Goal: Information Seeking & Learning: Learn about a topic

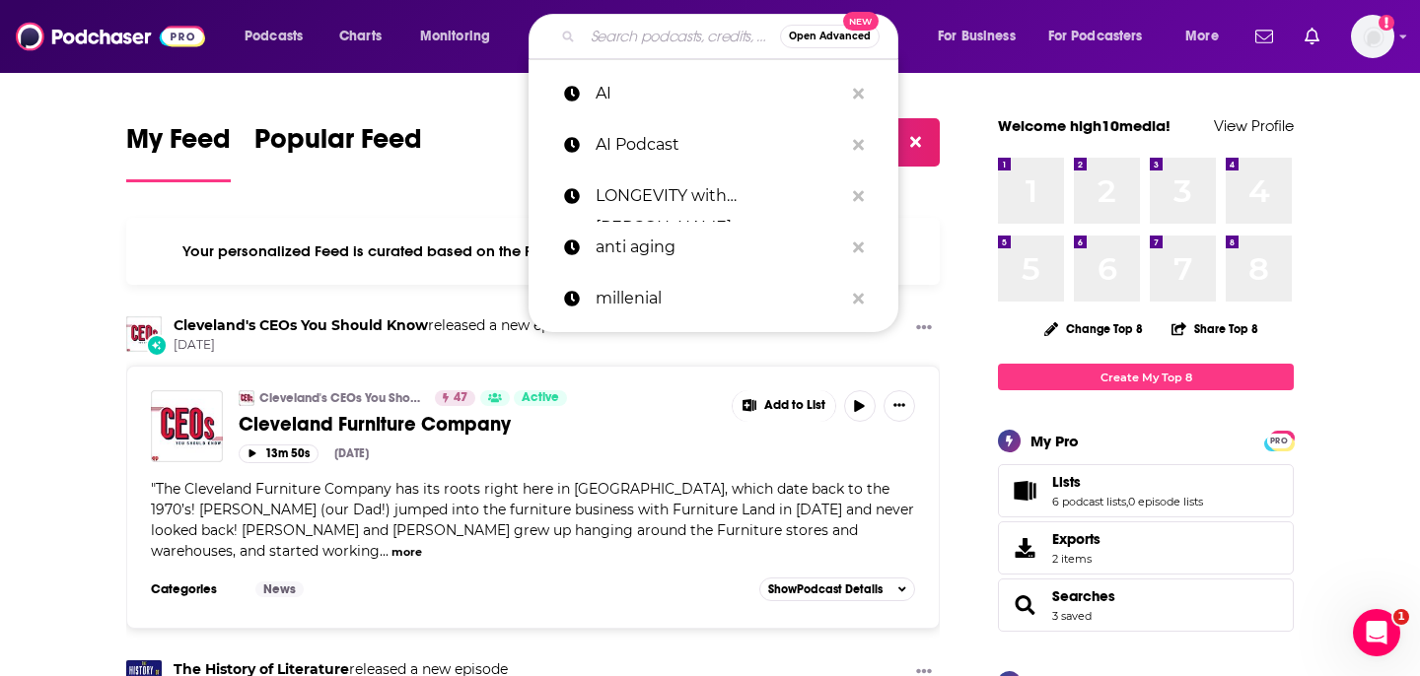
click at [655, 36] on input "Search podcasts, credits, & more..." at bounding box center [681, 37] width 197 height 32
click at [634, 100] on p "AI" at bounding box center [718, 93] width 247 height 51
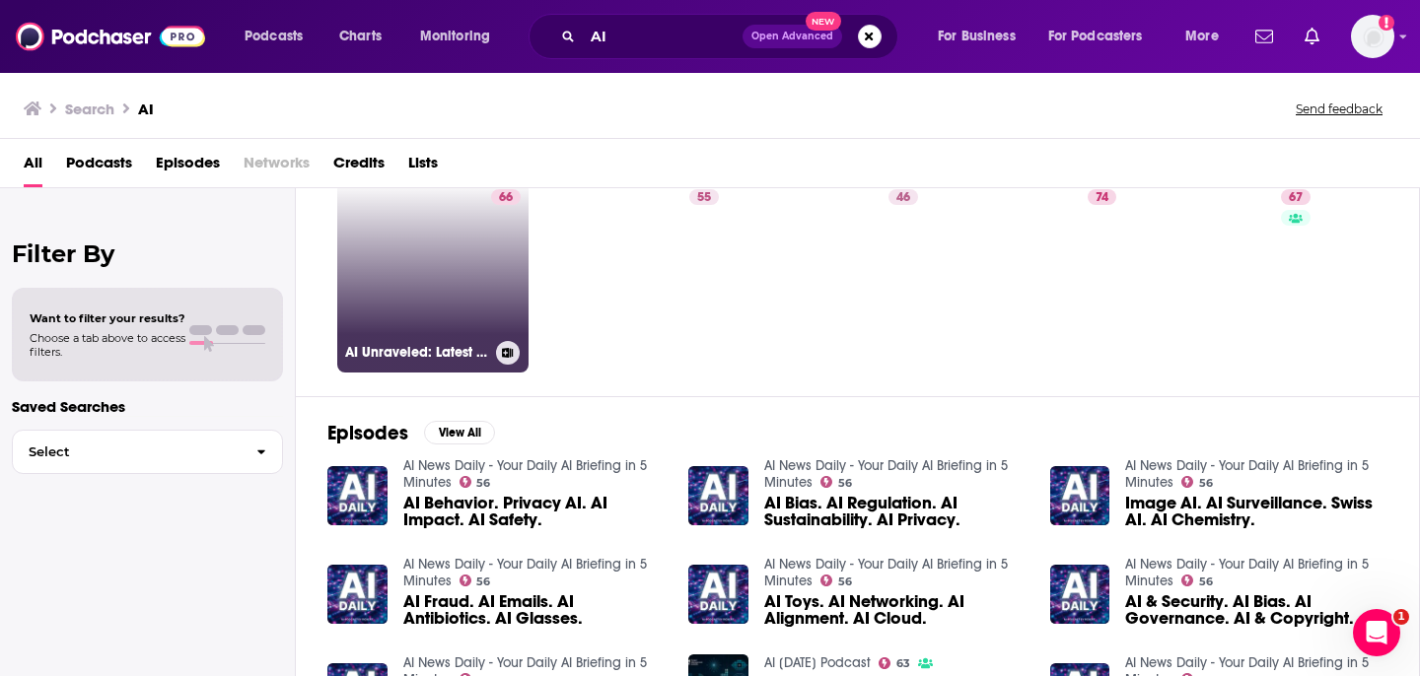
scroll to position [265, 0]
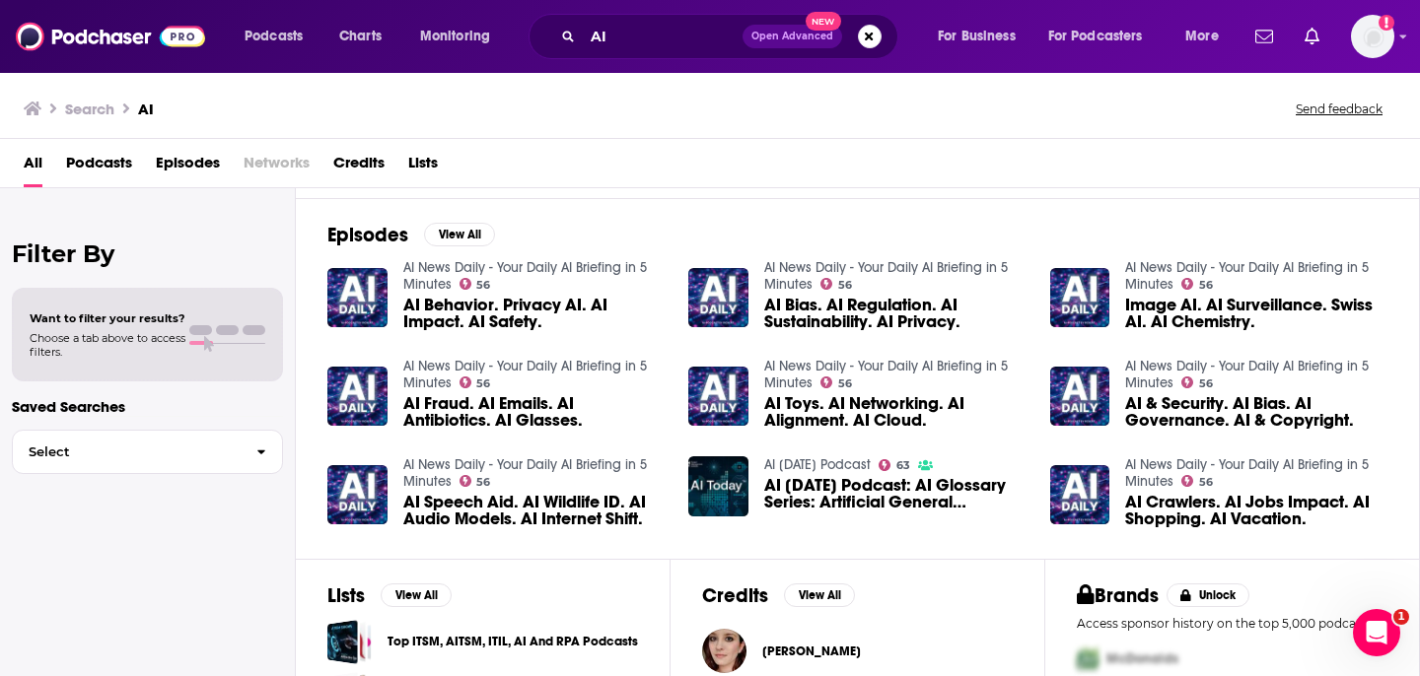
click at [170, 170] on span "Episodes" at bounding box center [188, 167] width 64 height 40
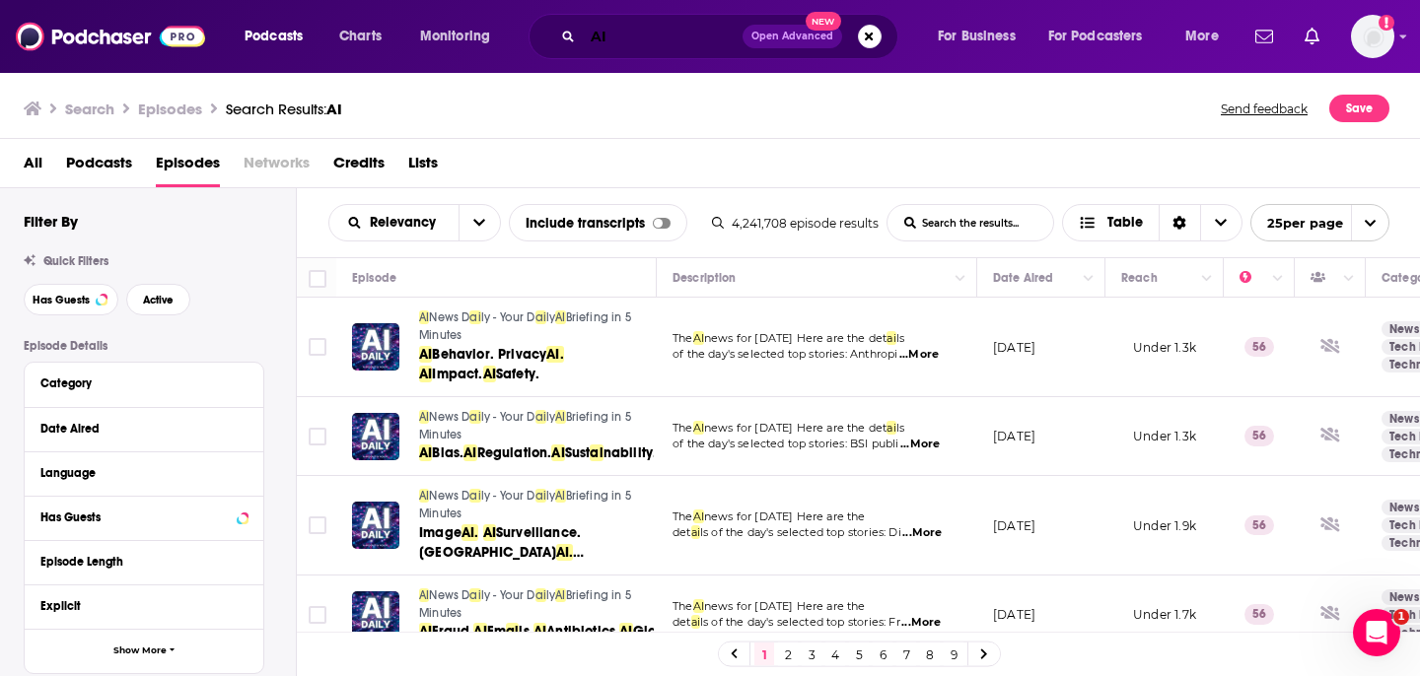
click at [645, 38] on input "AI" at bounding box center [663, 37] width 160 height 32
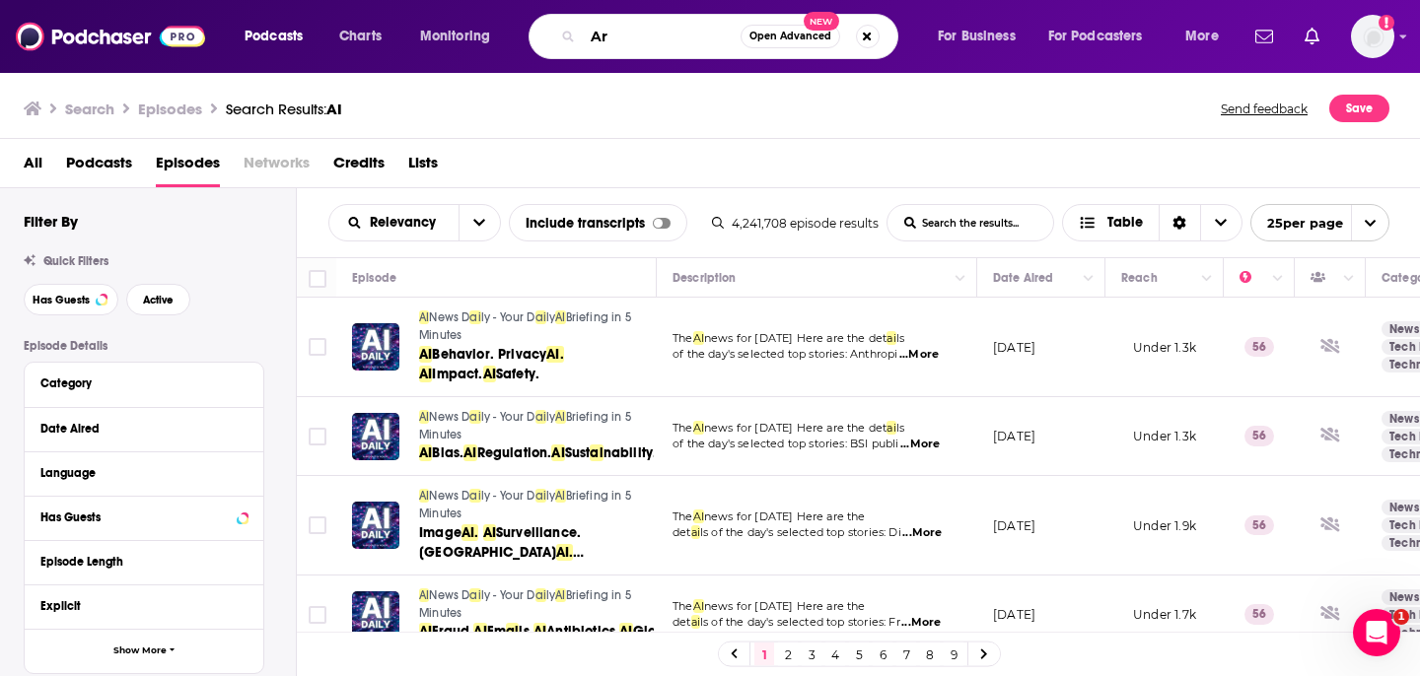
type input "A"
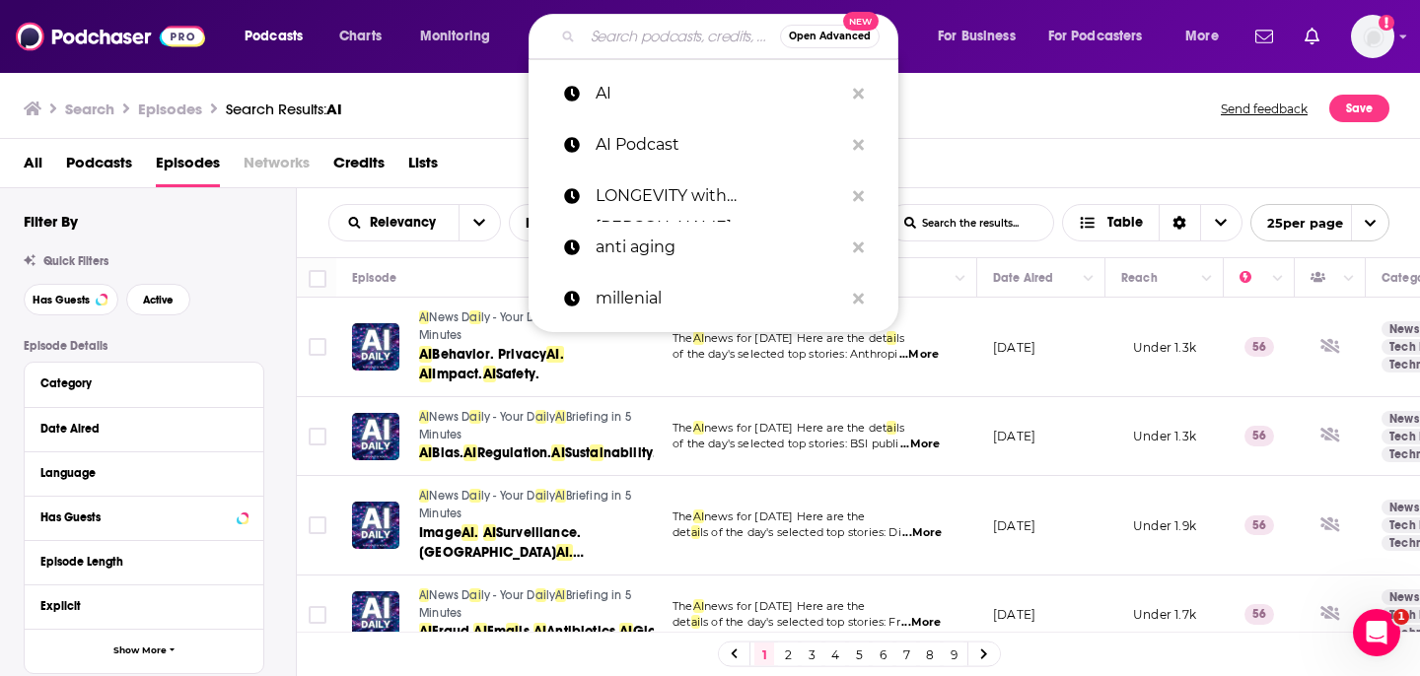
paste input "artifical"
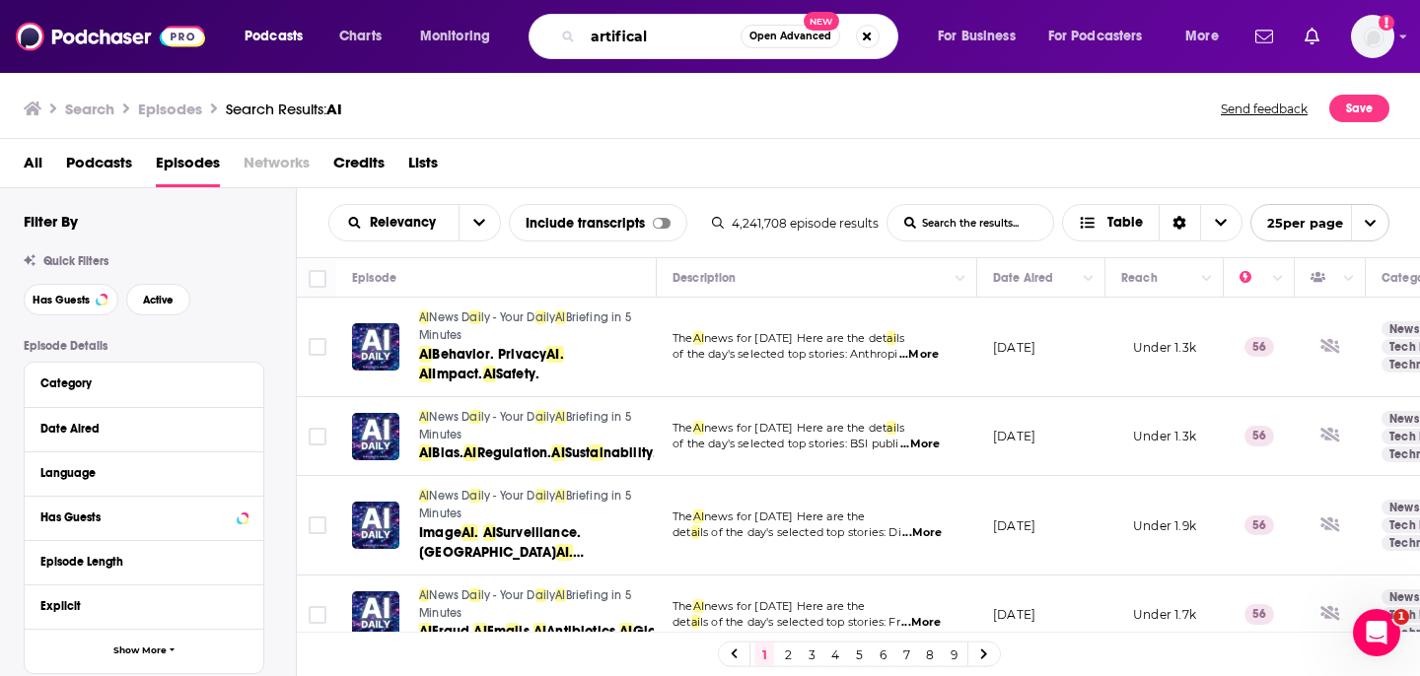
click at [596, 28] on input "artifical" at bounding box center [662, 37] width 158 height 32
click at [628, 31] on input "artifical" at bounding box center [662, 37] width 158 height 32
paste input ""Artifici"
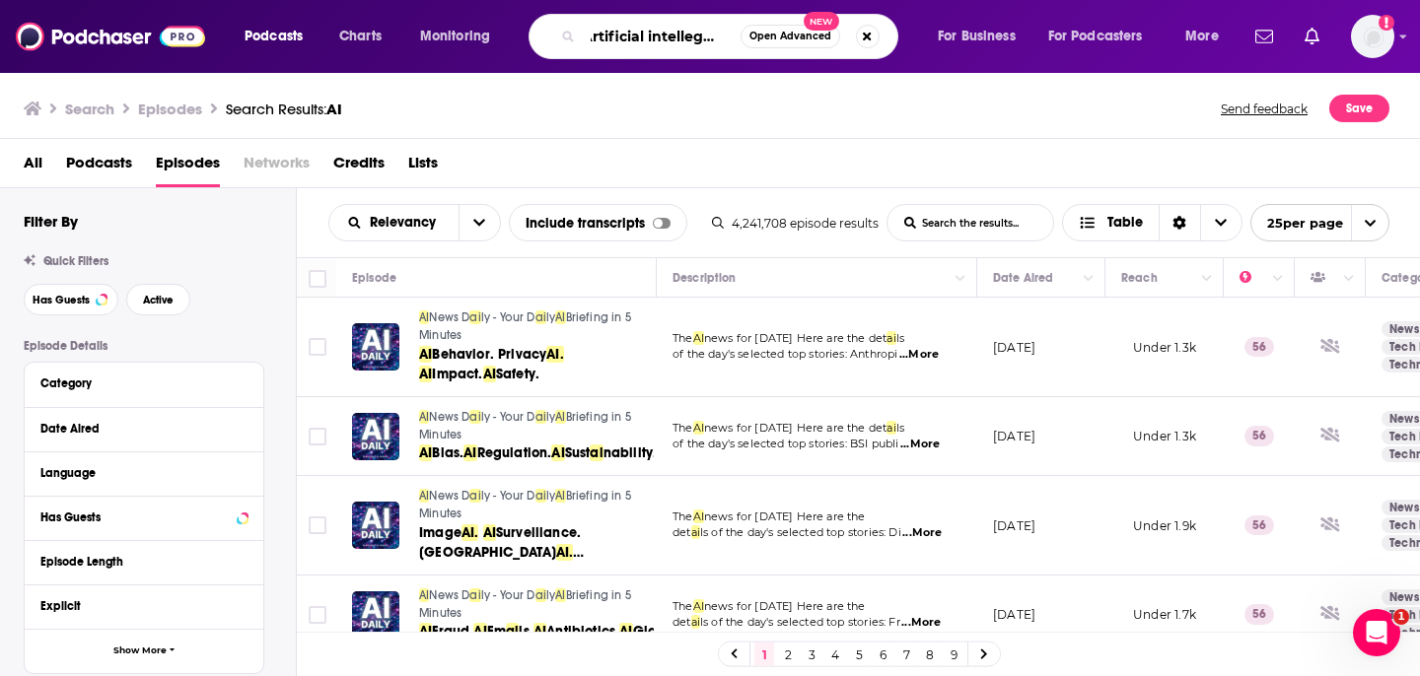
scroll to position [0, 27]
click at [680, 38] on input ""Artificial intellegence" at bounding box center [662, 37] width 158 height 32
click at [725, 40] on input ""Artificial intelligence" at bounding box center [662, 37] width 158 height 32
click at [630, 36] on input ""Artificial intelligence" at bounding box center [662, 37] width 158 height 32
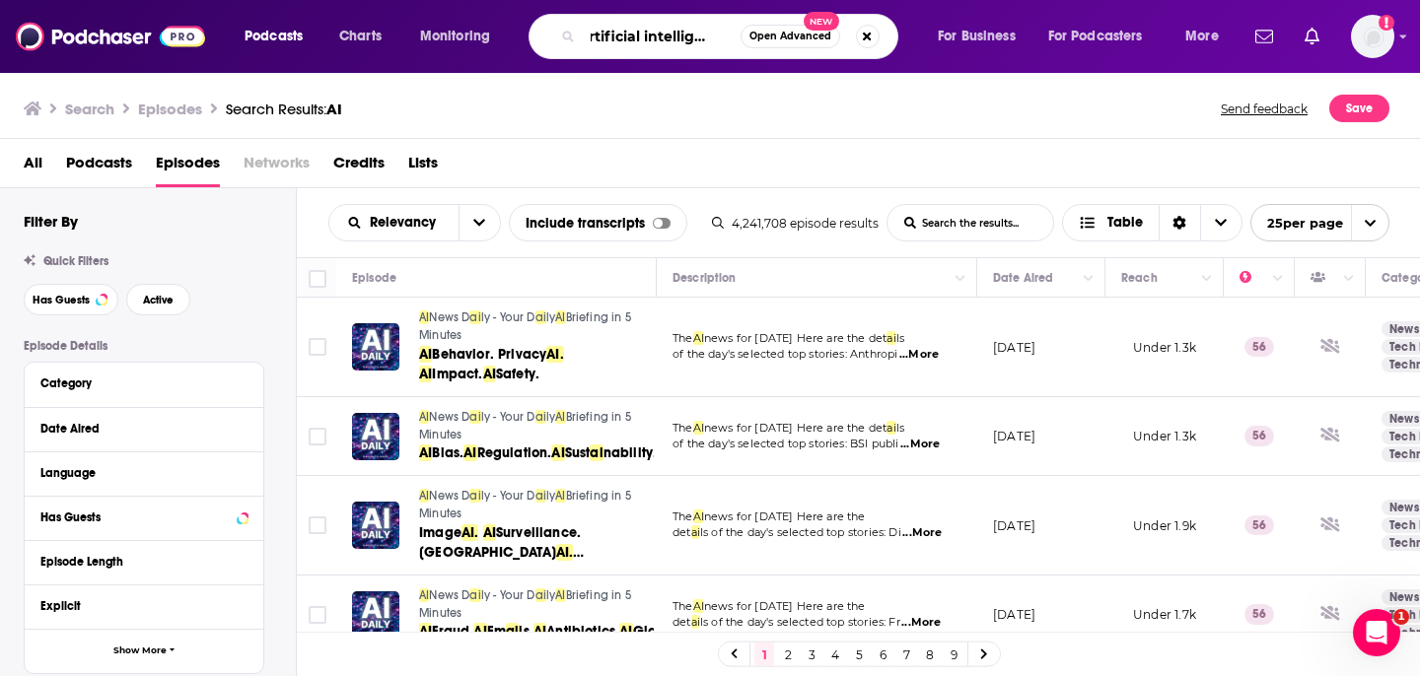
scroll to position [0, 0]
type input "Artificial intelligence"
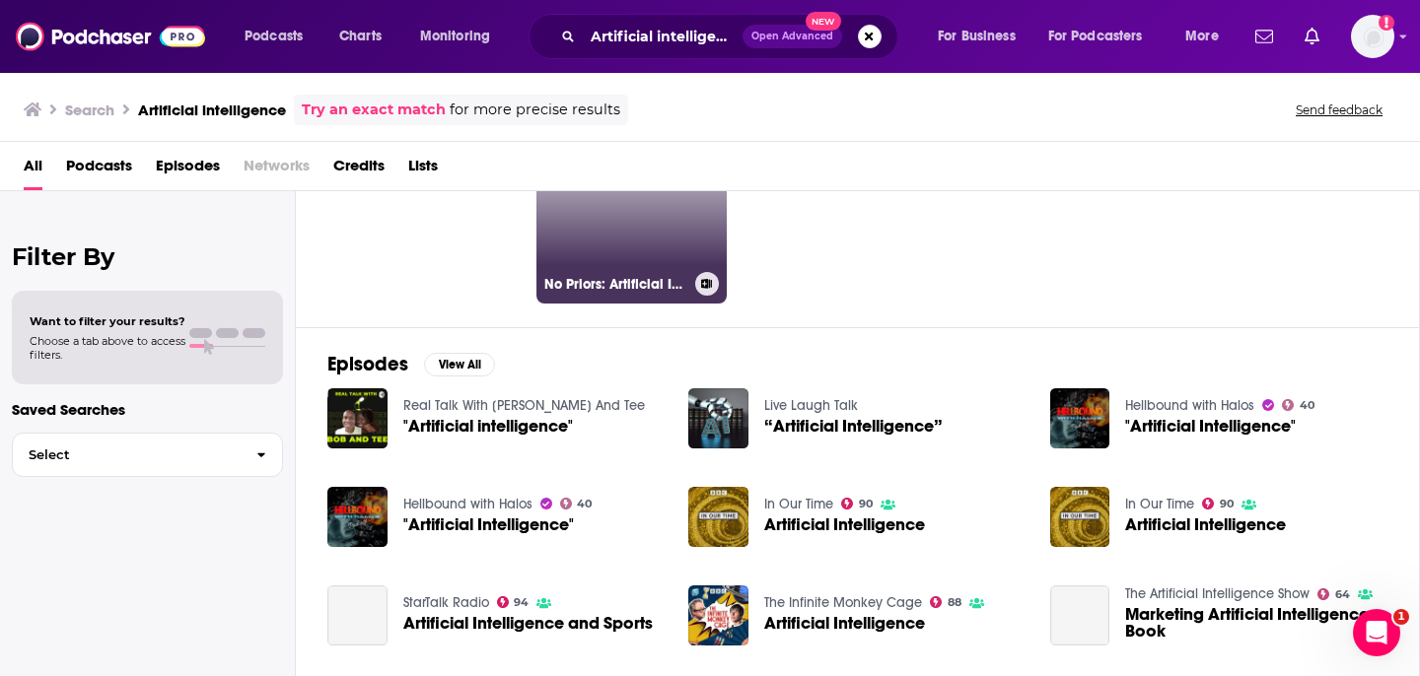
scroll to position [169, 0]
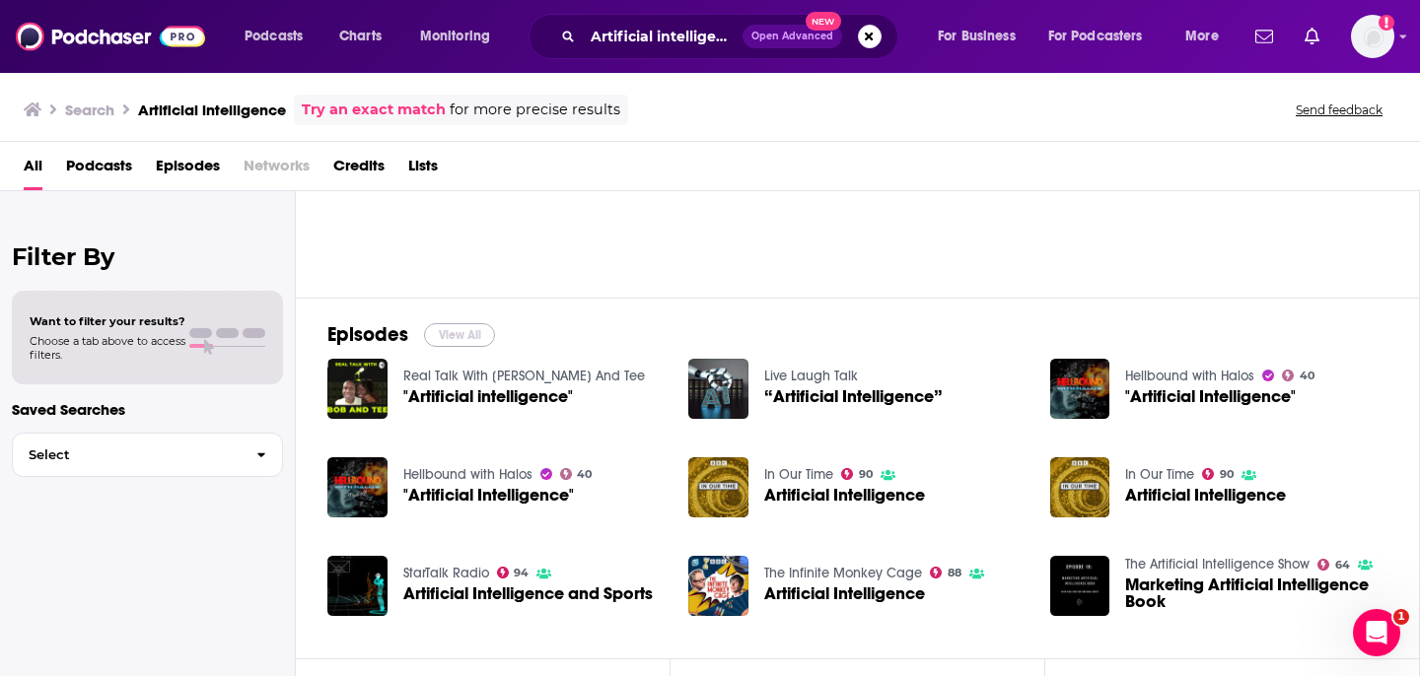
click at [467, 335] on button "View All" at bounding box center [459, 335] width 71 height 24
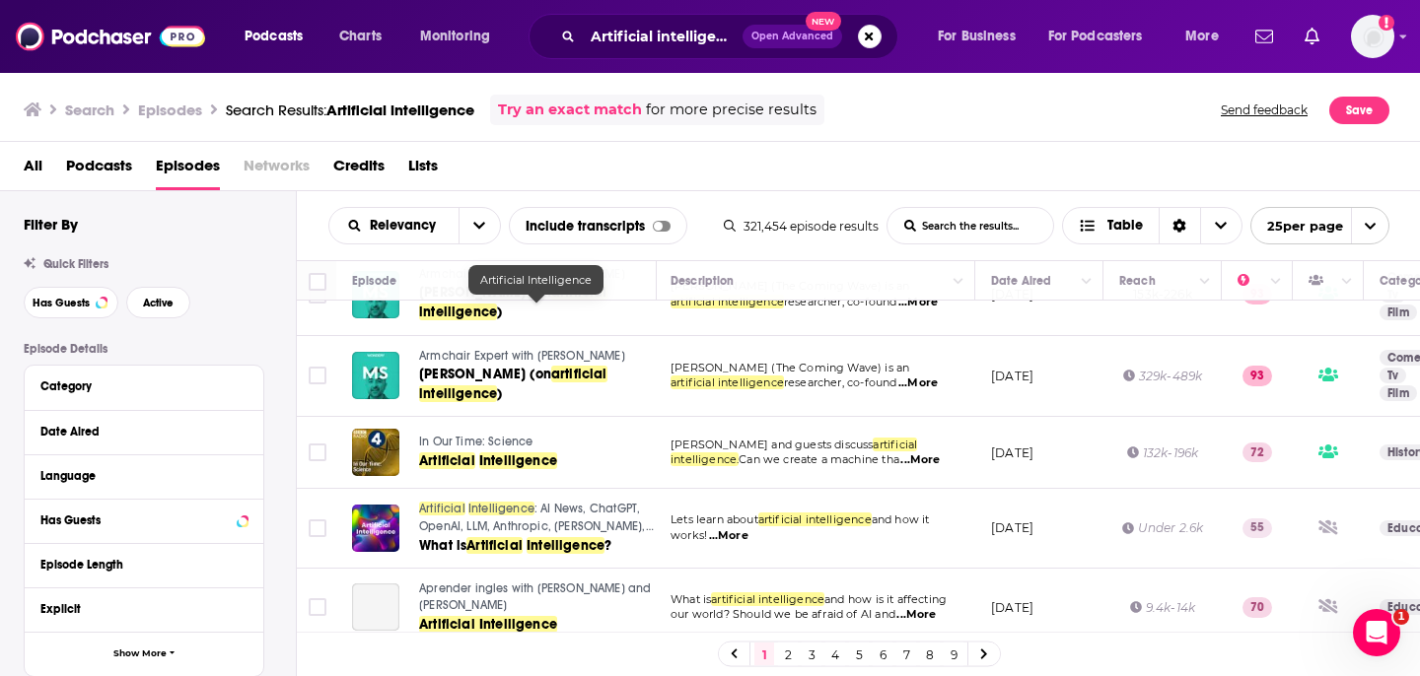
scroll to position [1284, 2]
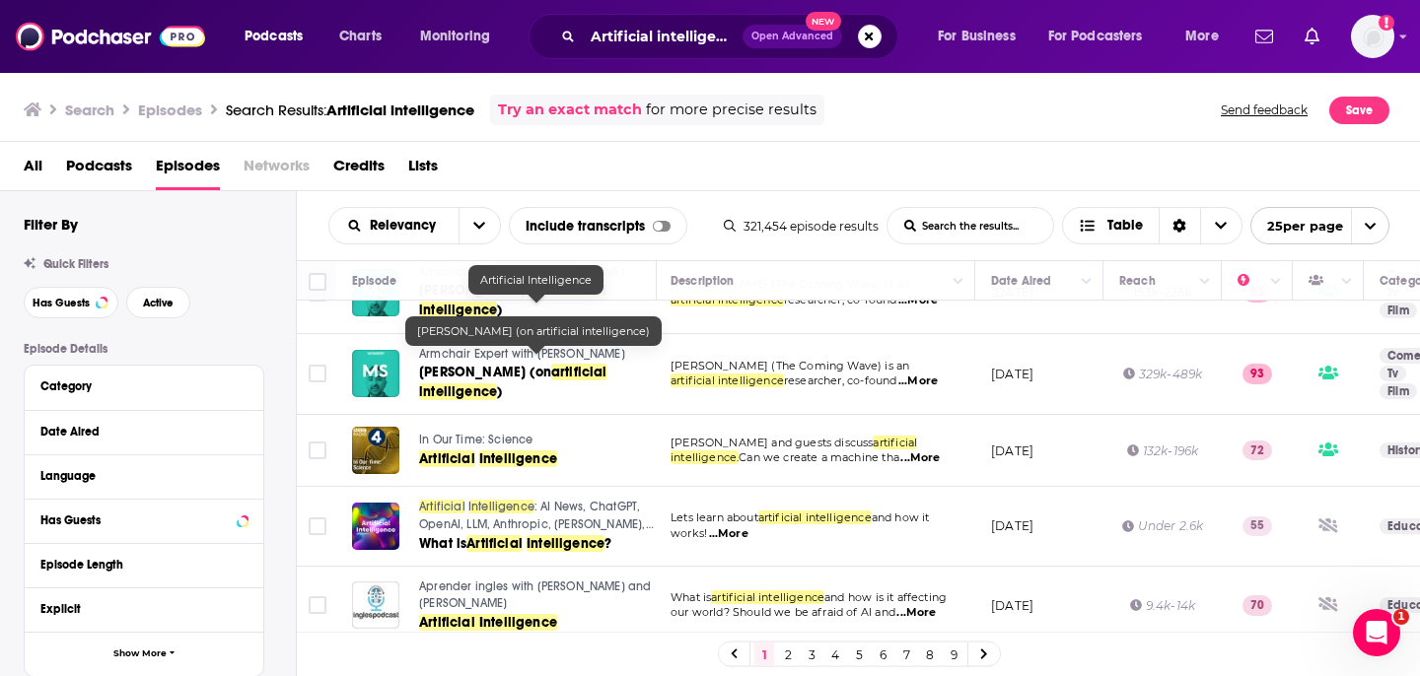
click at [492, 371] on link "[PERSON_NAME] (on artificial intelligence )" at bounding box center [536, 382] width 235 height 39
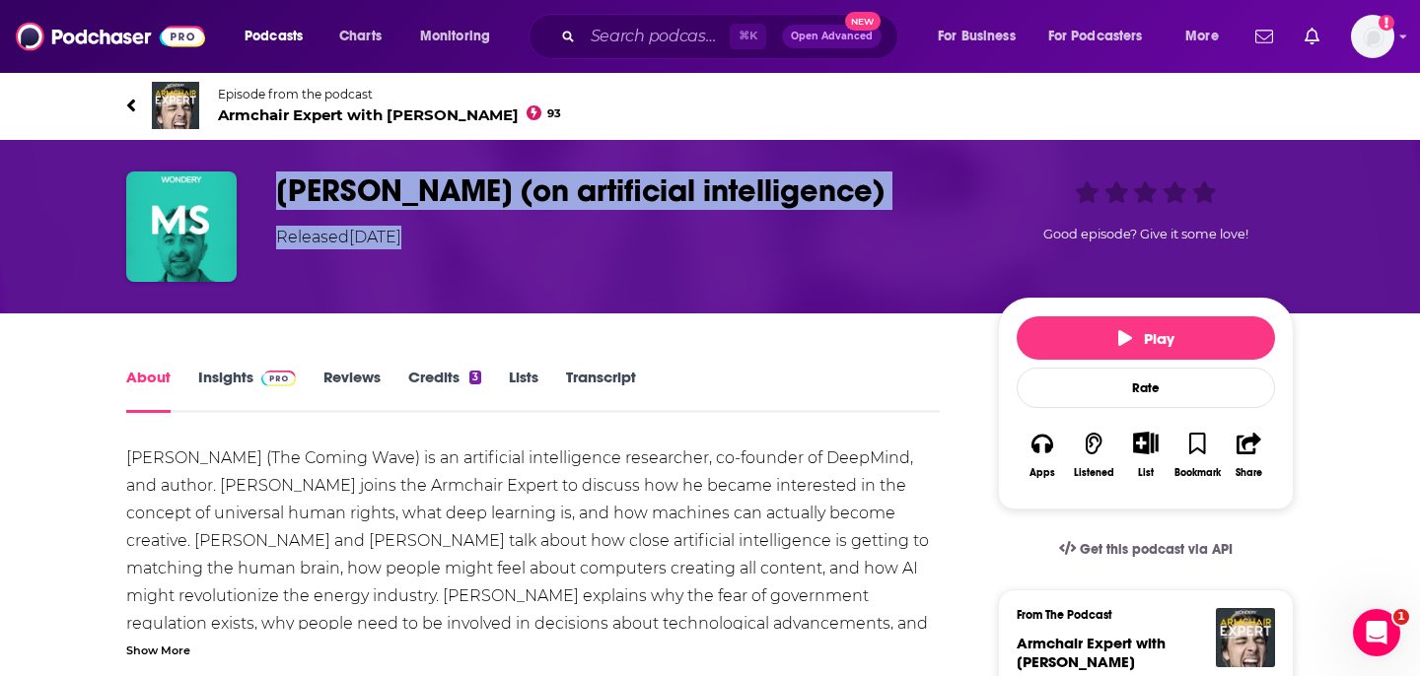
drag, startPoint x: 272, startPoint y: 184, endPoint x: 1095, endPoint y: 187, distance: 823.2
click at [1096, 187] on div "[PERSON_NAME] (on artificial intelligence) Released [DATE] Good episode? Give i…" at bounding box center [709, 227] width 1167 height 110
click at [1095, 187] on div "Good episode? Give it some love!" at bounding box center [1146, 211] width 296 height 78
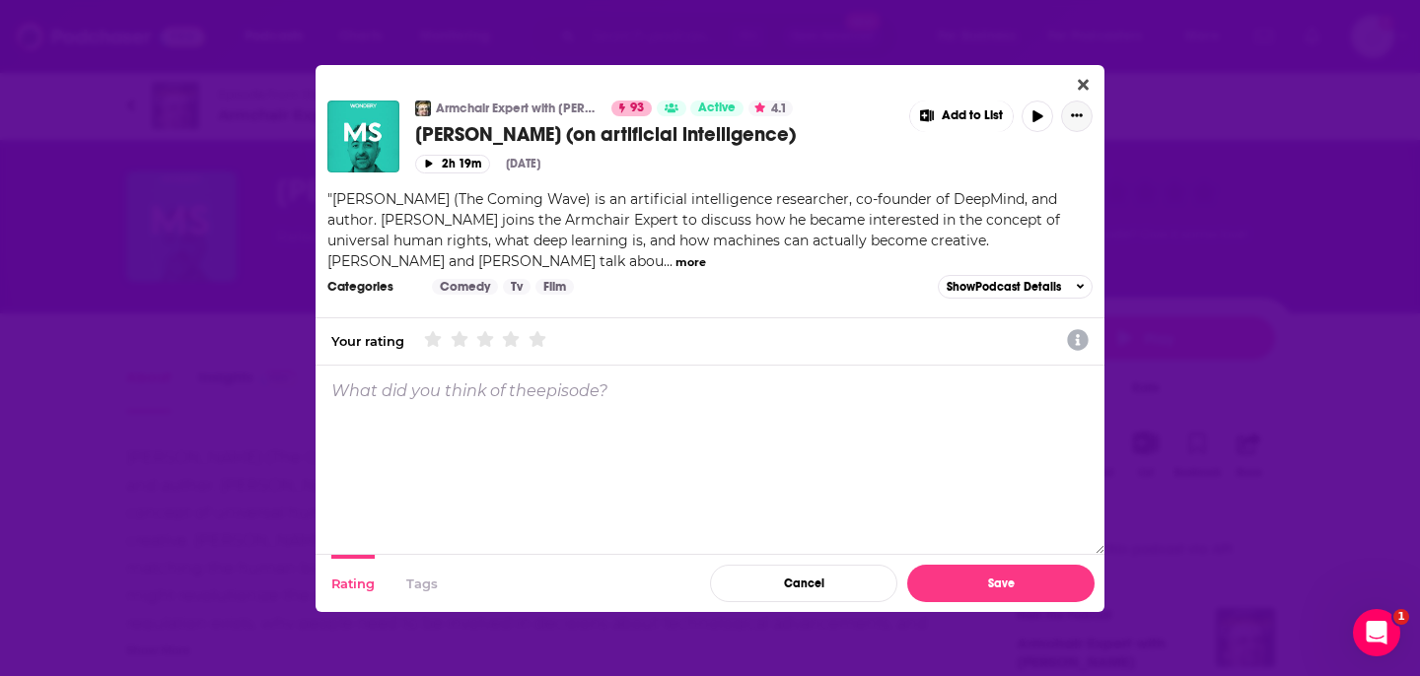
click at [1082, 103] on button "Show More Button" at bounding box center [1077, 117] width 32 height 32
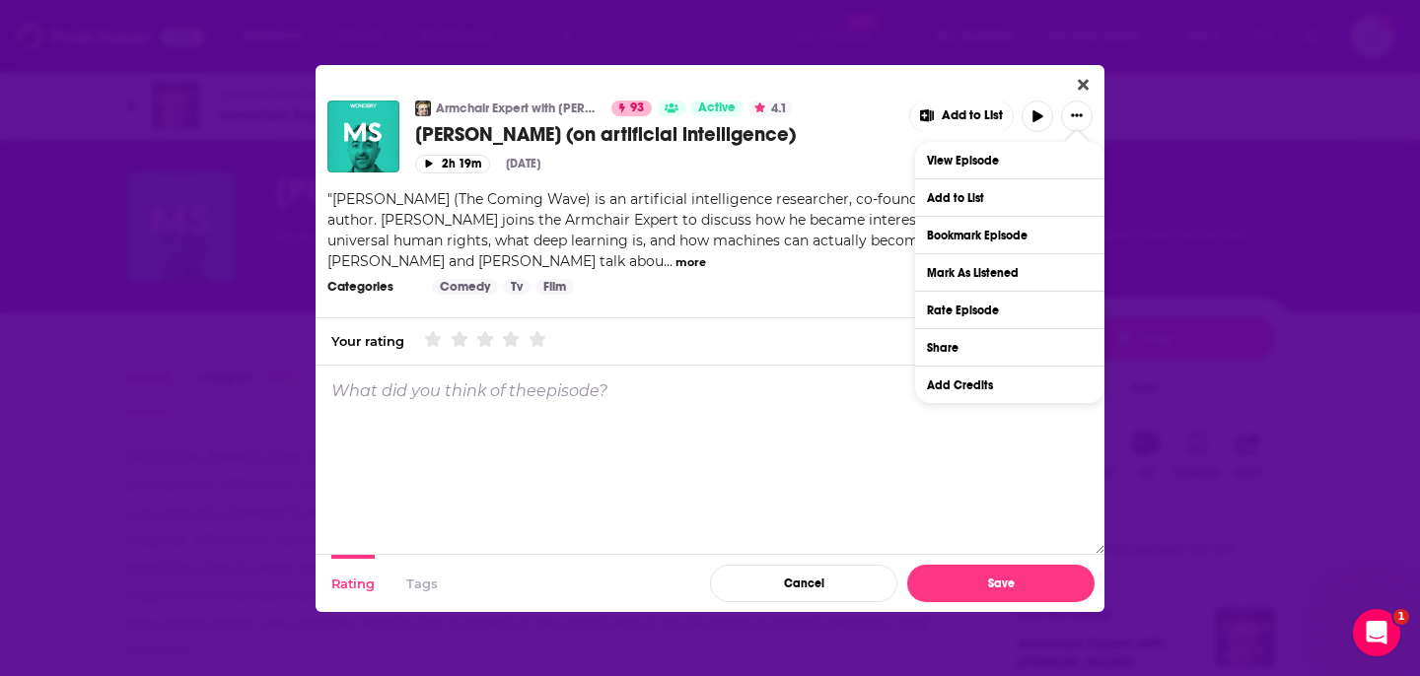
click at [1081, 97] on div "Armchair Expert with [PERSON_NAME] 93 Active 4.1 [PERSON_NAME] (on artificial i…" at bounding box center [709, 204] width 789 height 230
click at [1081, 89] on icon "Close" at bounding box center [1083, 85] width 11 height 16
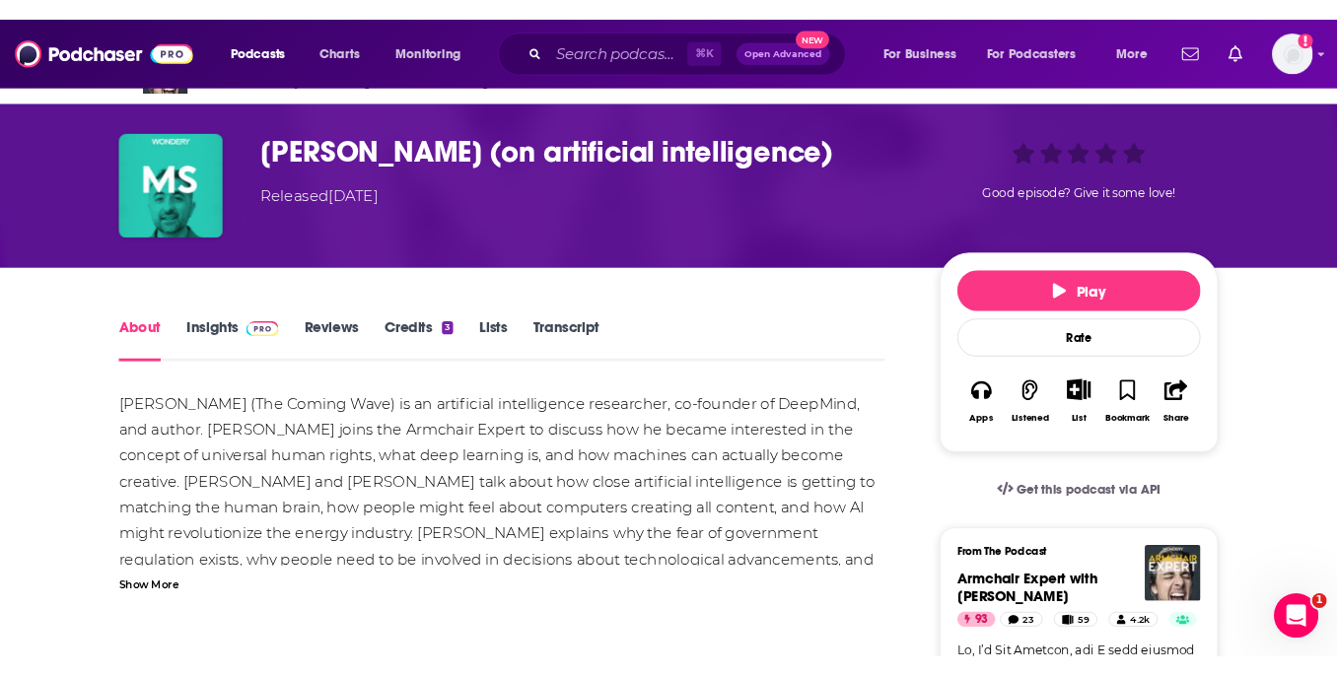
scroll to position [52, 0]
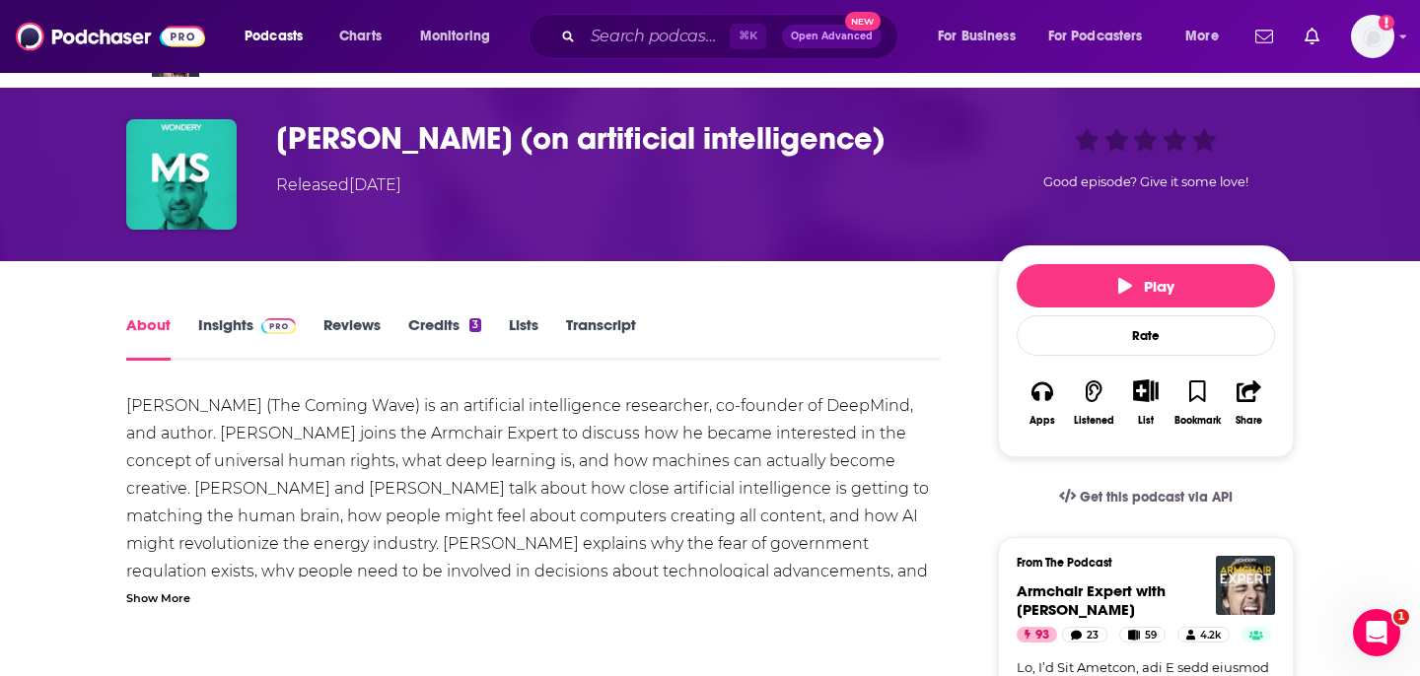
drag, startPoint x: 268, startPoint y: 143, endPoint x: 970, endPoint y: 135, distance: 702.0
click at [970, 135] on div "[PERSON_NAME] (on artificial intelligence) Released [DATE] Good episode? Give i…" at bounding box center [709, 174] width 1167 height 110
copy h1 "[PERSON_NAME] (on artificial intelligence)"
click at [1240, 397] on icon "button" at bounding box center [1248, 392] width 25 height 22
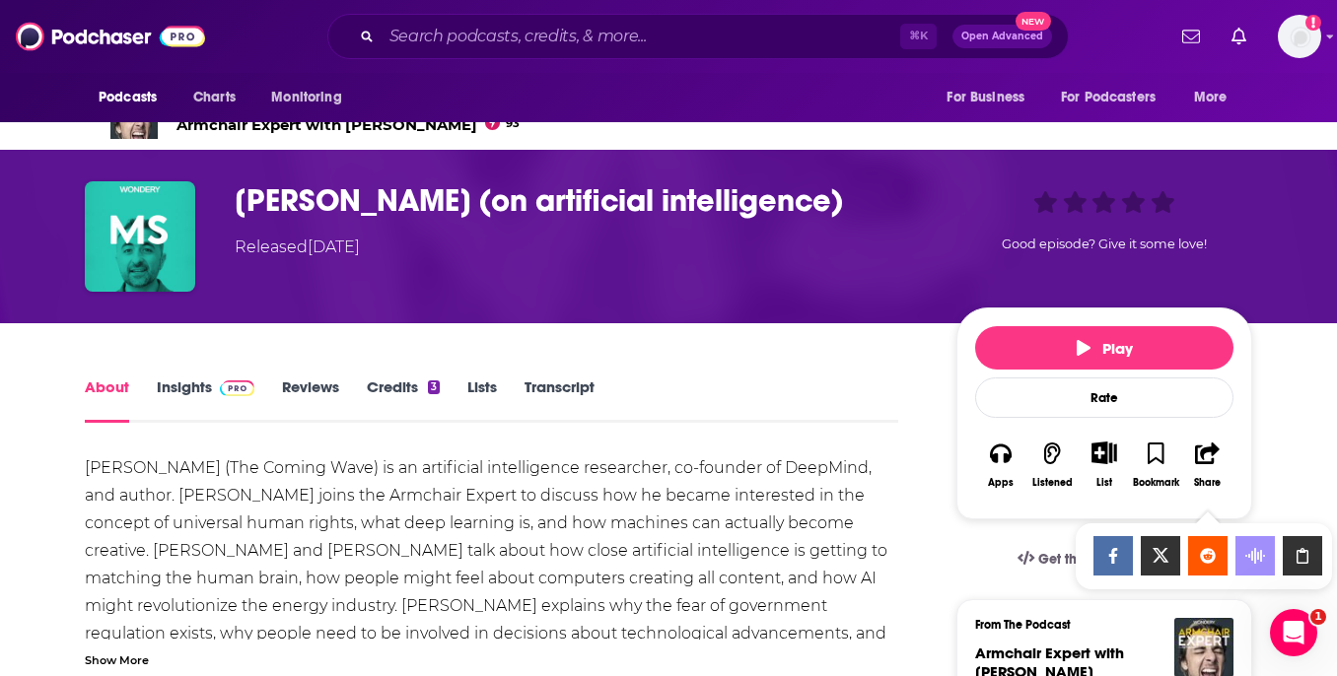
click at [1312, 573] on div "Show Share dropdown" at bounding box center [1302, 555] width 39 height 39
click at [207, 387] on link "Insights" at bounding box center [206, 400] width 98 height 45
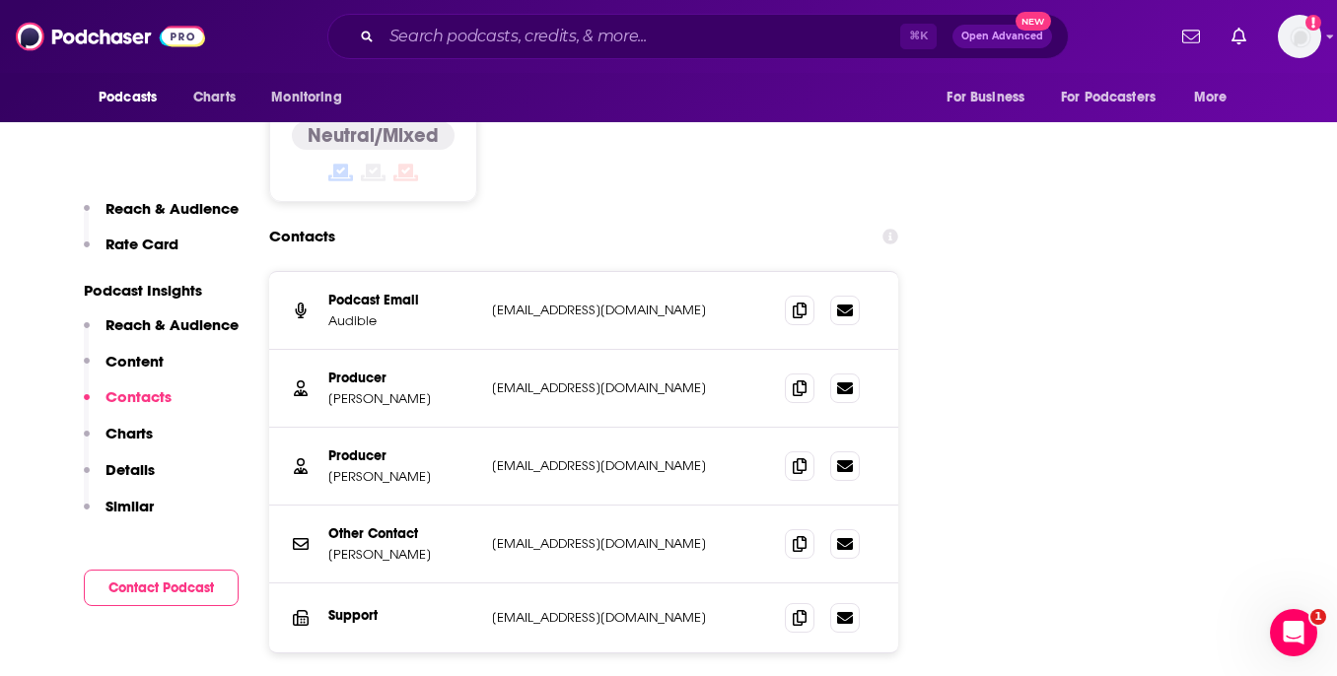
scroll to position [2332, 0]
click at [797, 352] on div "Producer [PERSON_NAME] [EMAIL_ADDRESS][DOMAIN_NAME] [EMAIL_ADDRESS][DOMAIN_NAME]" at bounding box center [583, 391] width 629 height 78
click at [803, 382] on icon at bounding box center [800, 390] width 14 height 16
click at [377, 392] on p "[PERSON_NAME]" at bounding box center [402, 400] width 148 height 17
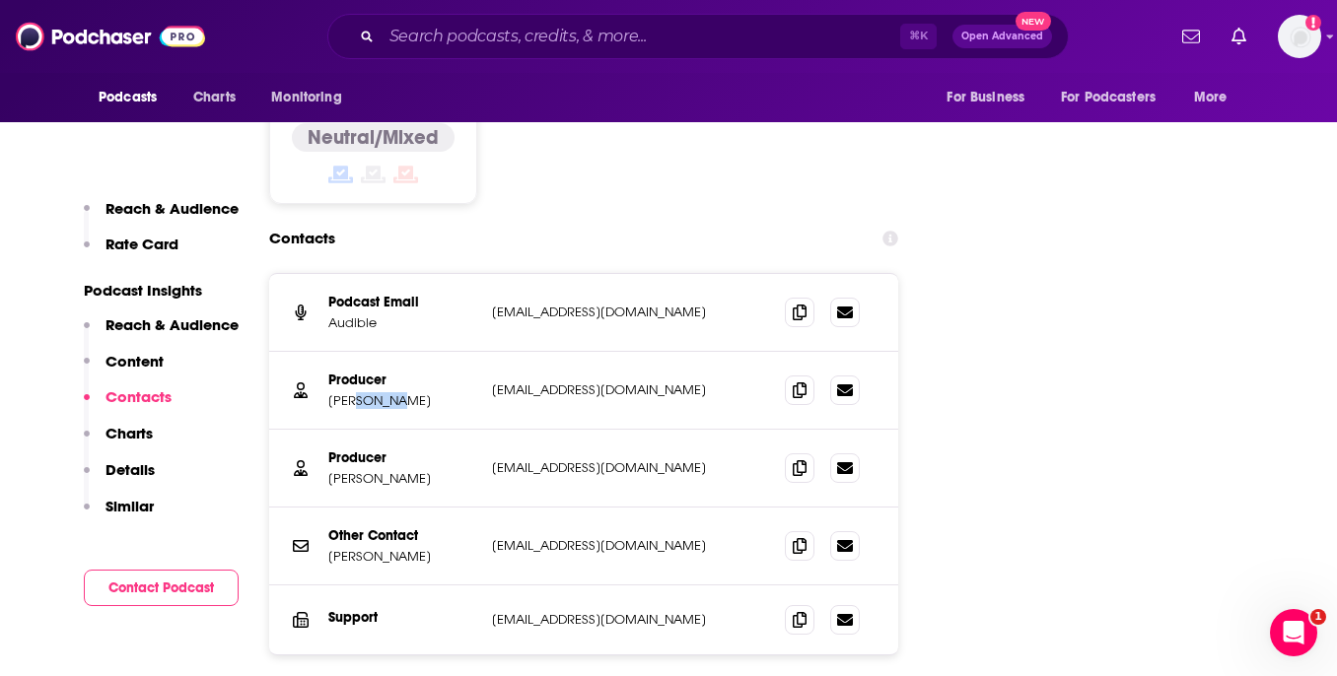
copy p "Holysz"
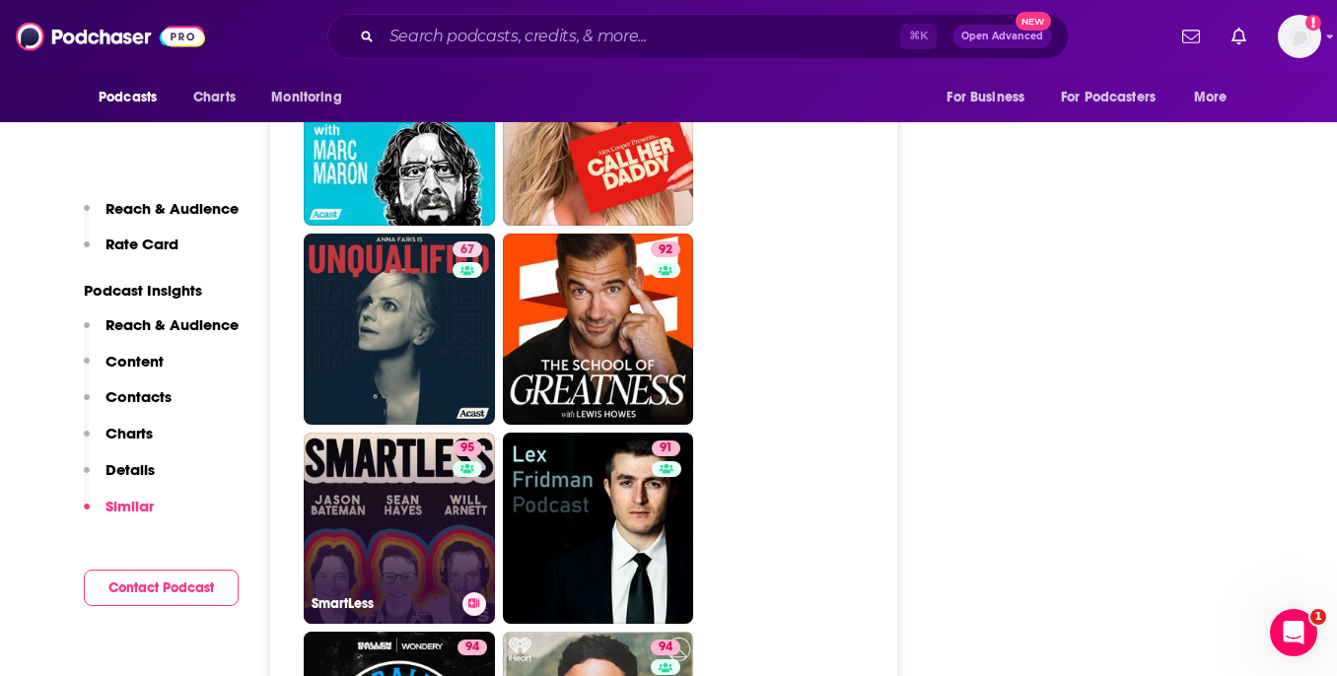
scroll to position [4893, 0]
click at [432, 438] on link "95 SmartLess" at bounding box center [399, 527] width 191 height 191
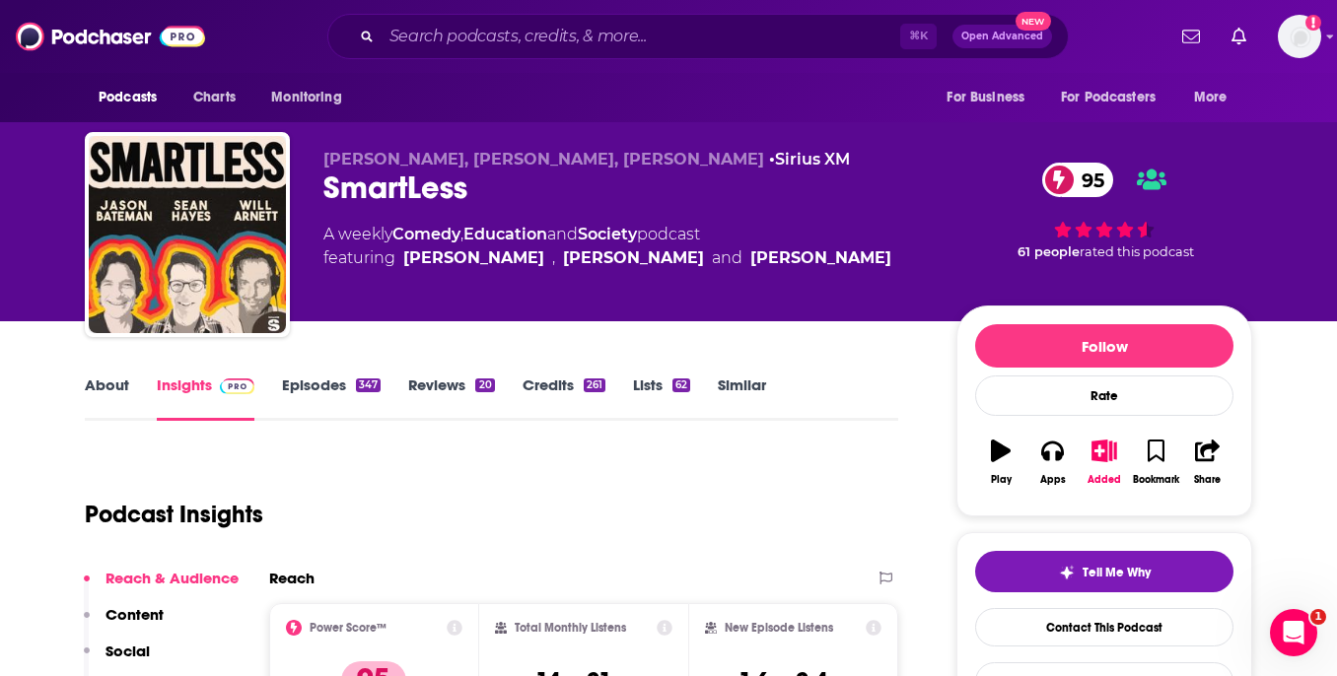
click at [109, 396] on link "About" at bounding box center [107, 398] width 44 height 45
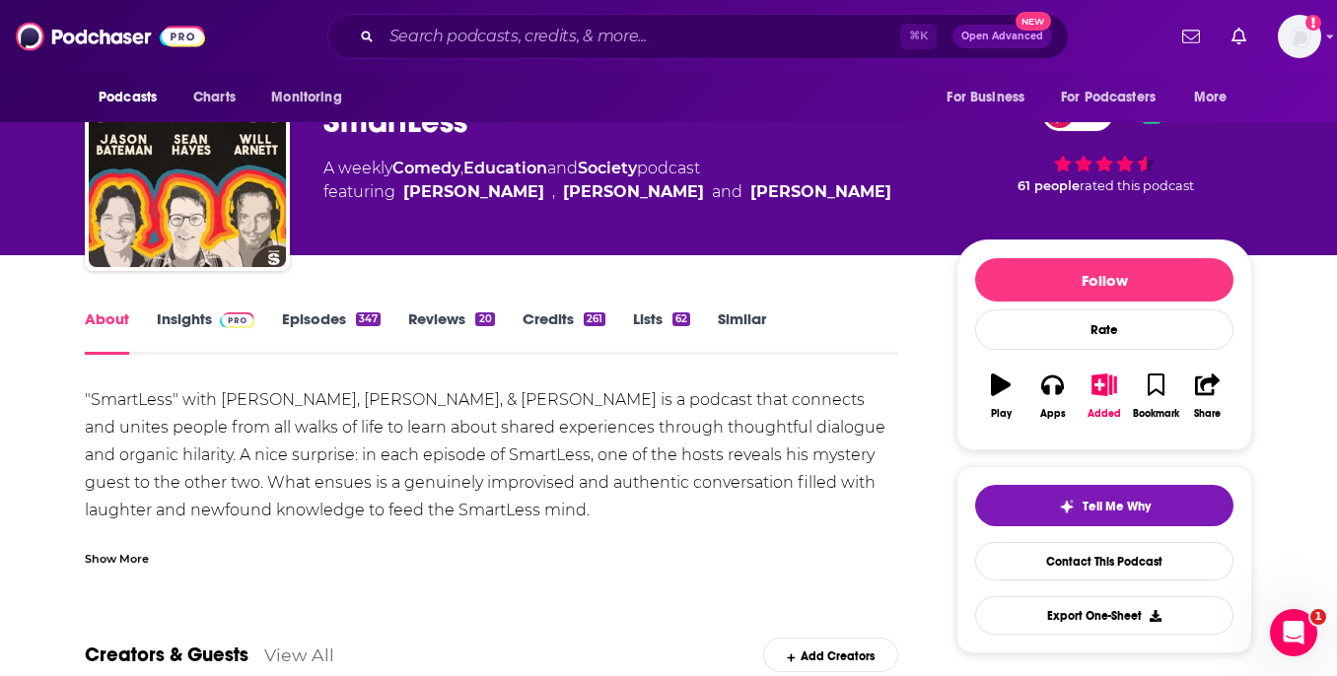
scroll to position [68, 0]
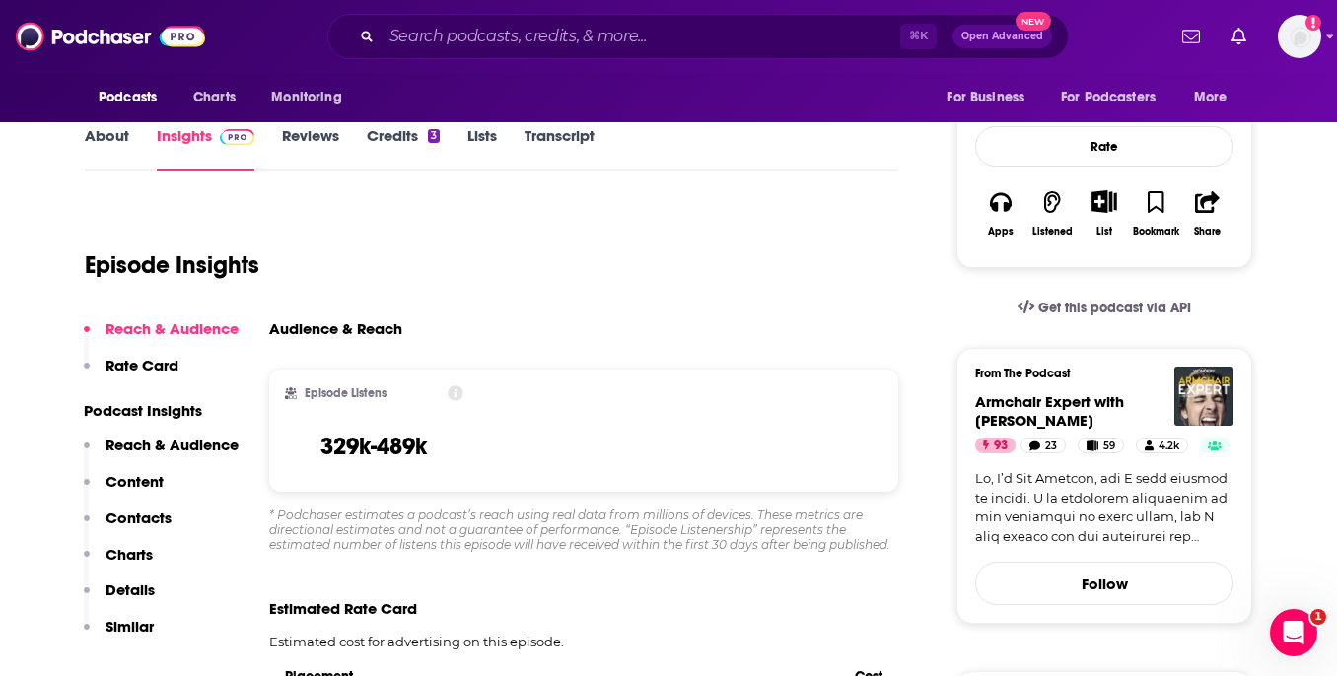
scroll to position [396, 0]
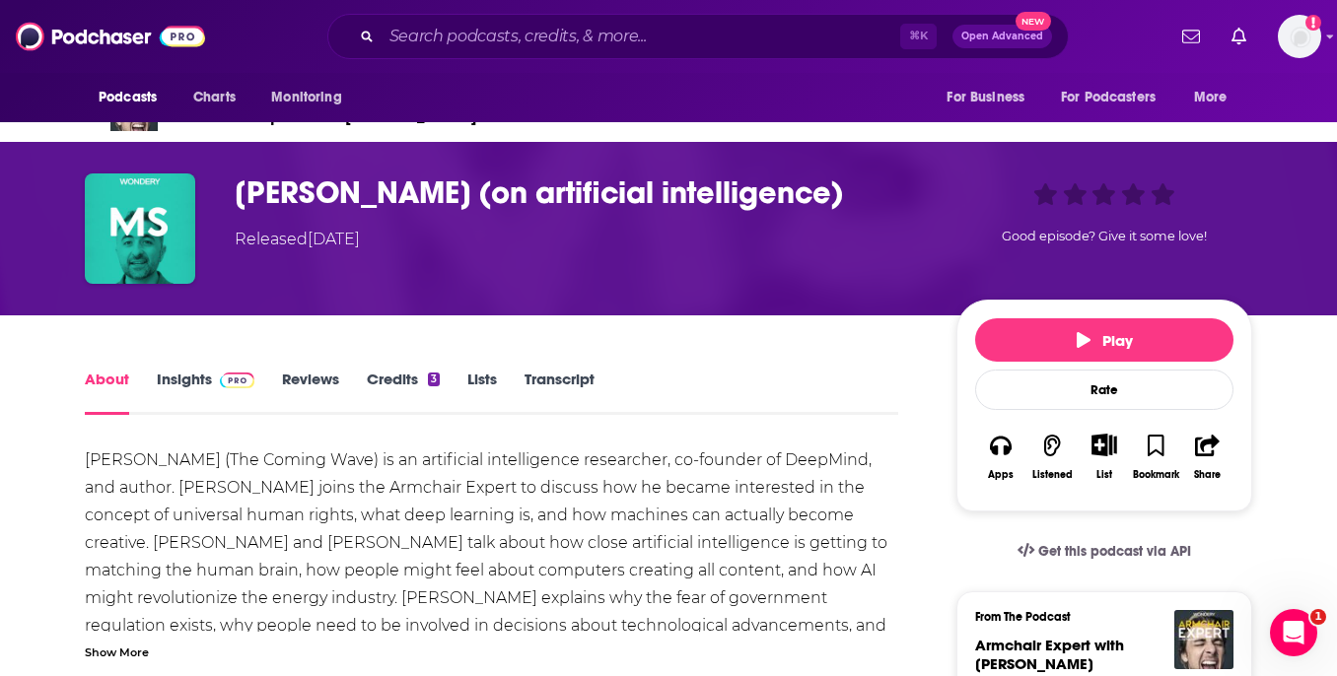
scroll to position [92, 0]
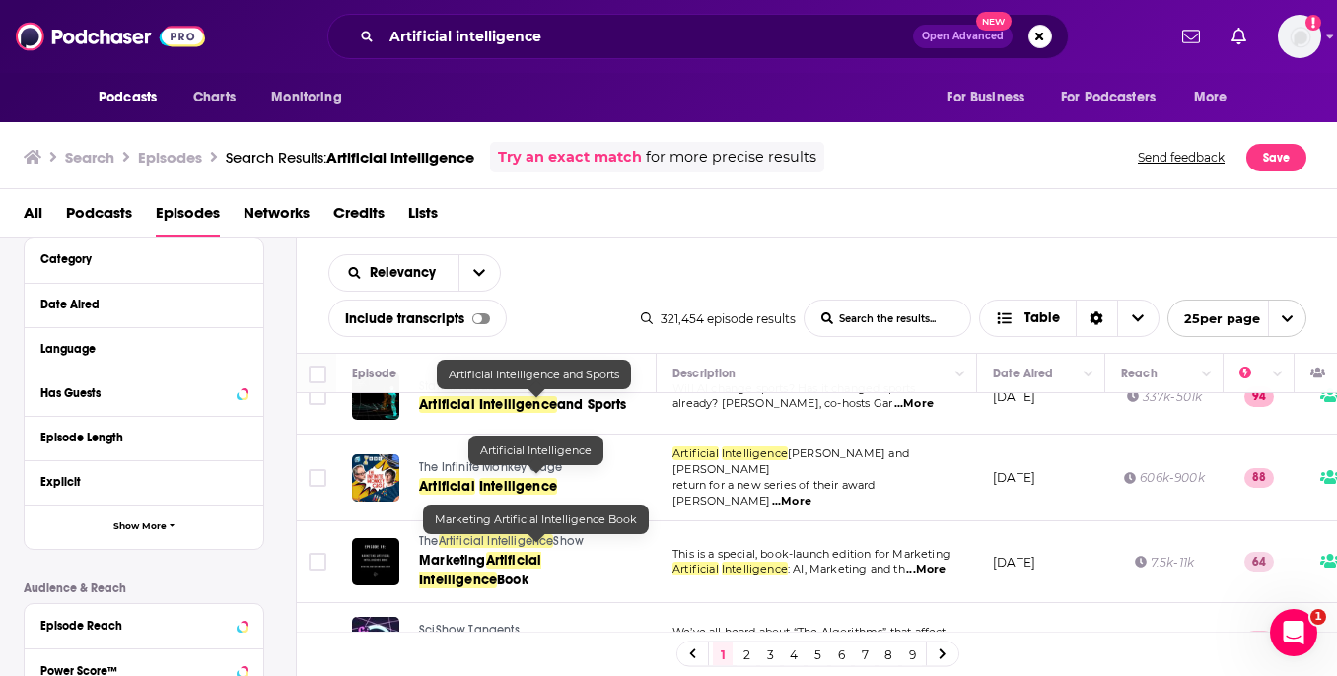
scroll to position [515, 0]
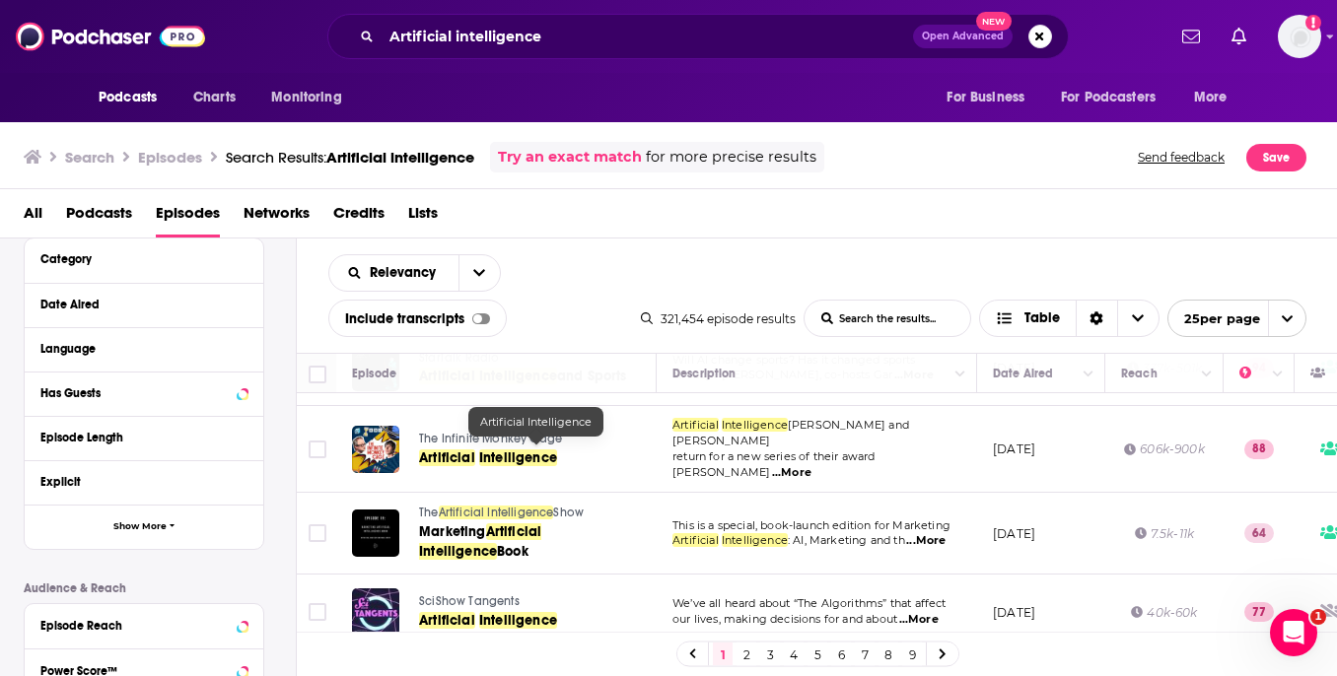
click at [741, 651] on link "2" at bounding box center [746, 655] width 20 height 24
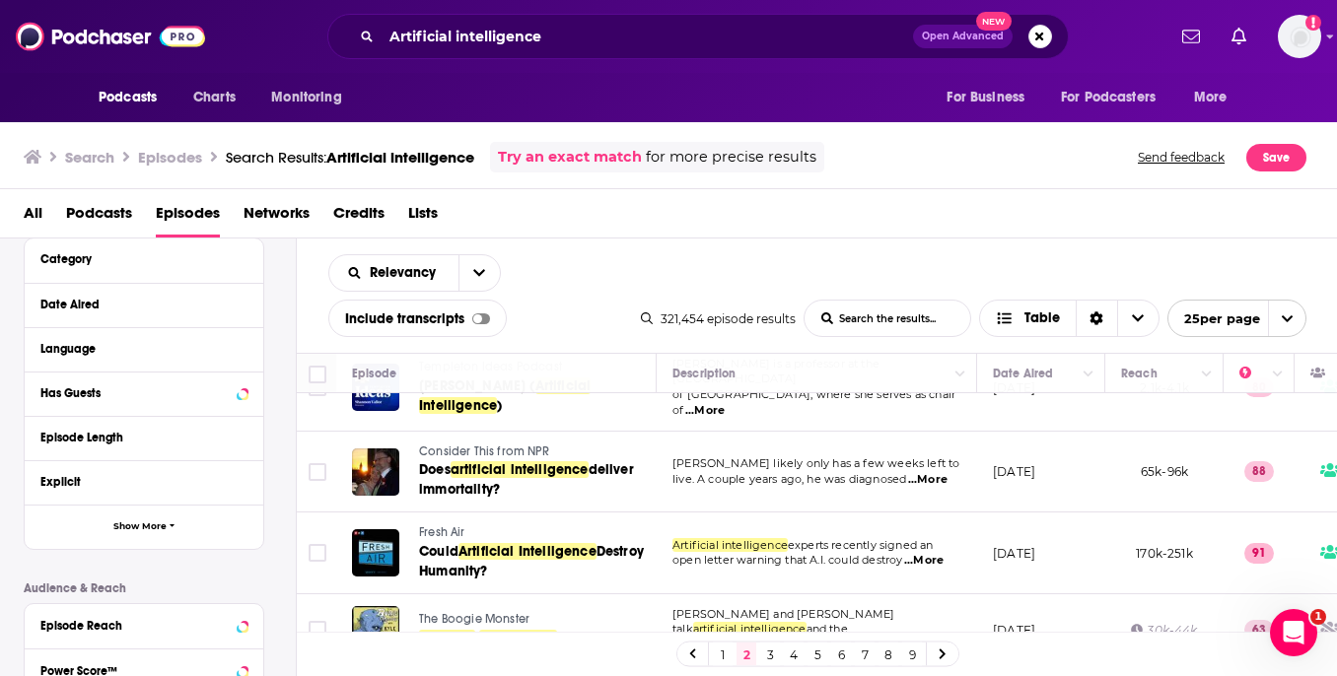
scroll to position [232, 0]
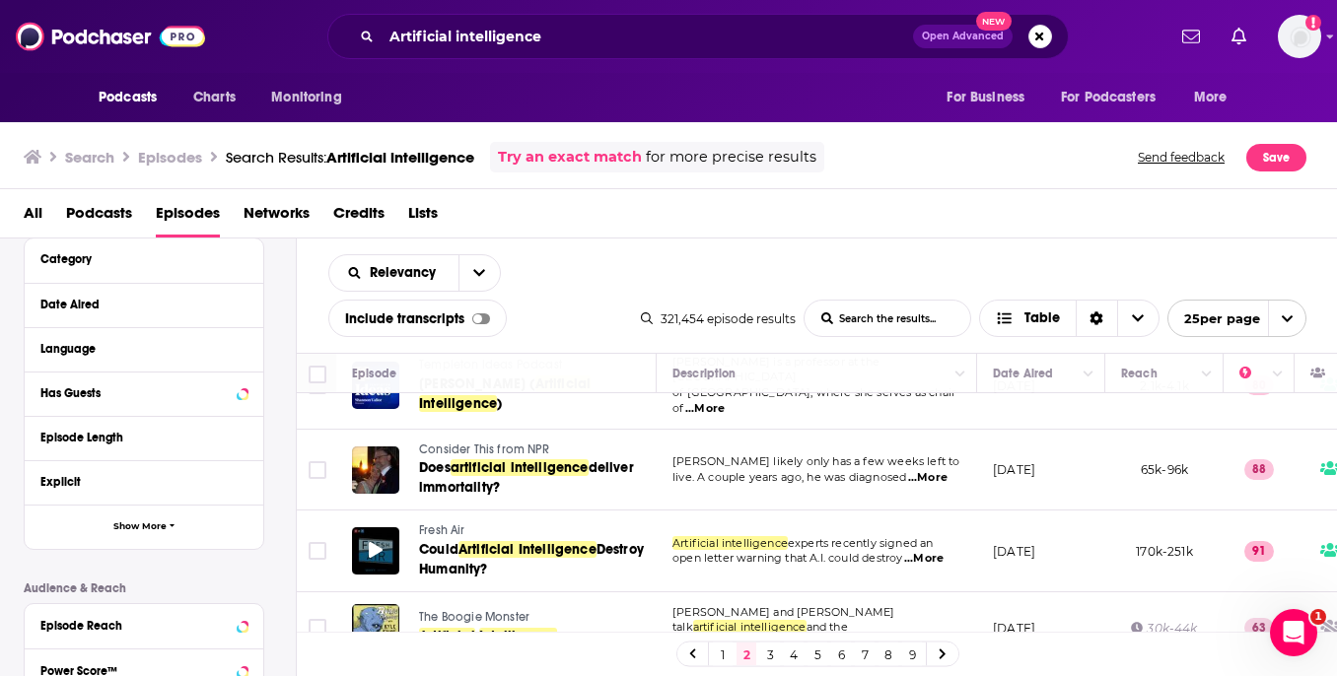
click at [356, 545] on div at bounding box center [375, 550] width 47 height 47
click at [420, 526] on span "Fresh Air" at bounding box center [442, 531] width 46 height 14
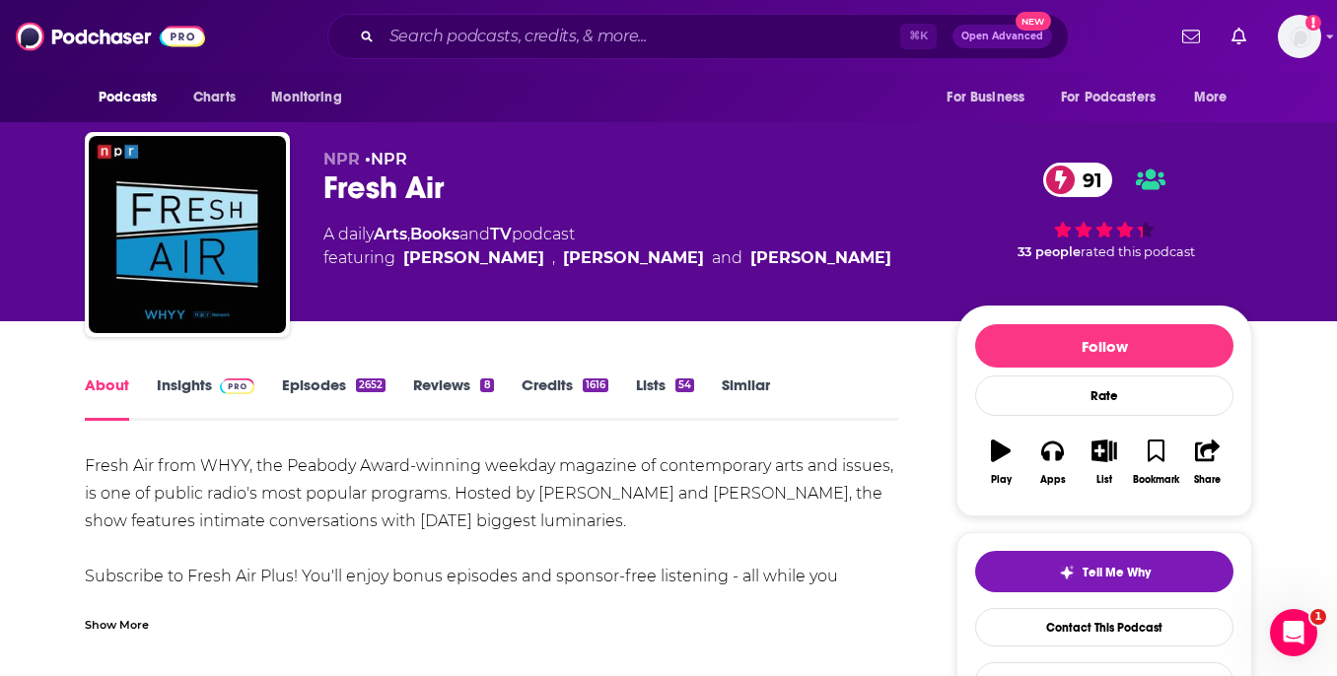
click at [220, 392] on img at bounding box center [237, 387] width 35 height 16
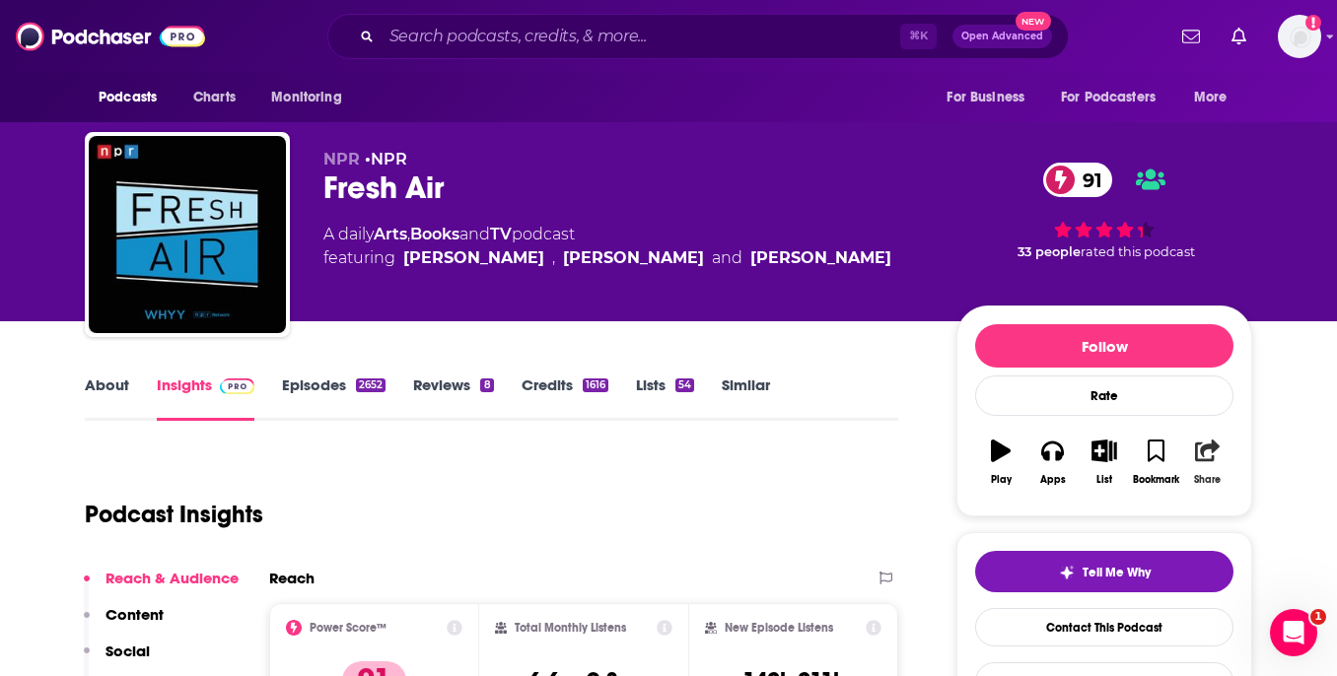
click at [1200, 470] on button "Share" at bounding box center [1207, 462] width 51 height 71
click at [1194, 461] on button "Share" at bounding box center [1207, 462] width 51 height 71
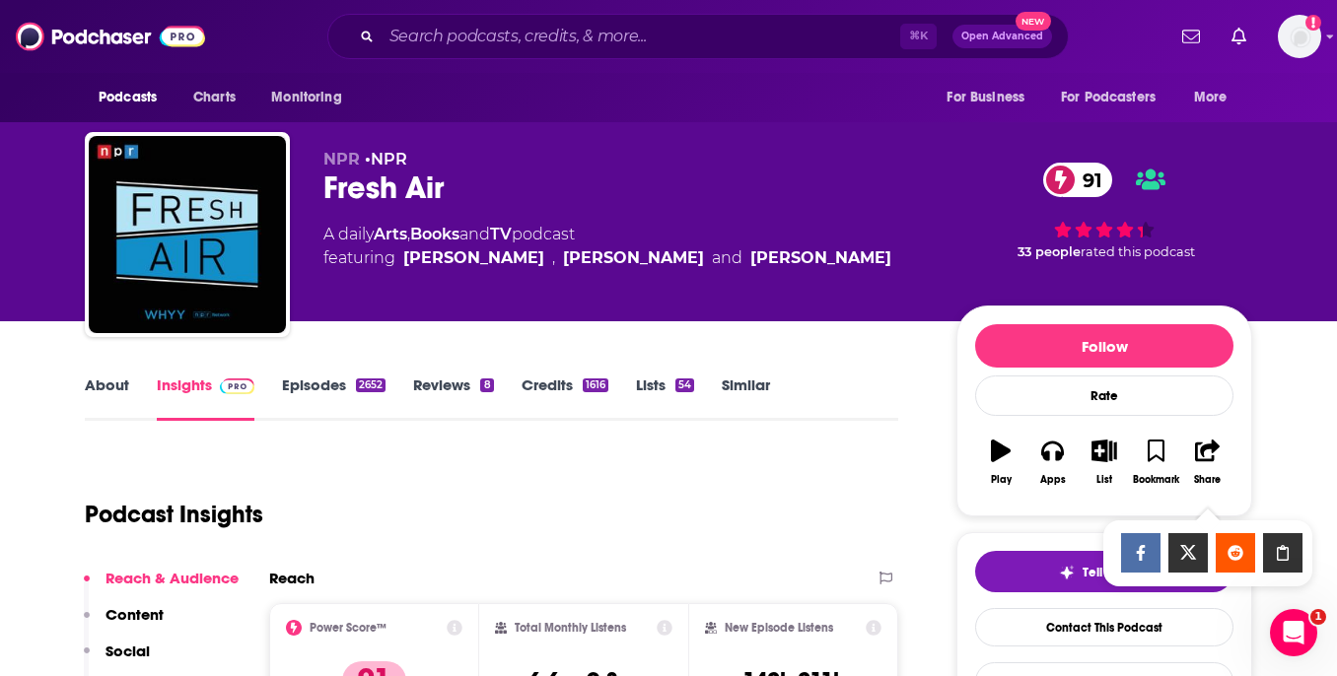
click at [1274, 554] on icon "Show Share dropdown" at bounding box center [1282, 553] width 39 height 16
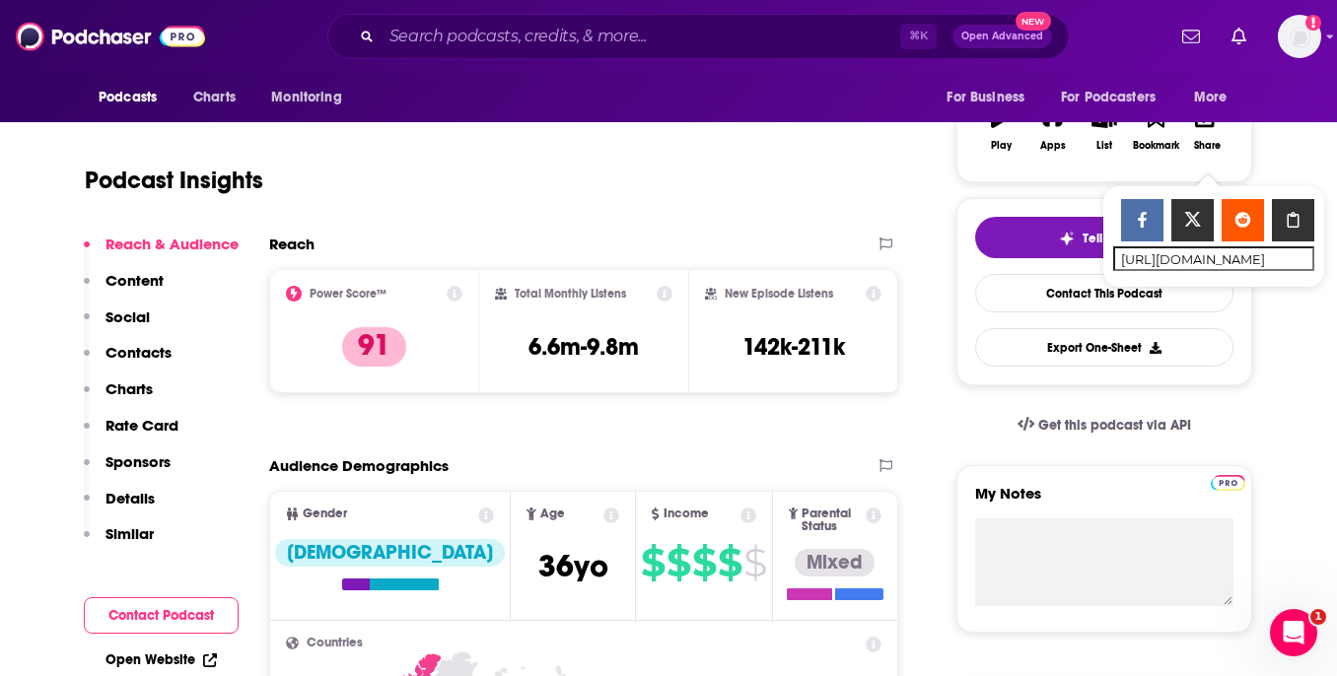
scroll to position [333, 0]
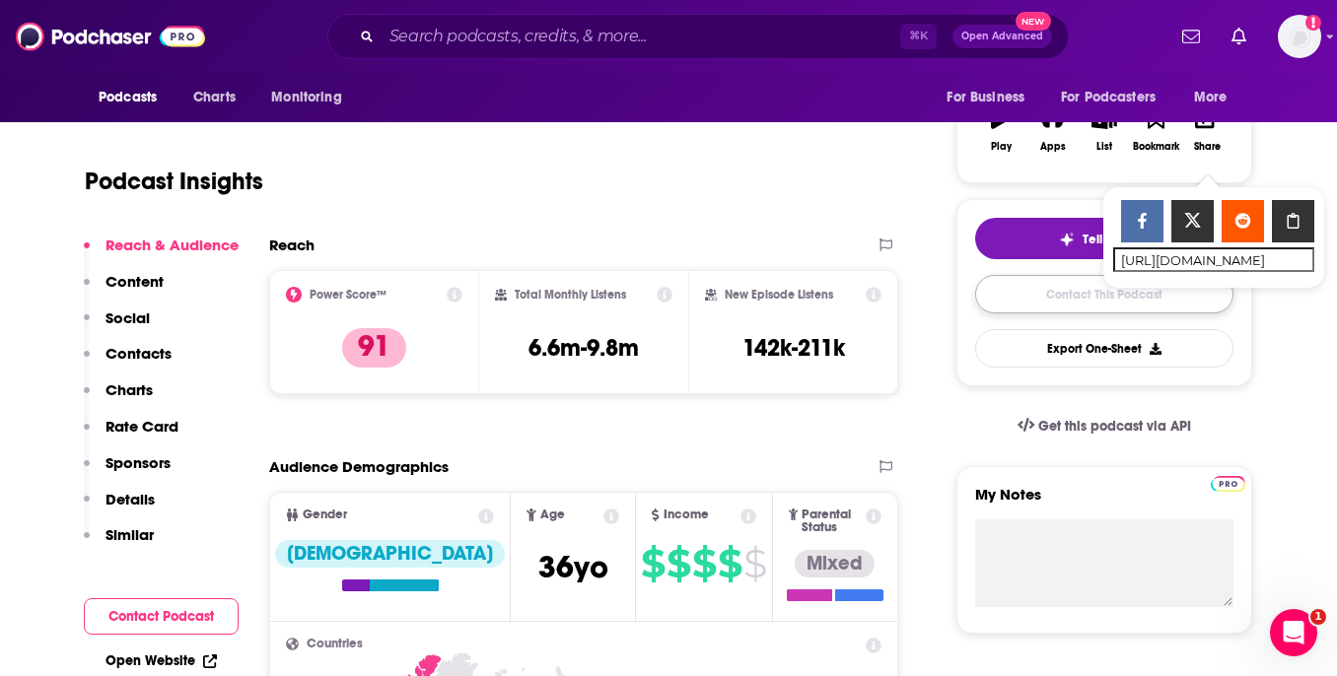
click at [1023, 294] on link "Contact This Podcast" at bounding box center [1104, 294] width 258 height 38
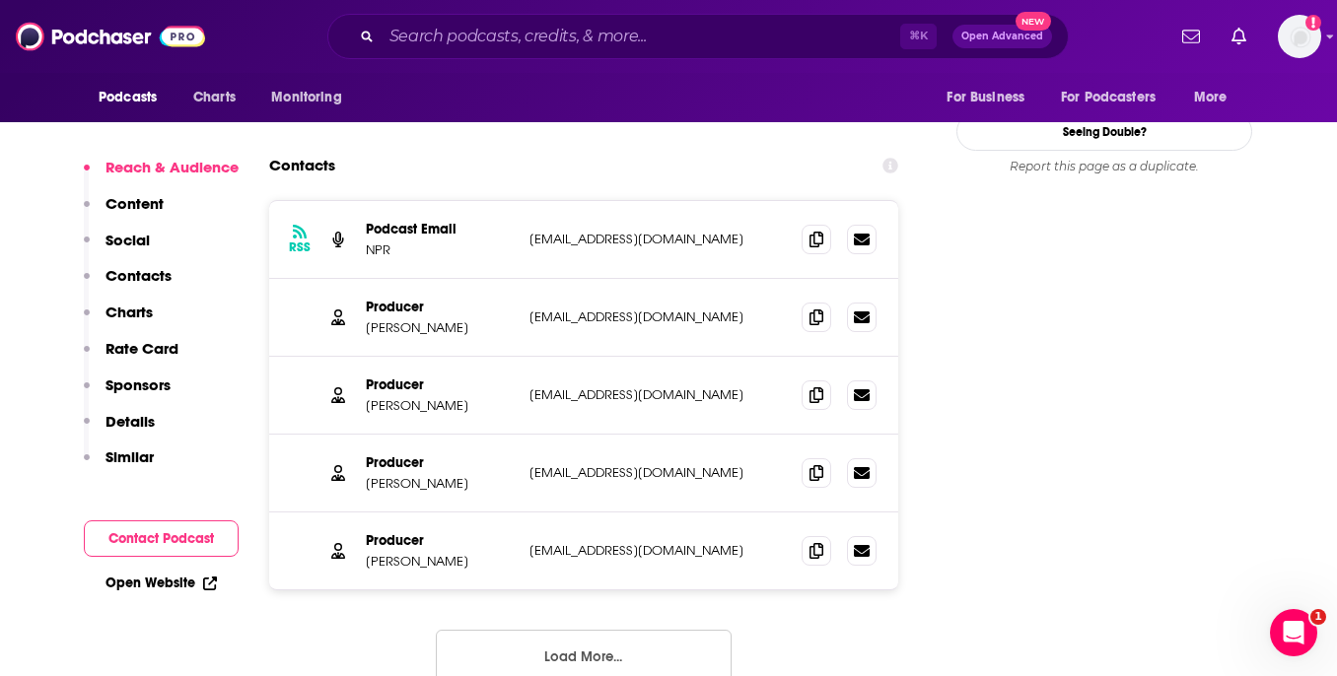
scroll to position [2102, 0]
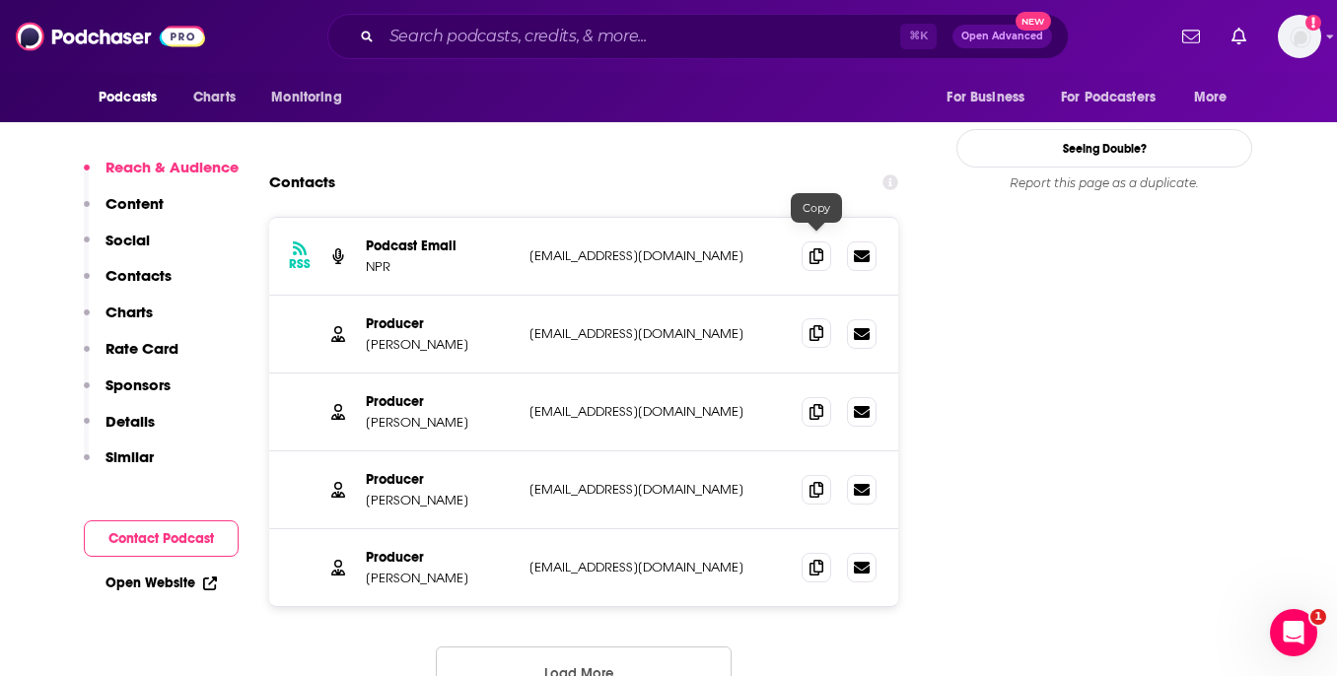
click at [823, 318] on span at bounding box center [817, 333] width 30 height 30
click at [389, 336] on p "[PERSON_NAME]" at bounding box center [440, 344] width 148 height 17
copy p "[PERSON_NAME]"
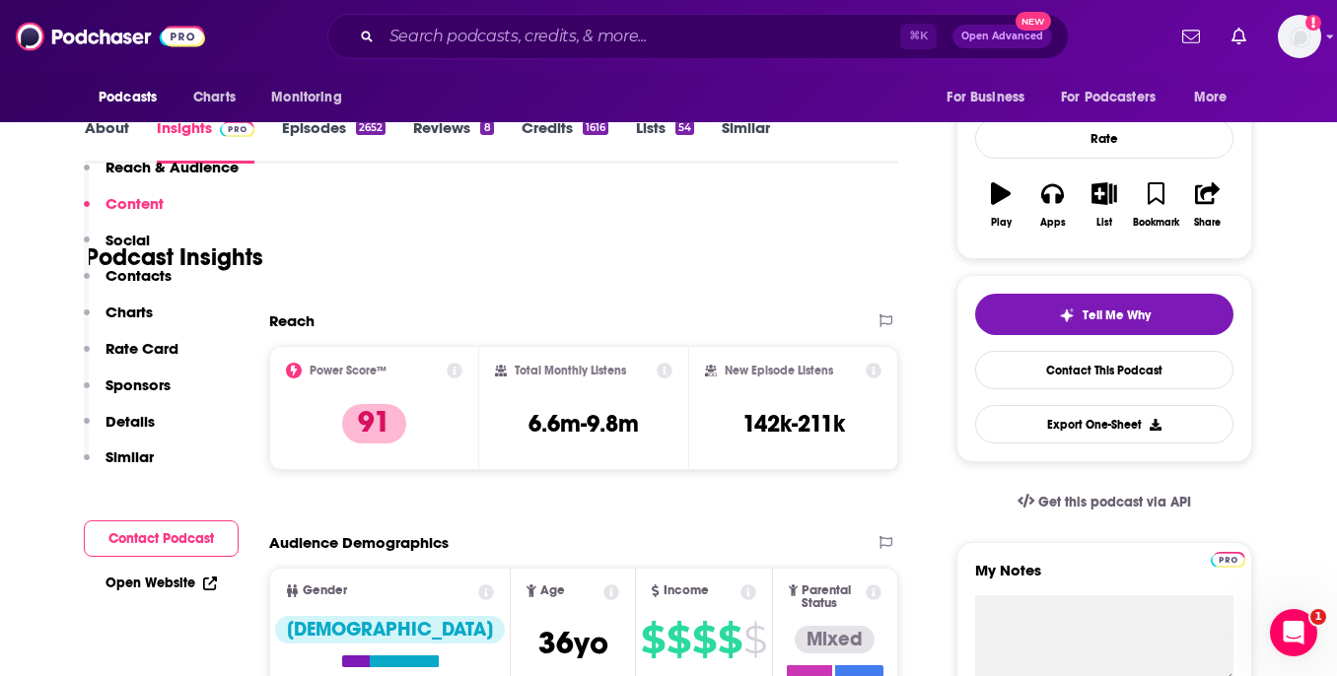
scroll to position [0, 0]
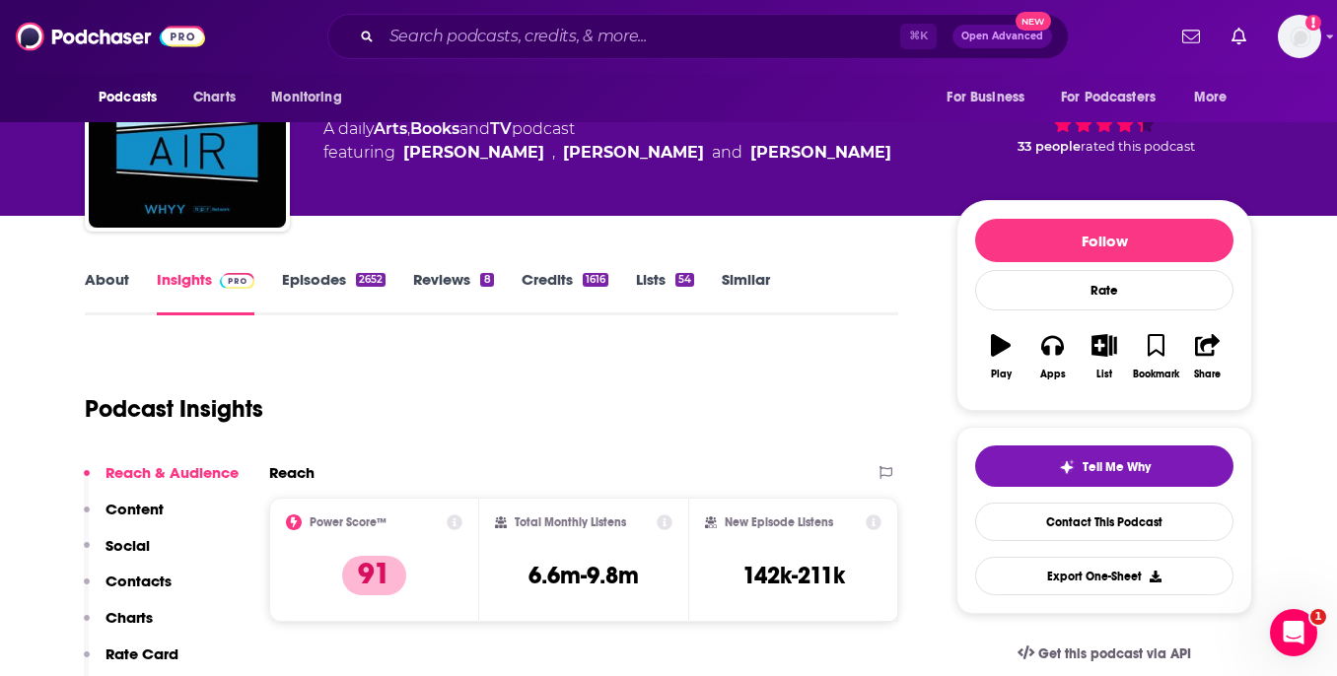
scroll to position [124, 0]
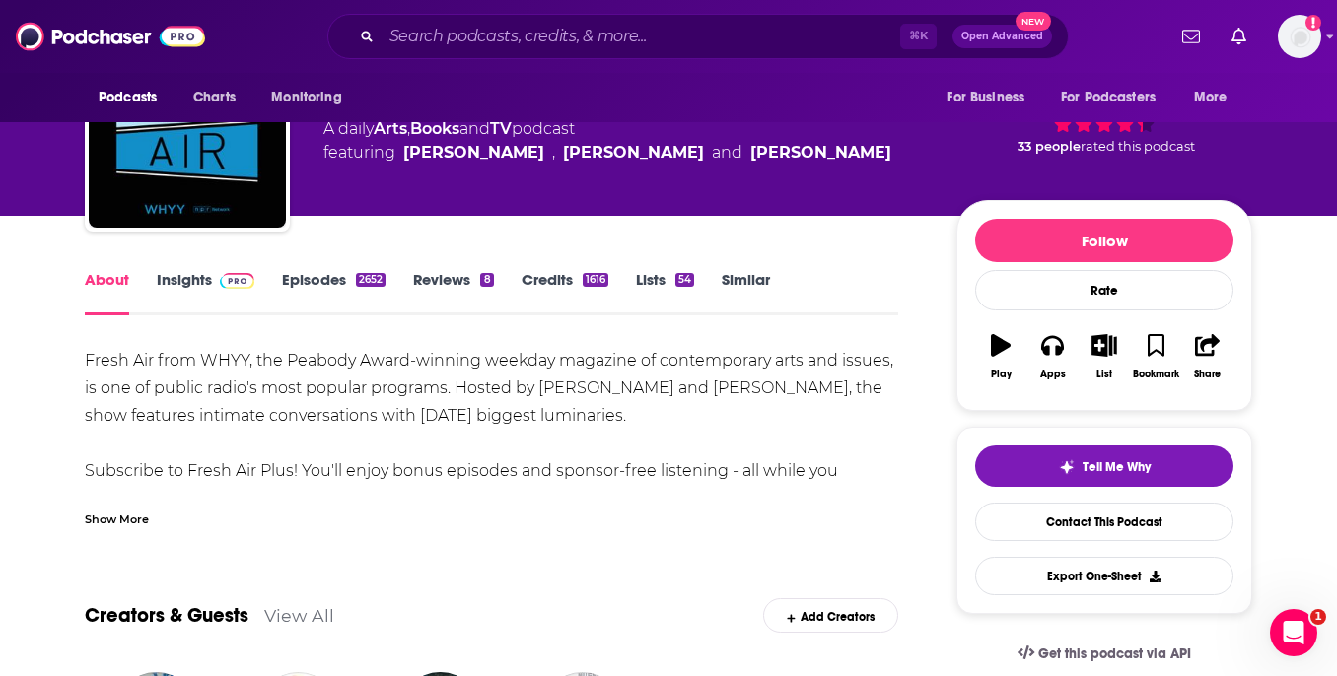
scroll to position [101, 0]
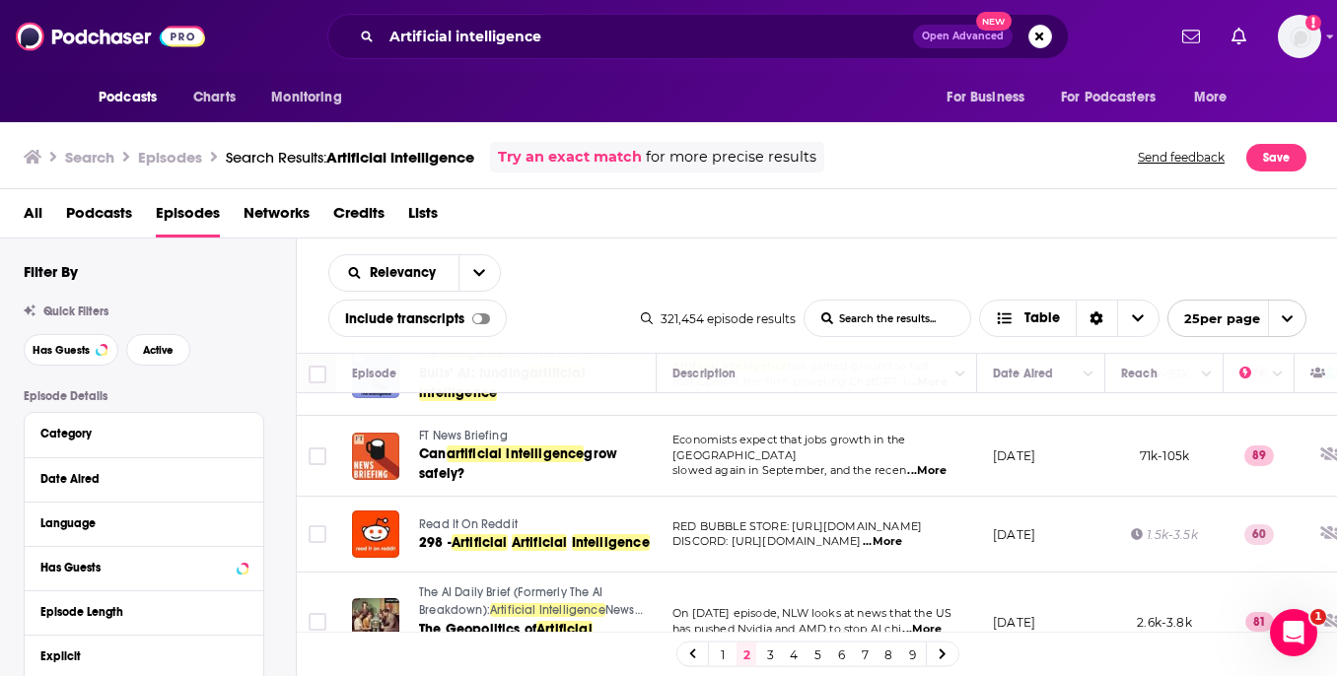
scroll to position [1116, 0]
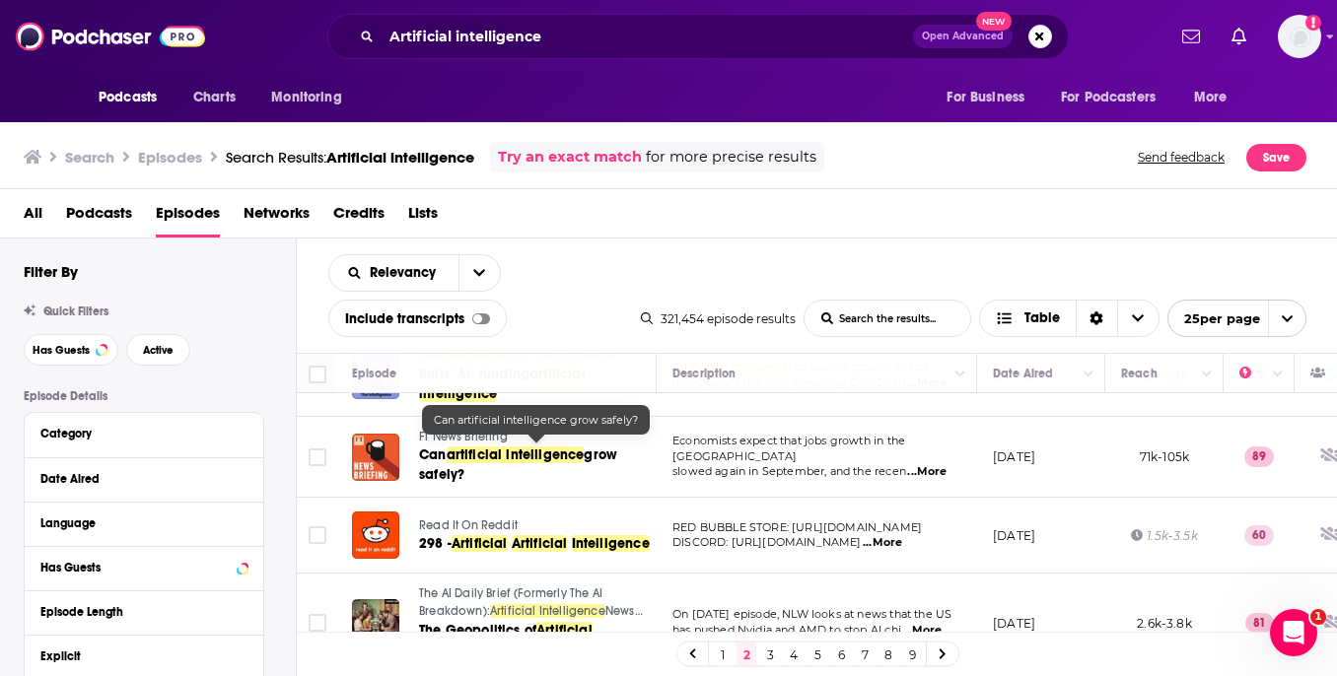
click at [578, 449] on span "artificial intelligence" at bounding box center [516, 455] width 138 height 17
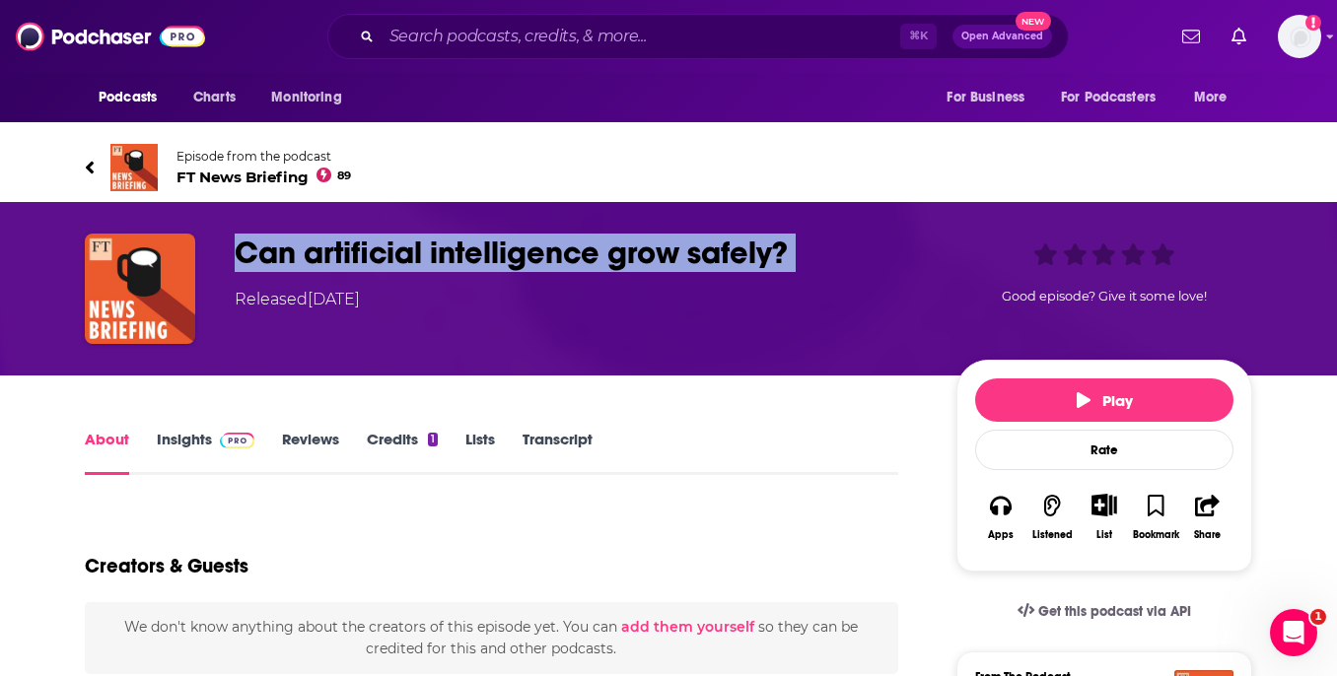
drag, startPoint x: 245, startPoint y: 247, endPoint x: 741, endPoint y: 283, distance: 497.2
click at [741, 283] on div "Can artificial intelligence grow safely? Released [DATE]" at bounding box center [580, 273] width 690 height 78
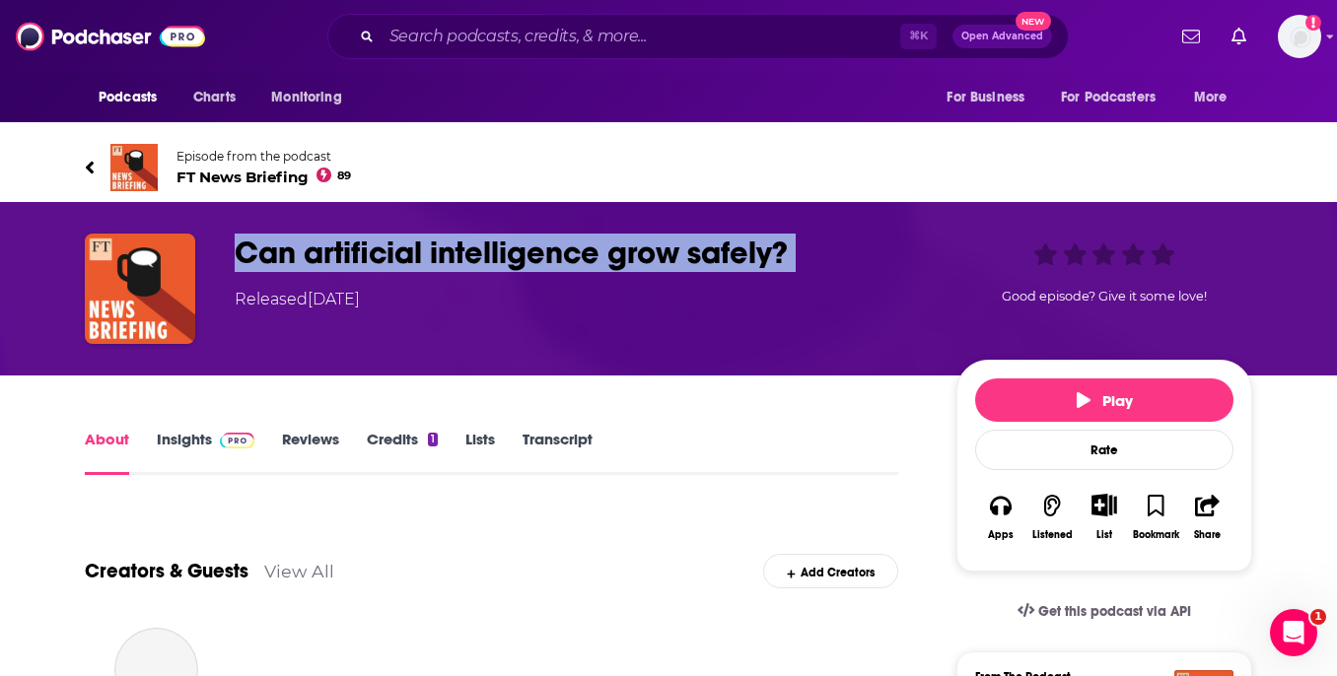
copy h1 "Can artificial intelligence grow safely?"
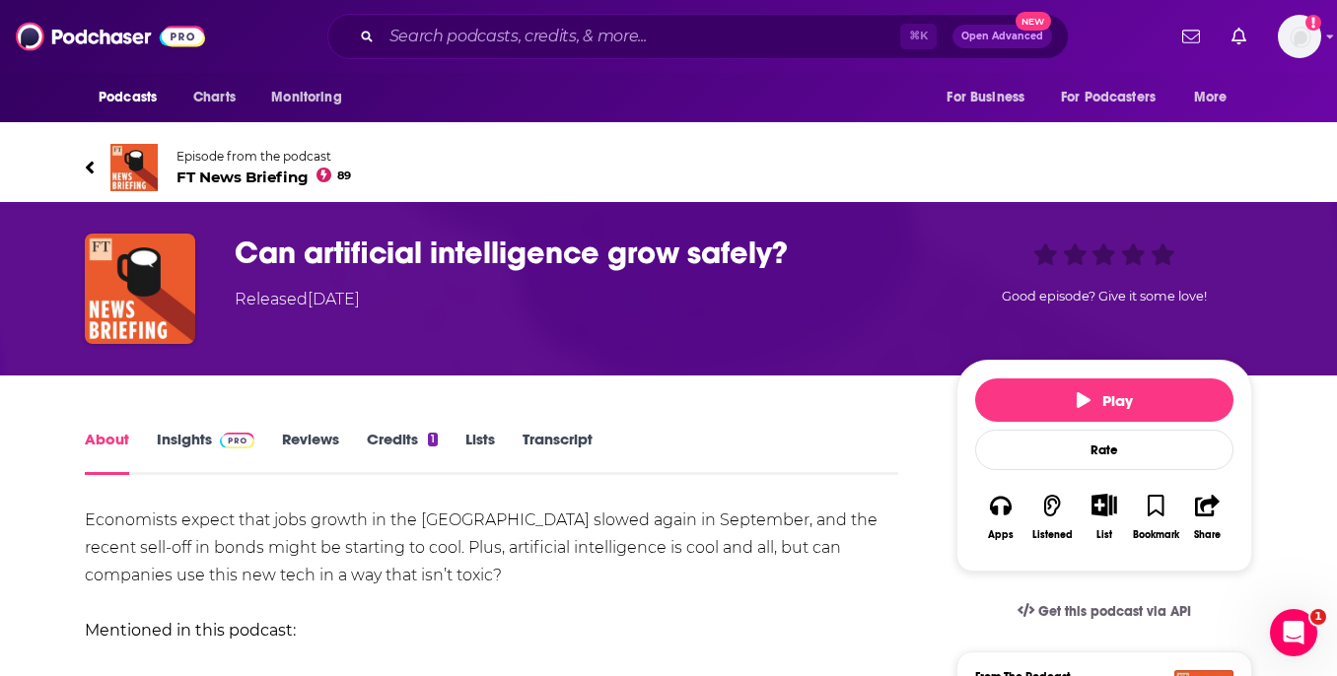
click at [1228, 541] on div "Share" at bounding box center [1207, 517] width 51 height 72
click at [1195, 495] on icon "button" at bounding box center [1207, 506] width 25 height 22
click at [1290, 592] on div "Show Share dropdown" at bounding box center [1302, 608] width 39 height 39
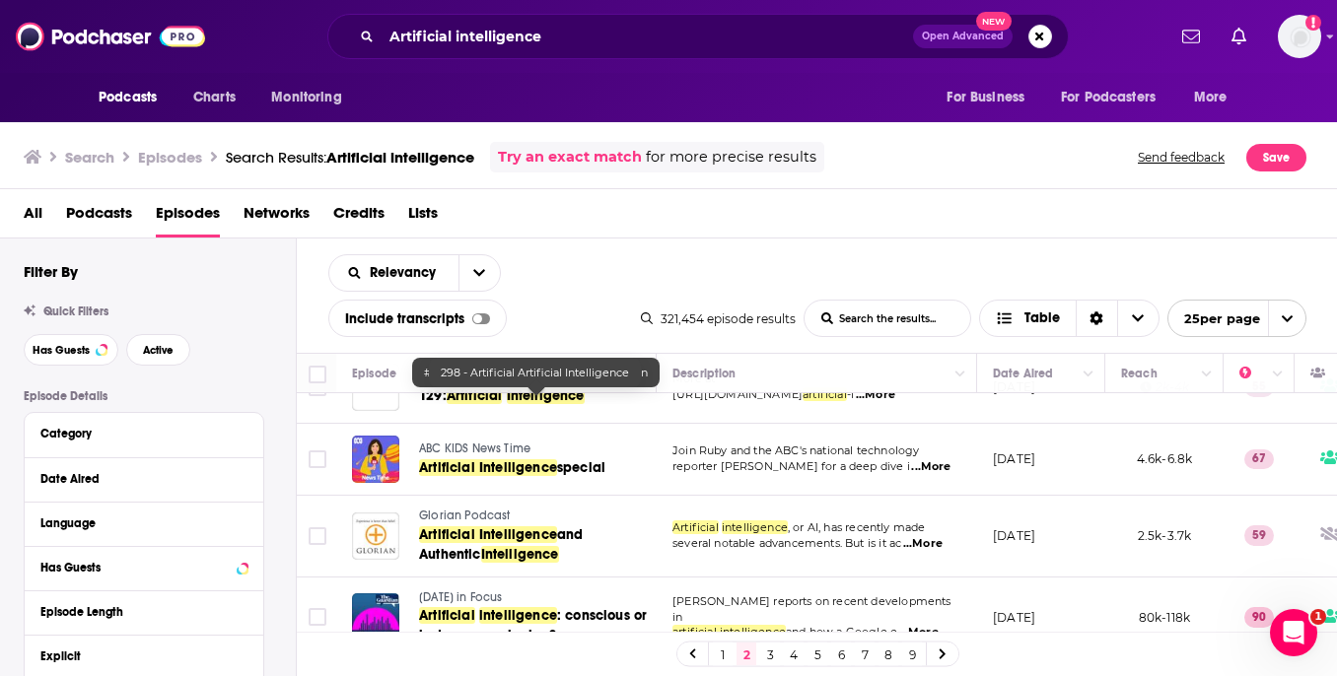
scroll to position [1786, 0]
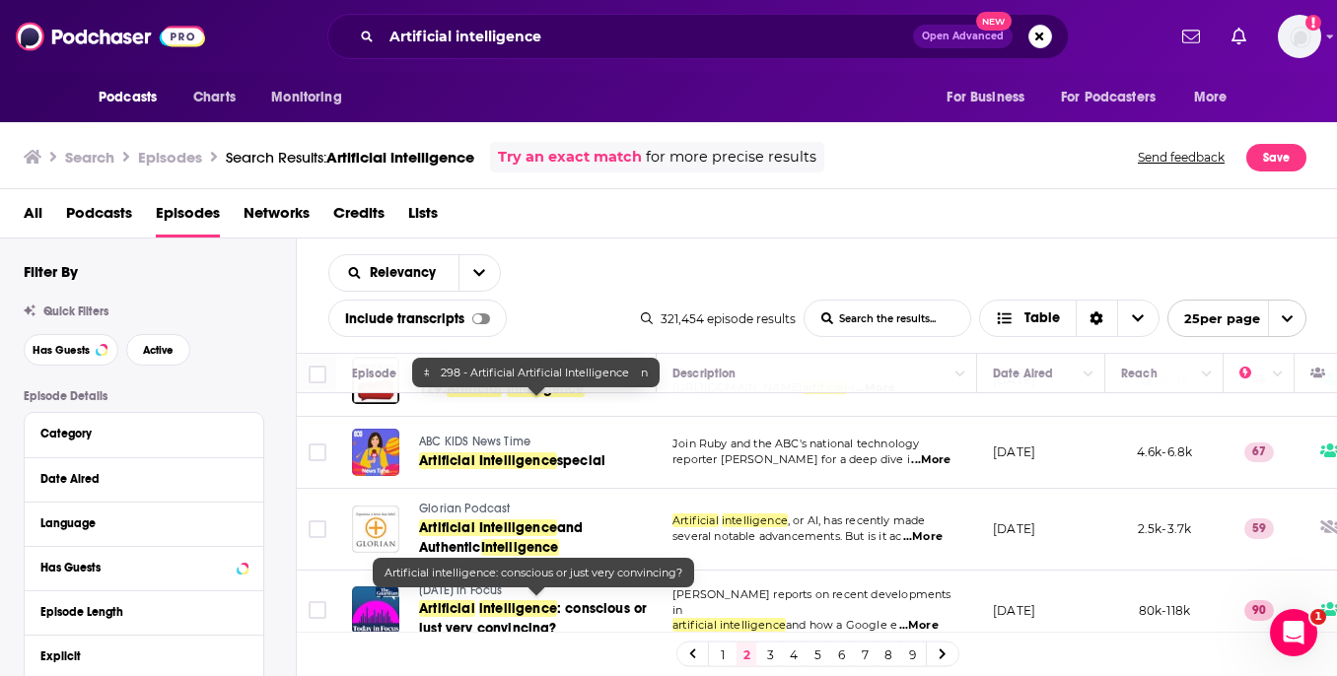
click at [514, 613] on link "Artificial intelligence : conscious or just very convincing?" at bounding box center [536, 618] width 235 height 39
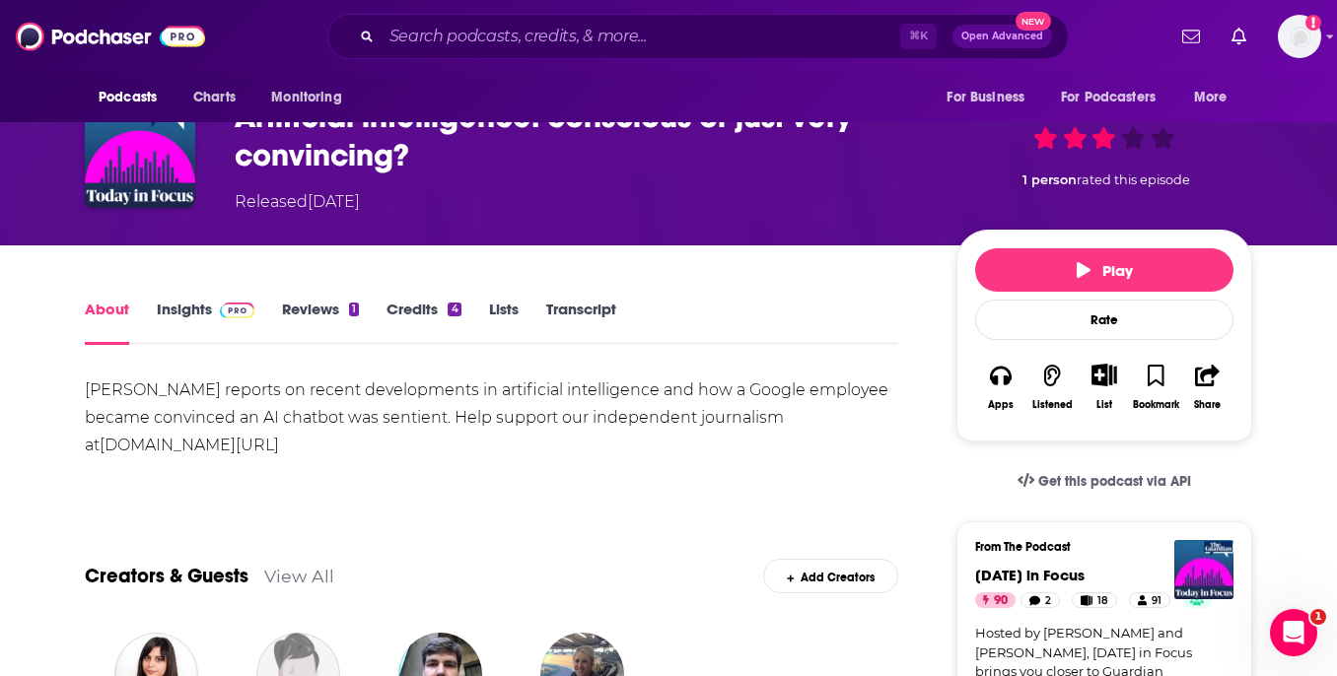
scroll to position [172, 0]
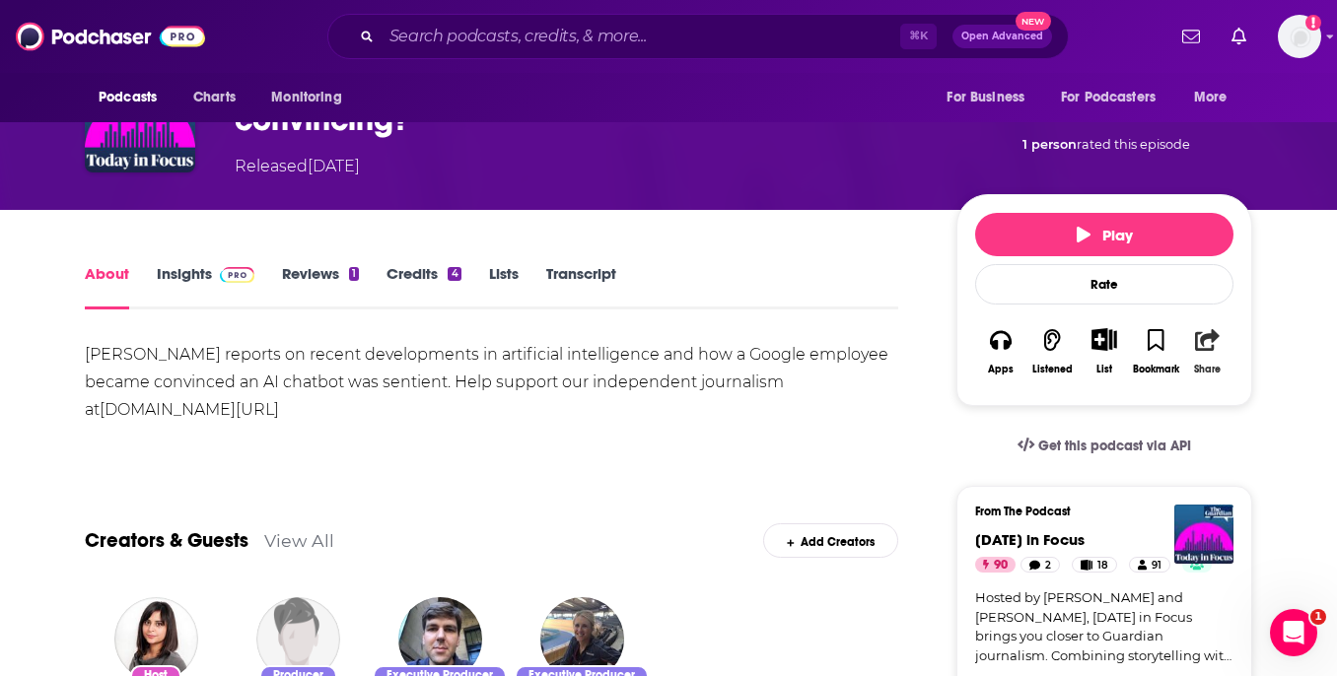
click at [1200, 343] on icon "button" at bounding box center [1207, 340] width 25 height 22
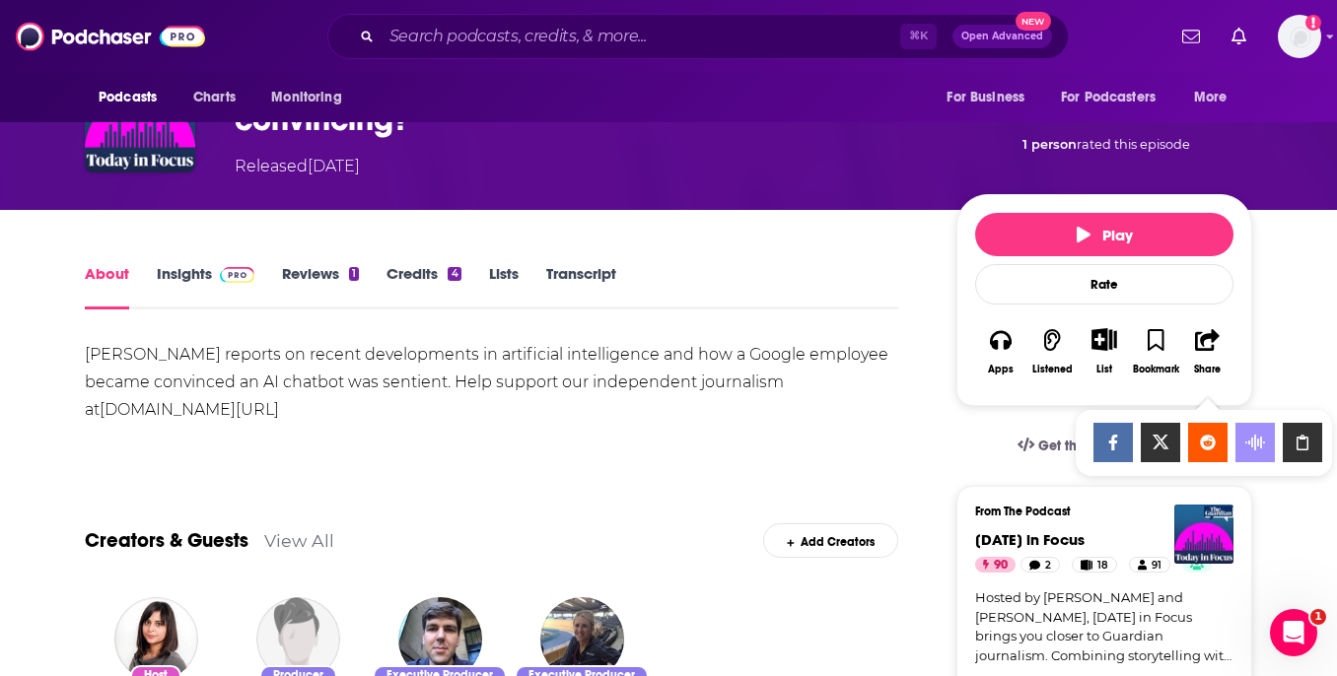
click at [1289, 432] on div "Show Share dropdown" at bounding box center [1302, 442] width 39 height 39
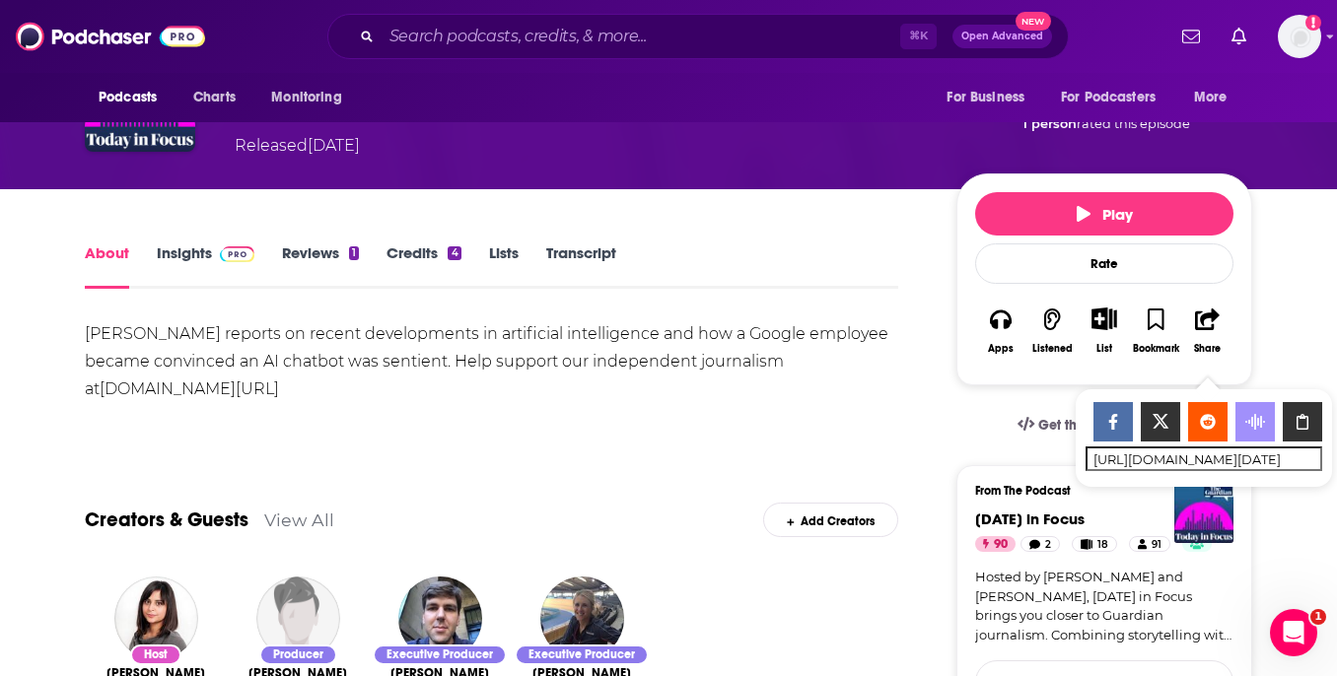
scroll to position [184, 0]
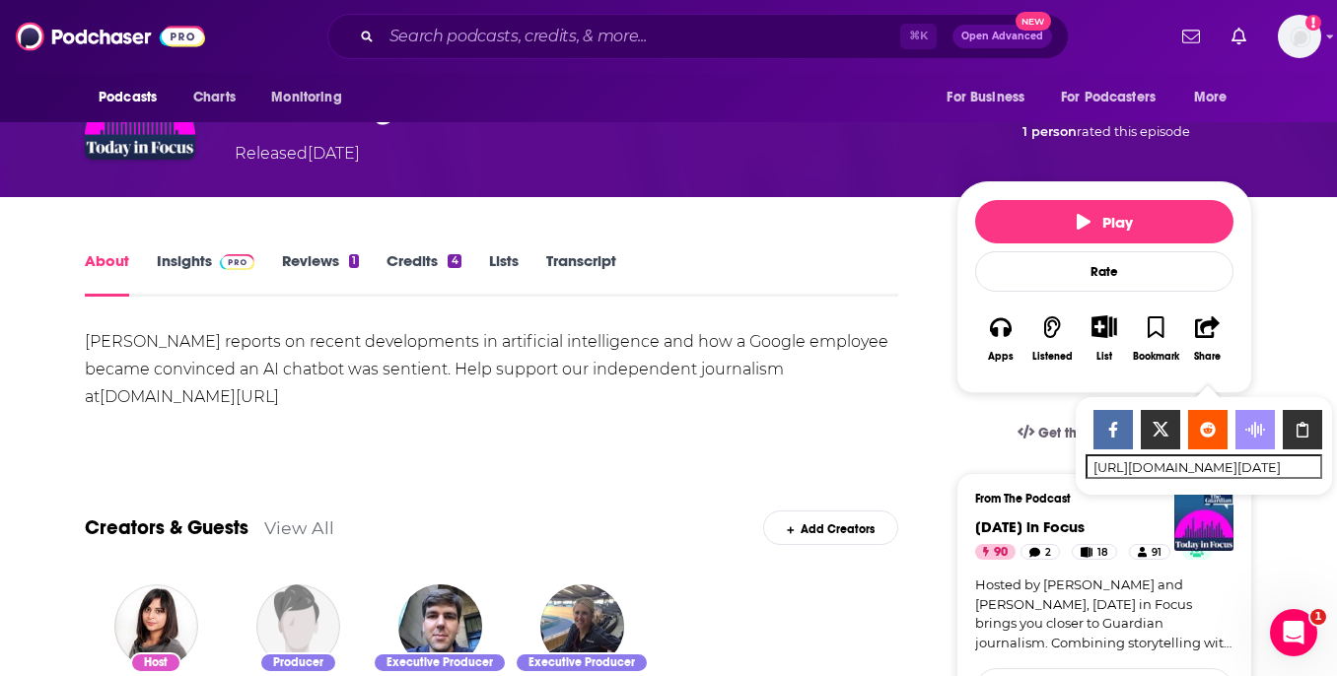
click at [792, 415] on div "[PERSON_NAME] reports on recent developments in artificial intelligence and how…" at bounding box center [491, 383] width 813 height 111
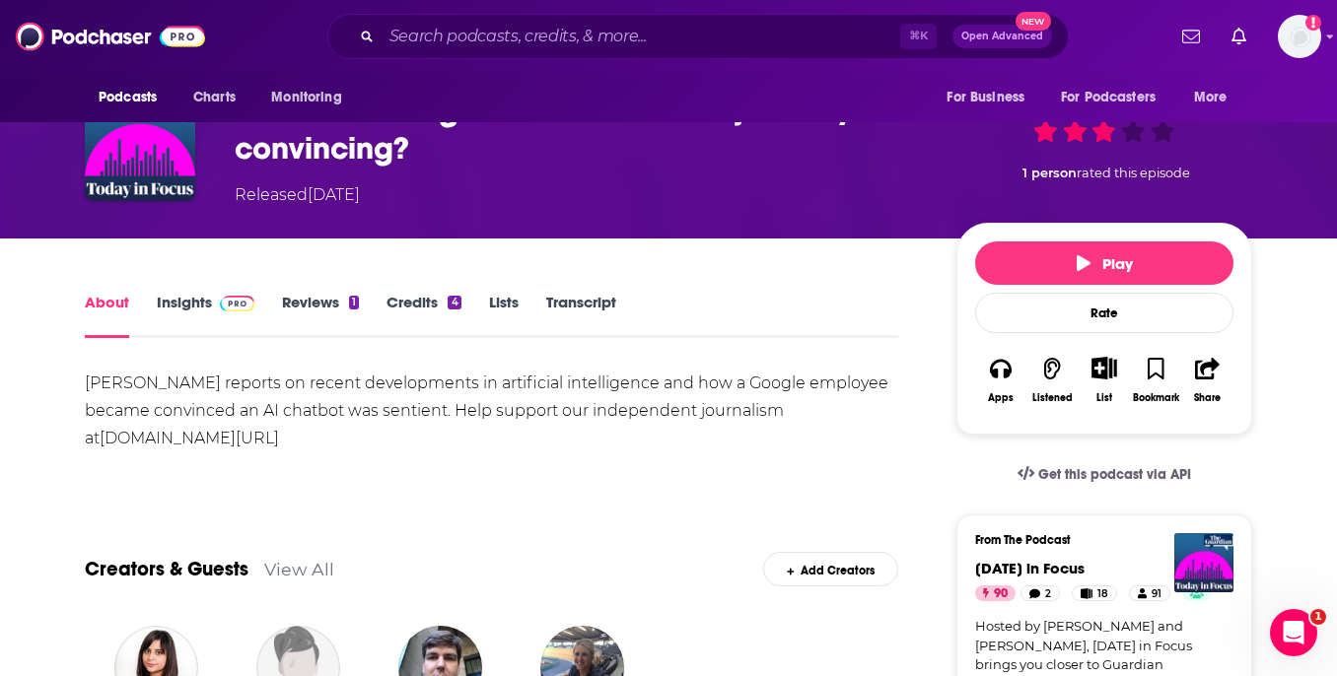
scroll to position [141, 0]
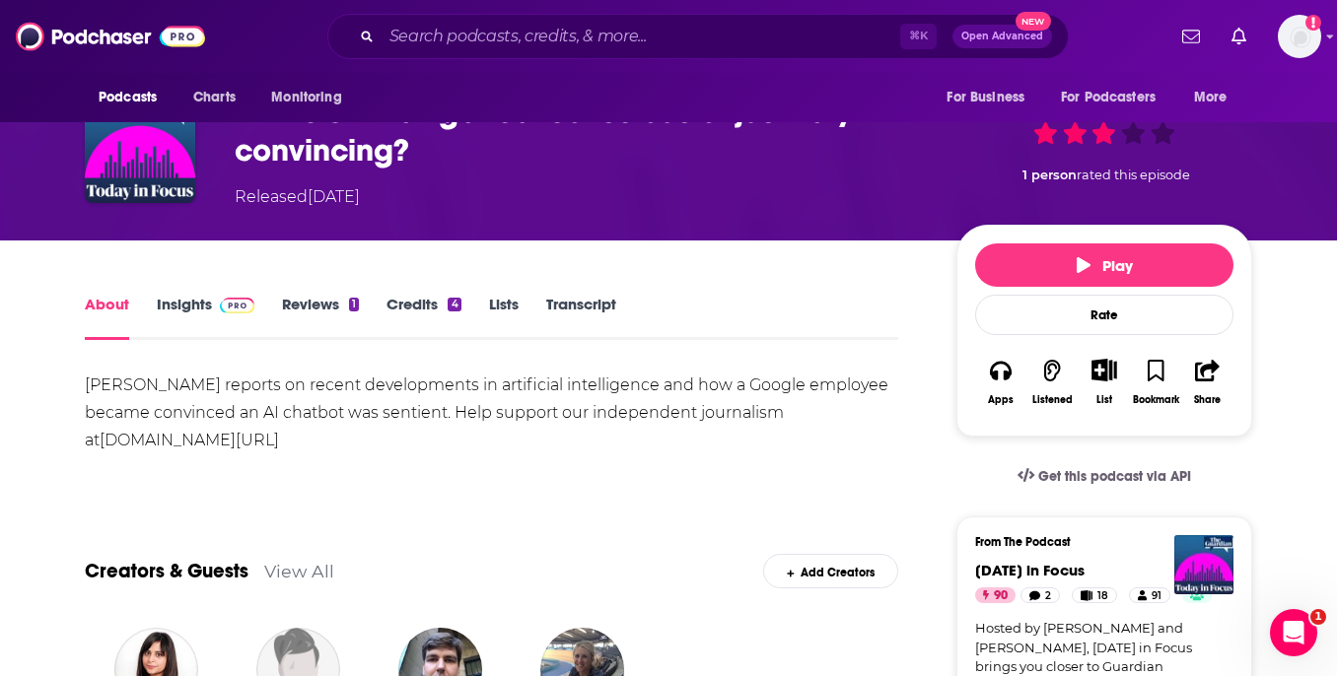
click at [225, 292] on div "About Insights Reviews 1 Credits 4 Lists Transcript" at bounding box center [491, 316] width 813 height 48
click at [199, 299] on link "Insights" at bounding box center [206, 317] width 98 height 45
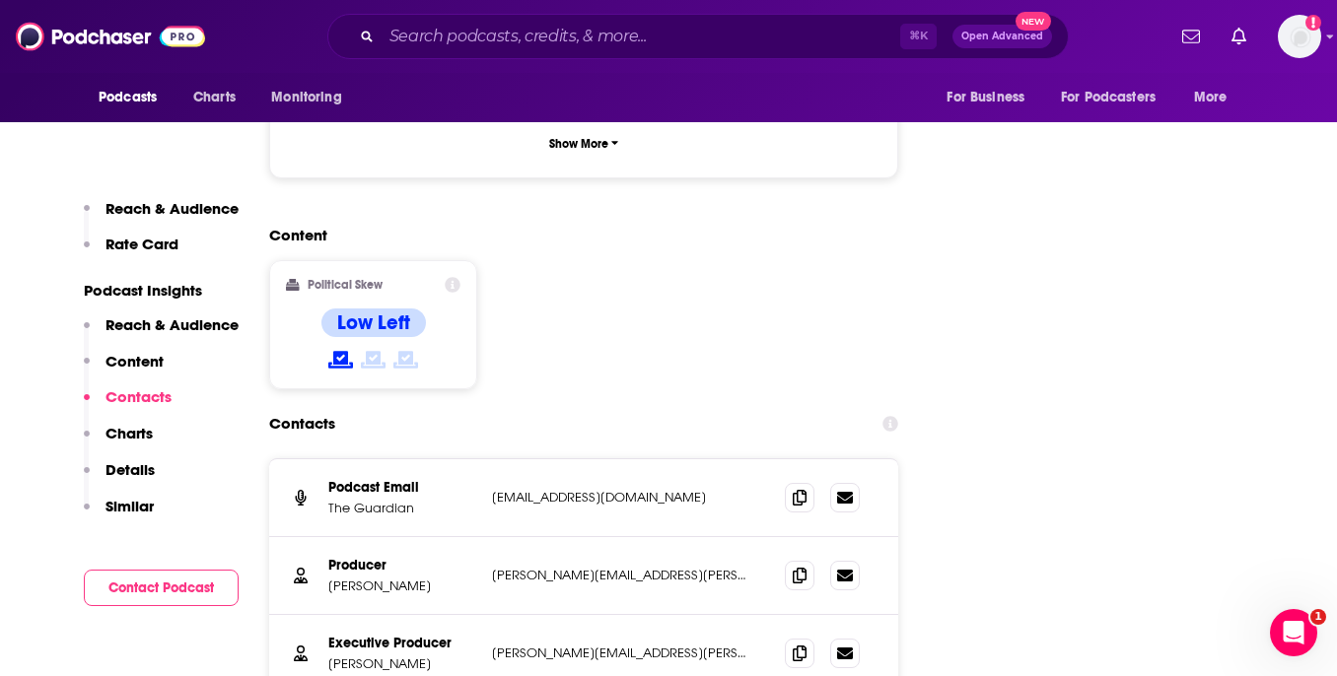
scroll to position [2259, 0]
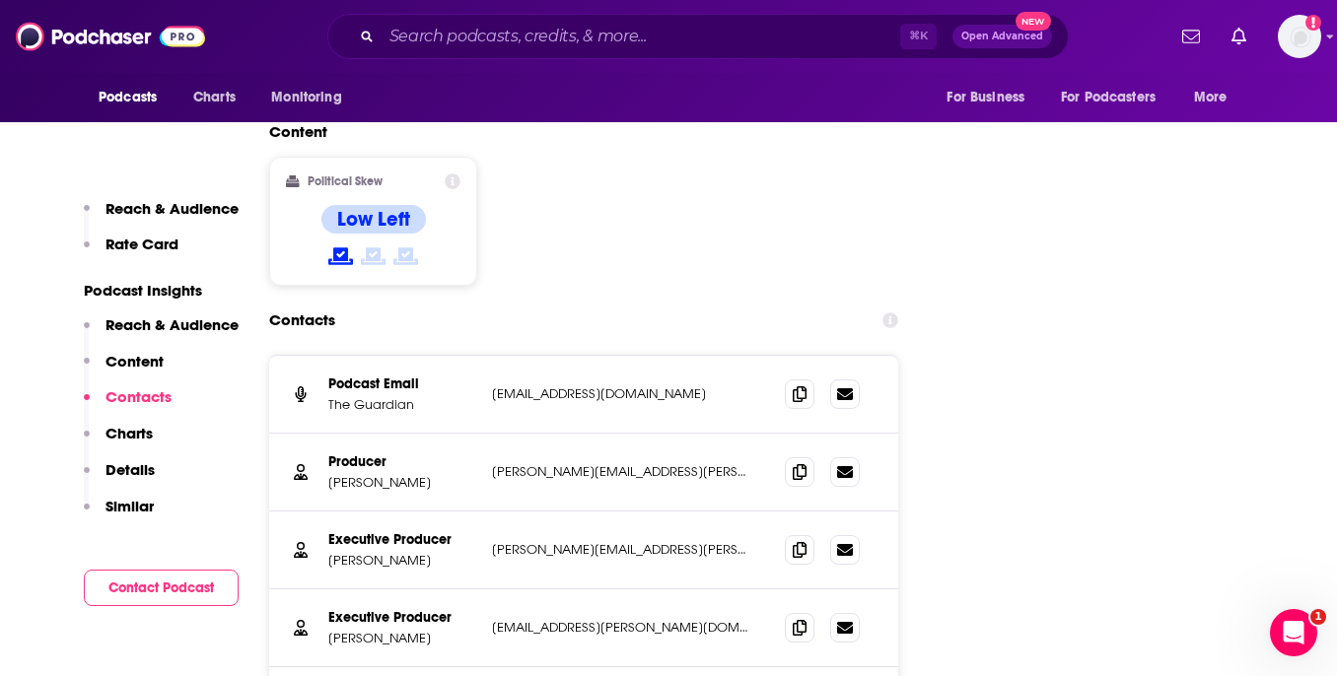
click at [789, 434] on div "Producer [PERSON_NAME] [PERSON_NAME][EMAIL_ADDRESS][PERSON_NAME][DOMAIN_NAME] […" at bounding box center [583, 473] width 629 height 78
click at [799, 456] on span at bounding box center [800, 471] width 30 height 30
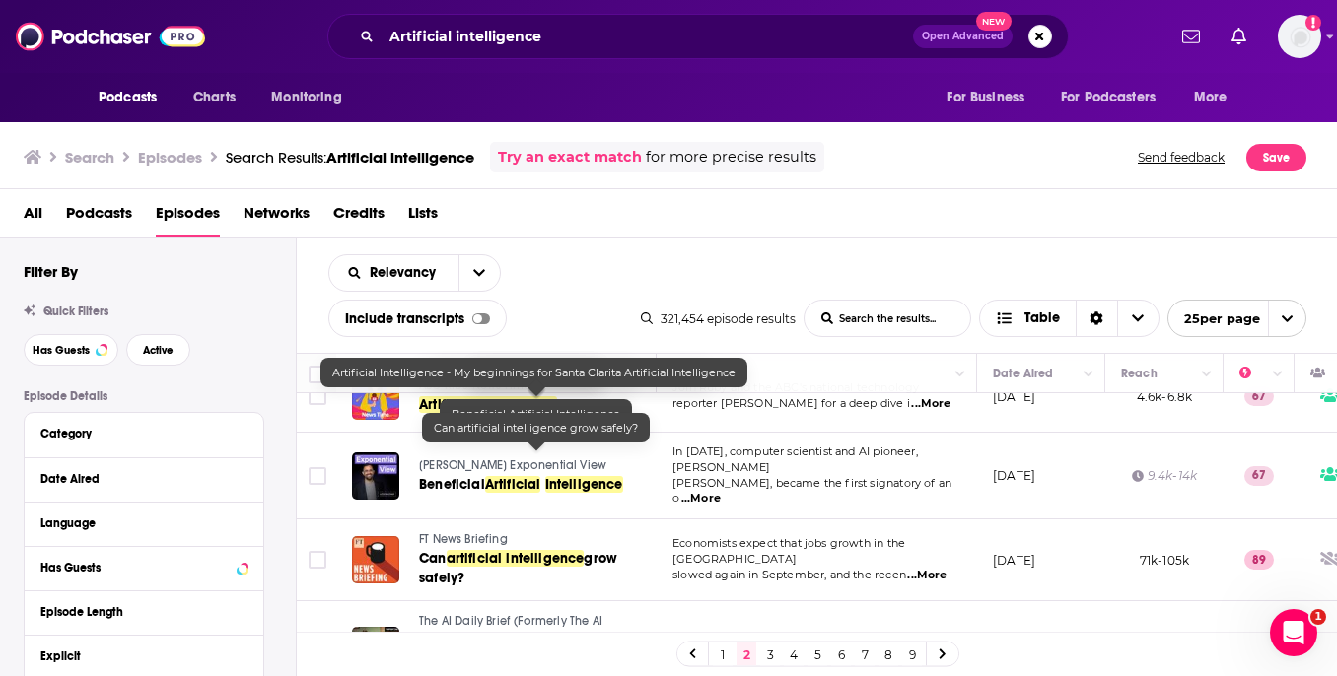
scroll to position [1808, 0]
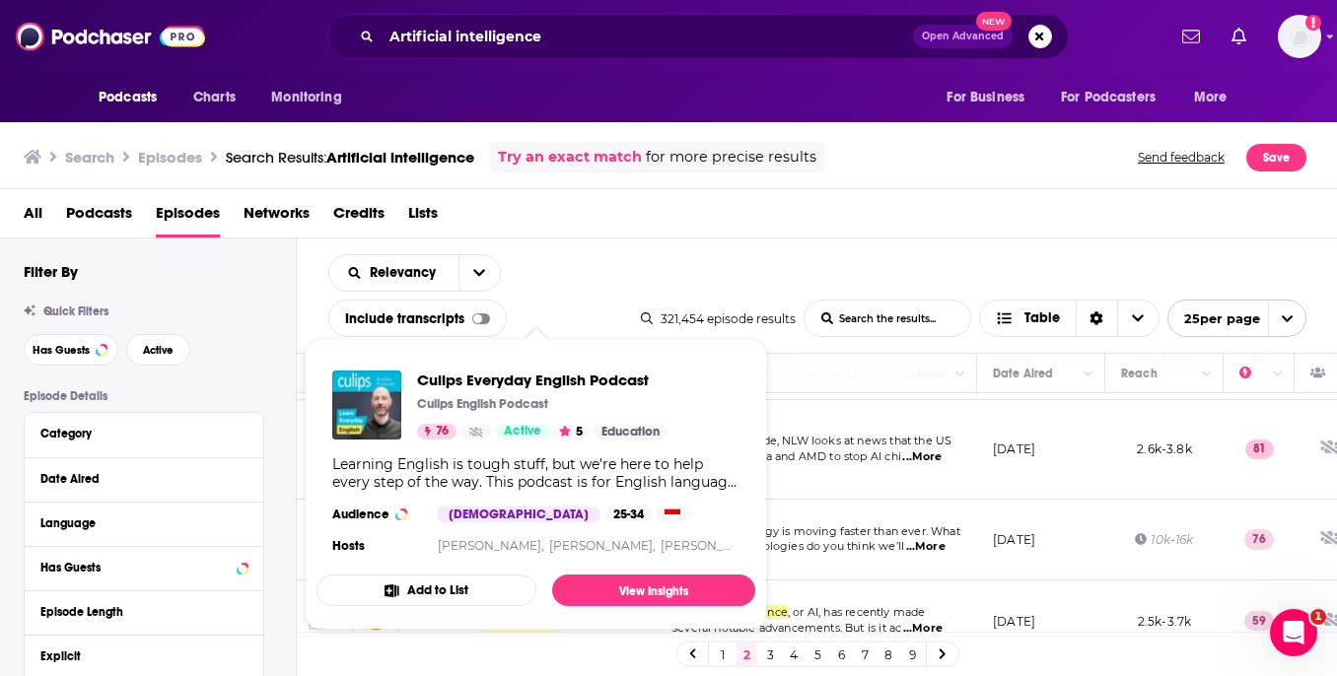
click at [768, 649] on link "3" at bounding box center [770, 655] width 20 height 24
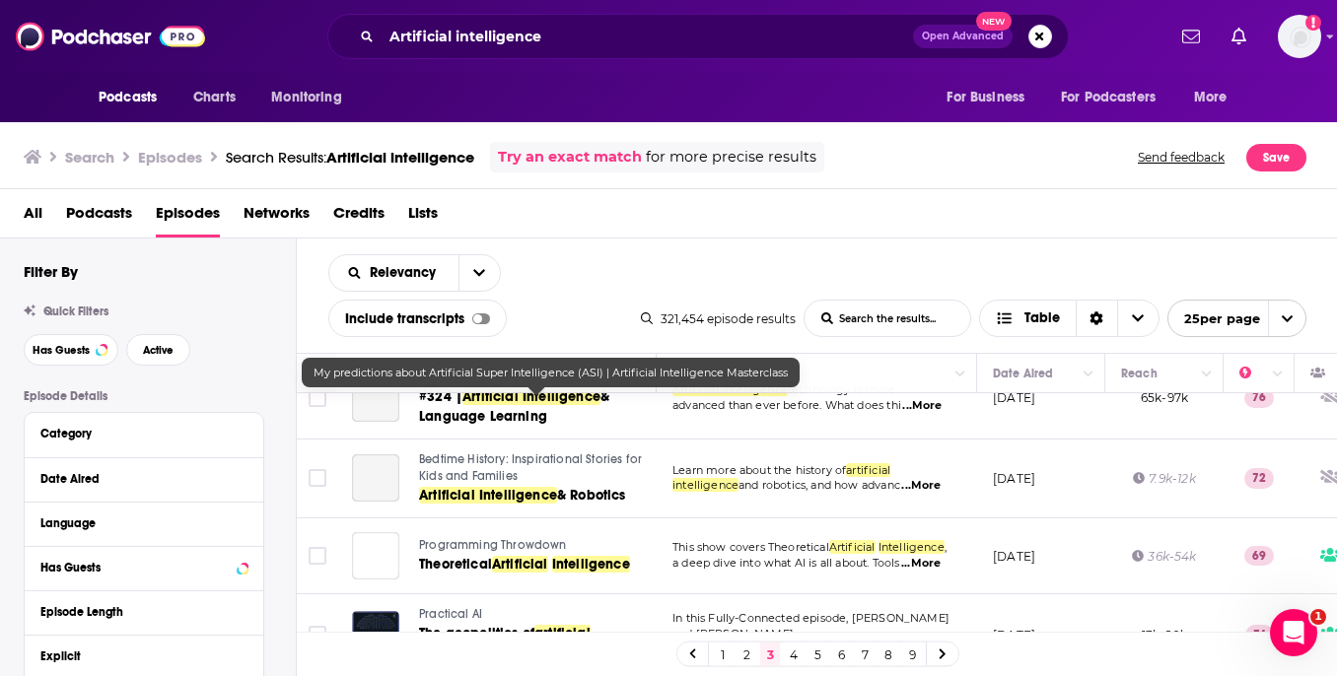
scroll to position [1695, 0]
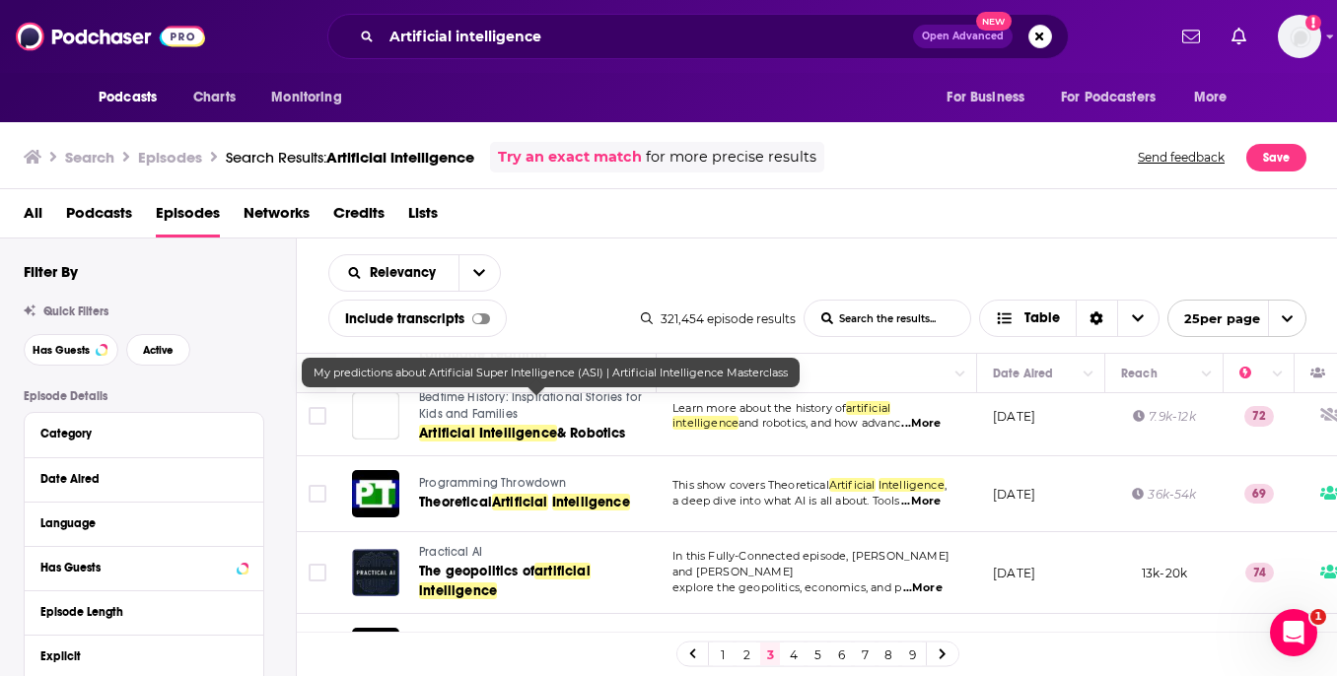
click at [796, 646] on link "4" at bounding box center [794, 655] width 20 height 24
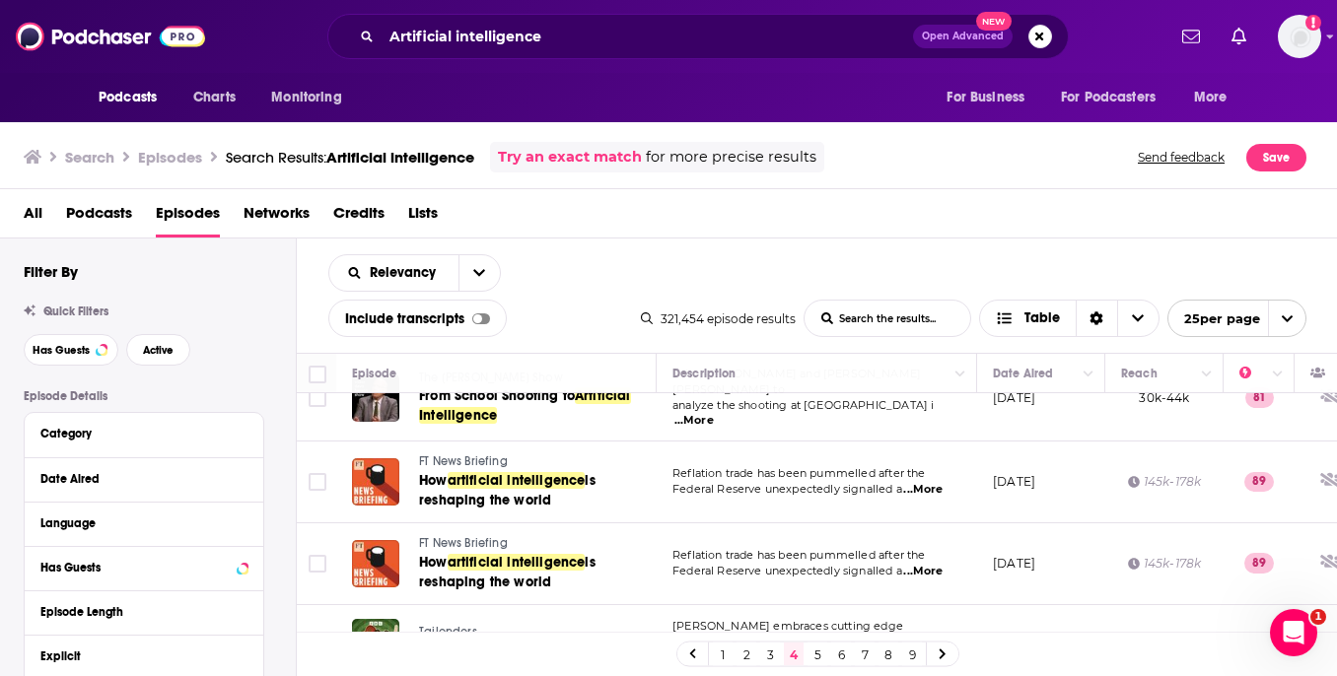
scroll to position [1736, 0]
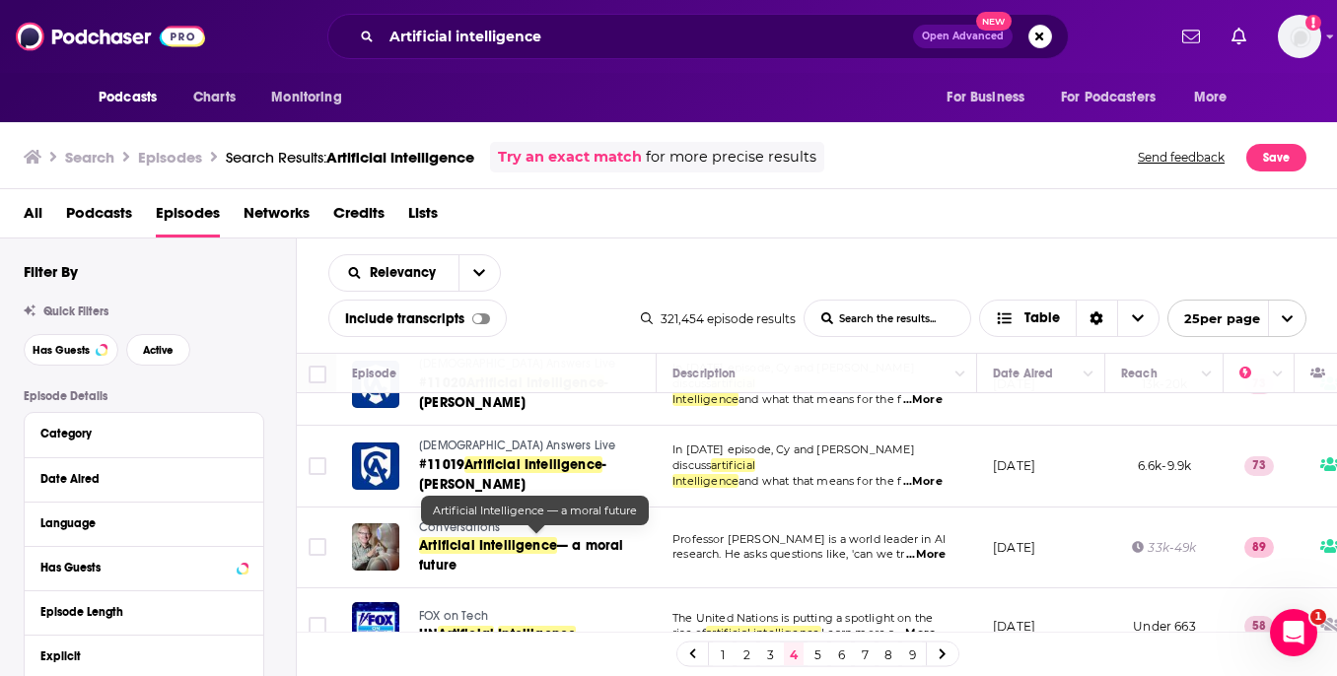
click at [618, 548] on span "— a moral future" at bounding box center [521, 555] width 205 height 36
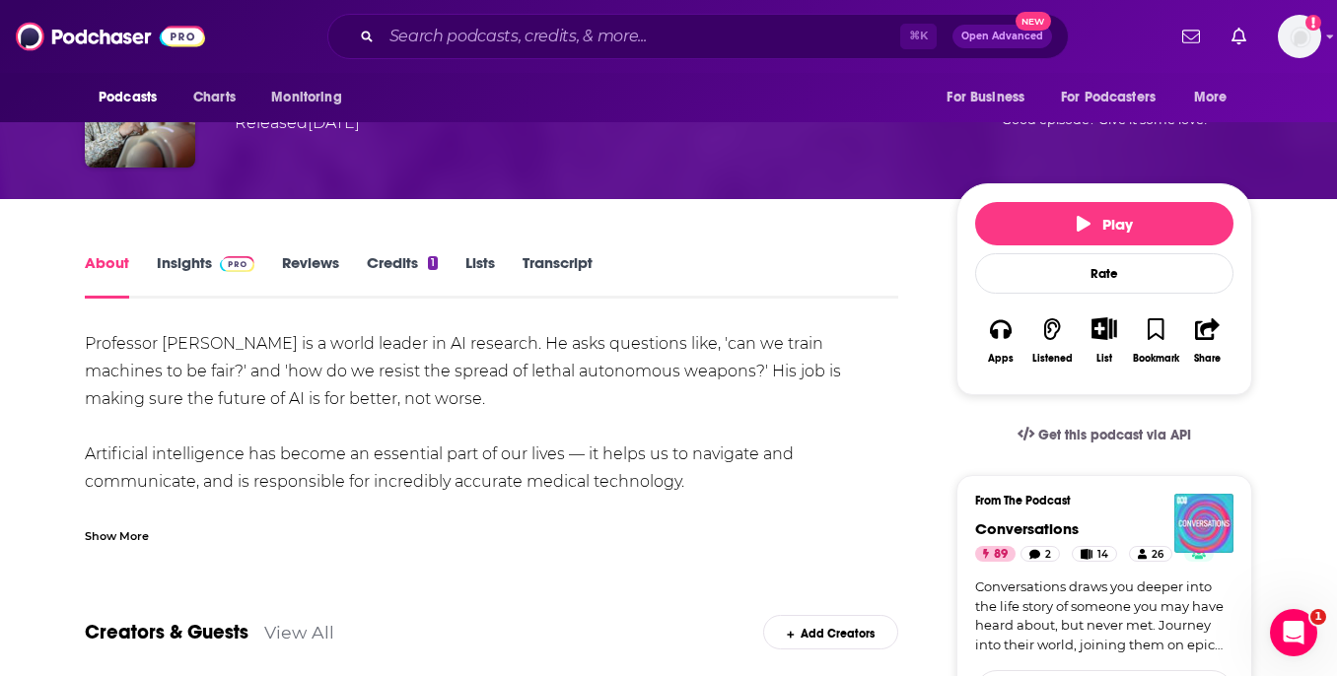
scroll to position [177, 0]
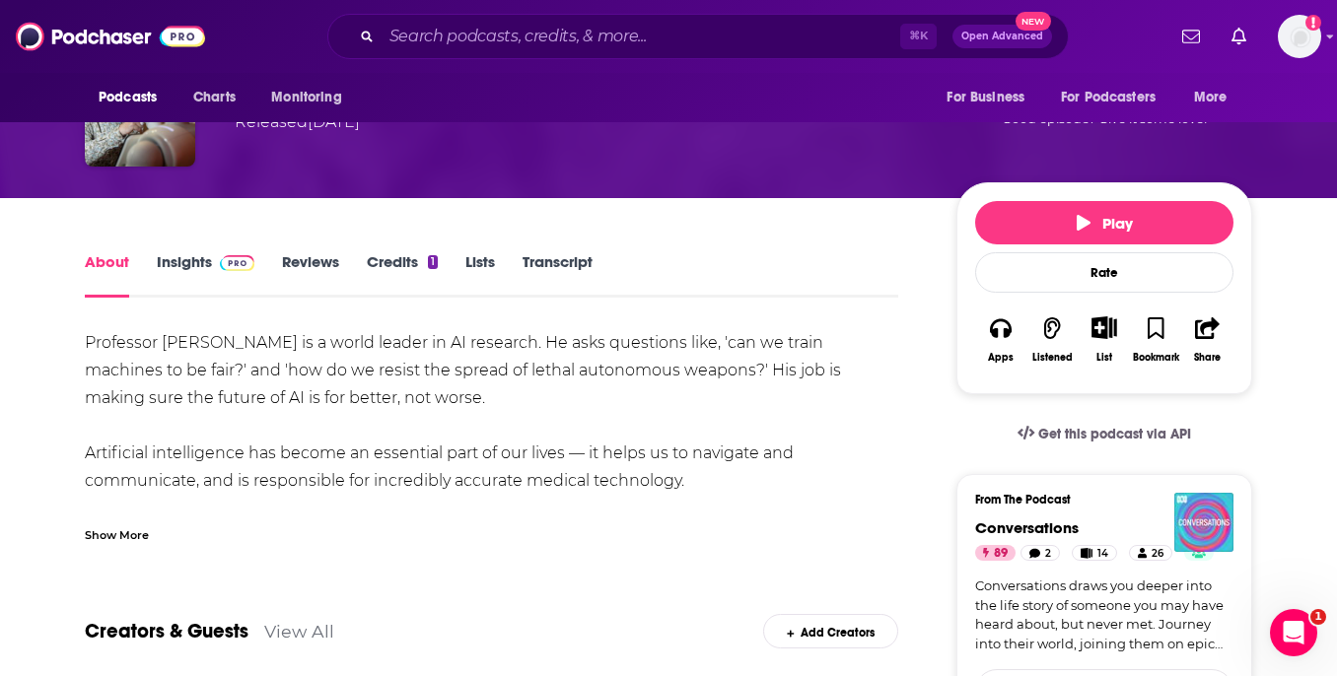
click at [239, 279] on link "Insights" at bounding box center [206, 274] width 98 height 45
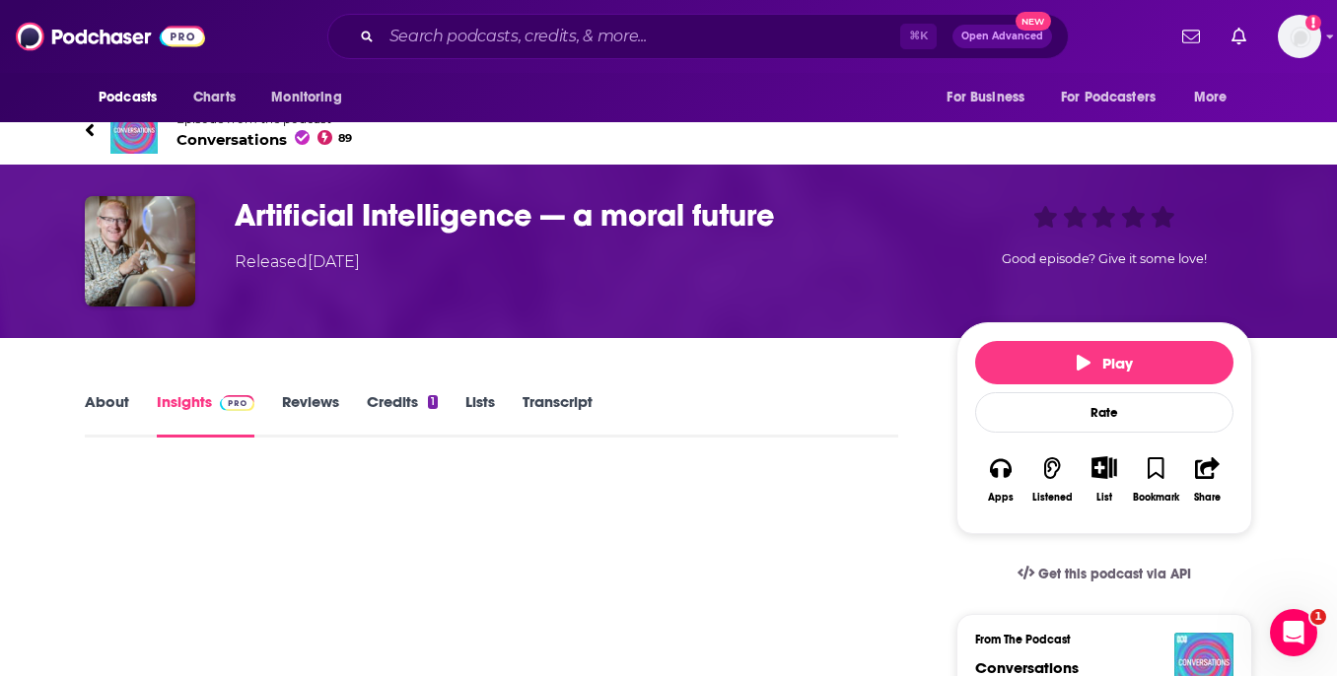
scroll to position [51, 0]
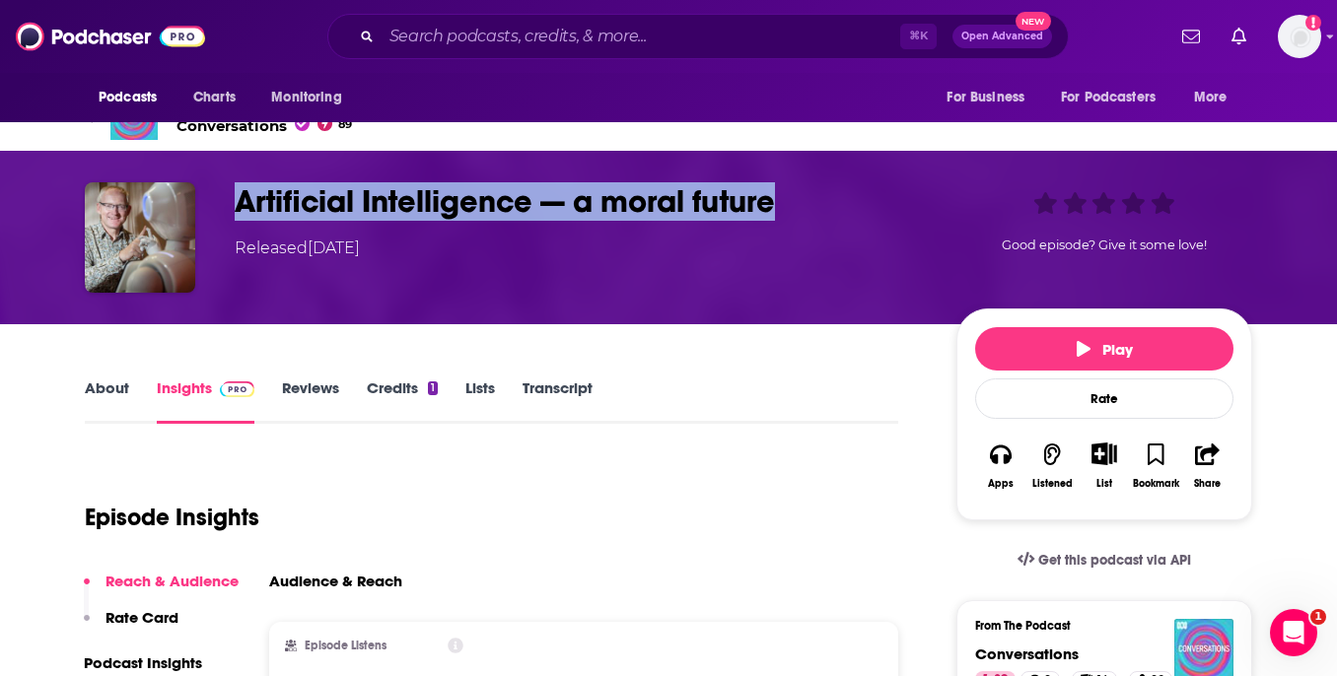
drag, startPoint x: 243, startPoint y: 212, endPoint x: 765, endPoint y: 226, distance: 522.7
click at [765, 226] on div "Artificial Intelligence — a moral future Released [DATE]" at bounding box center [580, 221] width 690 height 78
copy h3 "Artificial Intelligence — a moral future"
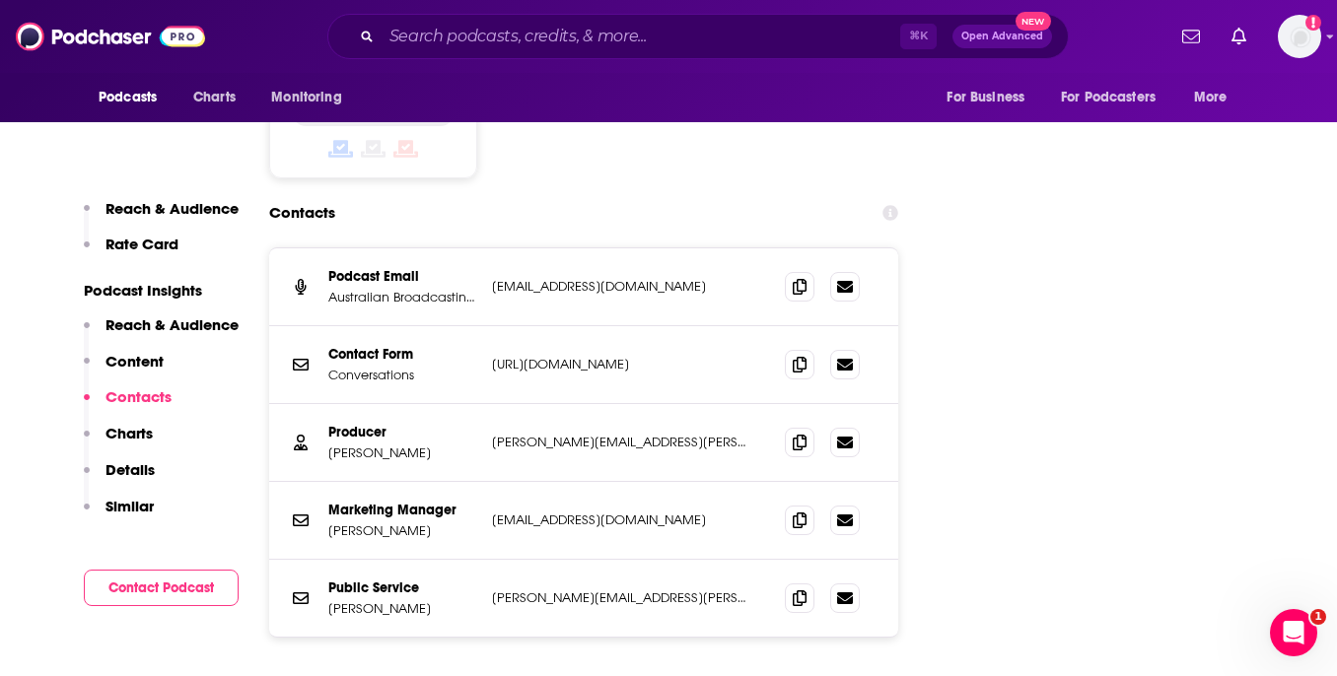
scroll to position [2321, 0]
drag, startPoint x: 495, startPoint y: 369, endPoint x: 697, endPoint y: 369, distance: 202.1
click at [697, 435] on p "[PERSON_NAME][EMAIL_ADDRESS][PERSON_NAME][DOMAIN_NAME]" at bounding box center [622, 443] width 261 height 17
copy p "[PERSON_NAME][EMAIL_ADDRESS][PERSON_NAME][DOMAIN_NAME]"
drag, startPoint x: 324, startPoint y: 388, endPoint x: 419, endPoint y: 386, distance: 94.7
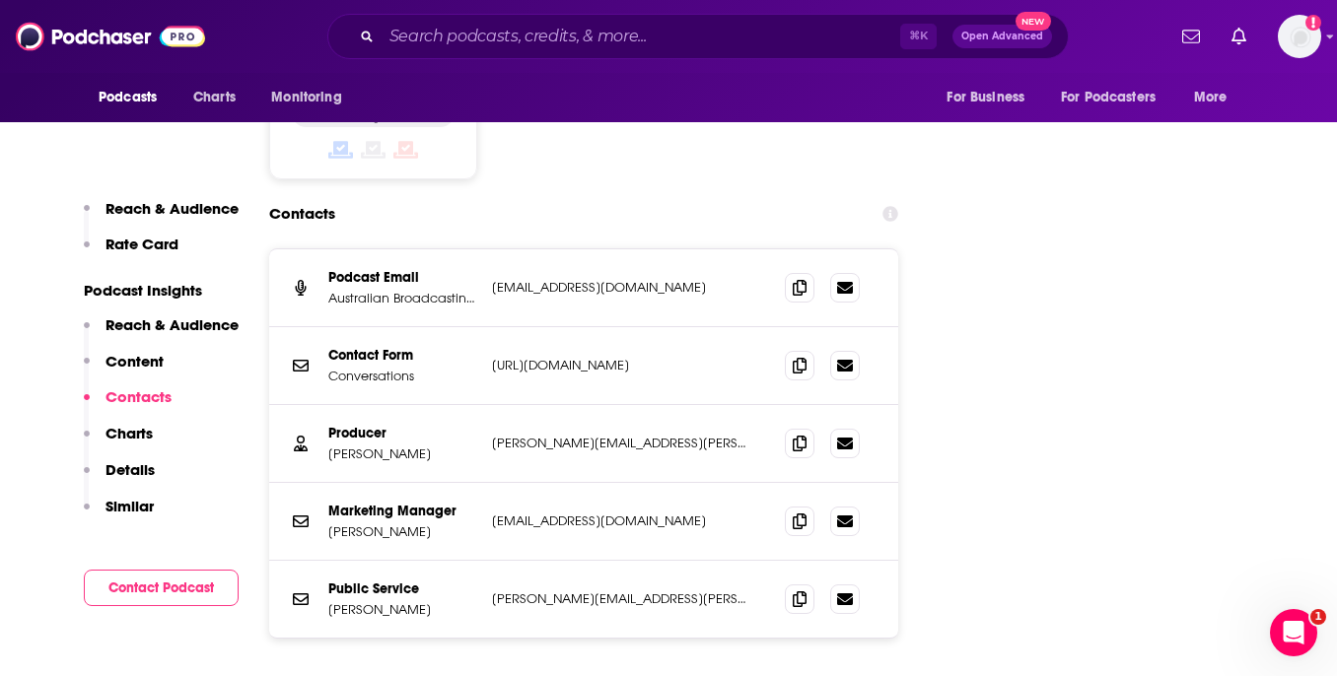
click at [418, 405] on div "Producer [PERSON_NAME] [PERSON_NAME][EMAIL_ADDRESS][PERSON_NAME][DOMAIN_NAME] […" at bounding box center [583, 444] width 629 height 78
drag, startPoint x: 422, startPoint y: 363, endPoint x: 384, endPoint y: 373, distance: 38.7
click at [384, 425] on div "Producer [PERSON_NAME]" at bounding box center [402, 443] width 148 height 37
click at [430, 446] on p "[PERSON_NAME]" at bounding box center [402, 454] width 148 height 17
drag, startPoint x: 427, startPoint y: 379, endPoint x: 327, endPoint y: 379, distance: 99.6
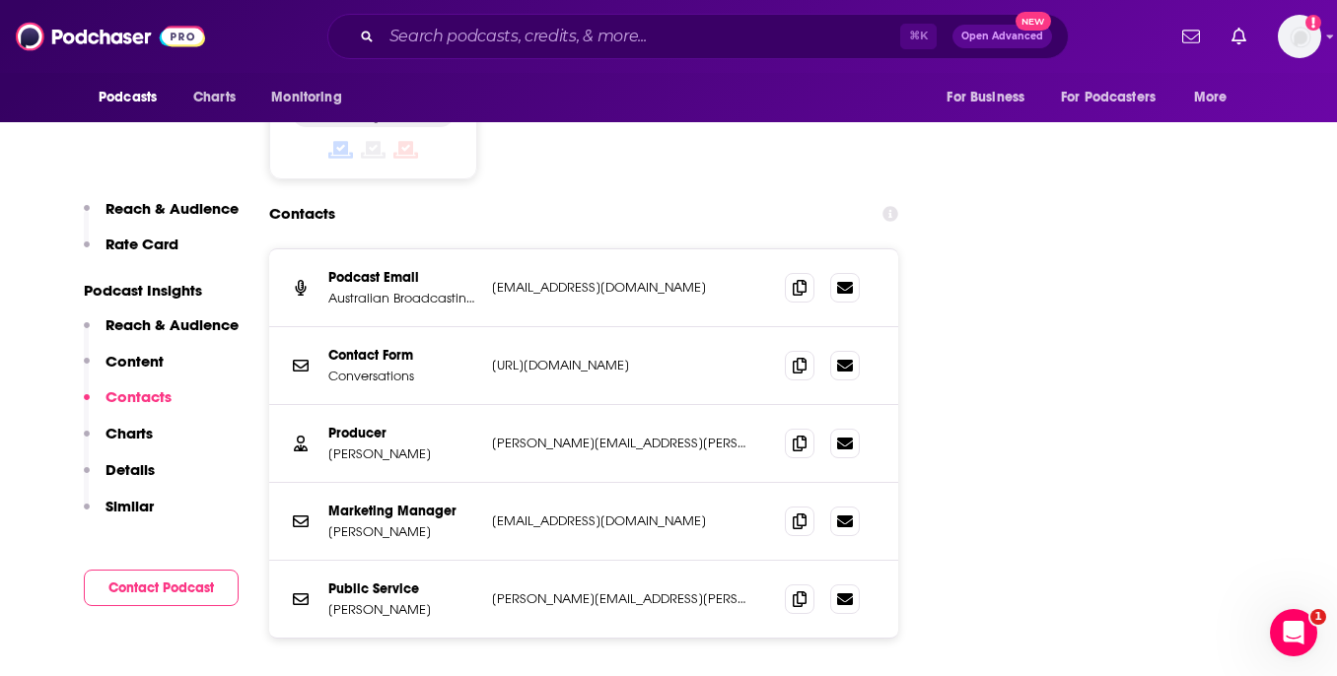
click at [328, 446] on p "[PERSON_NAME]" at bounding box center [402, 454] width 148 height 17
copy p "[PERSON_NAME]"
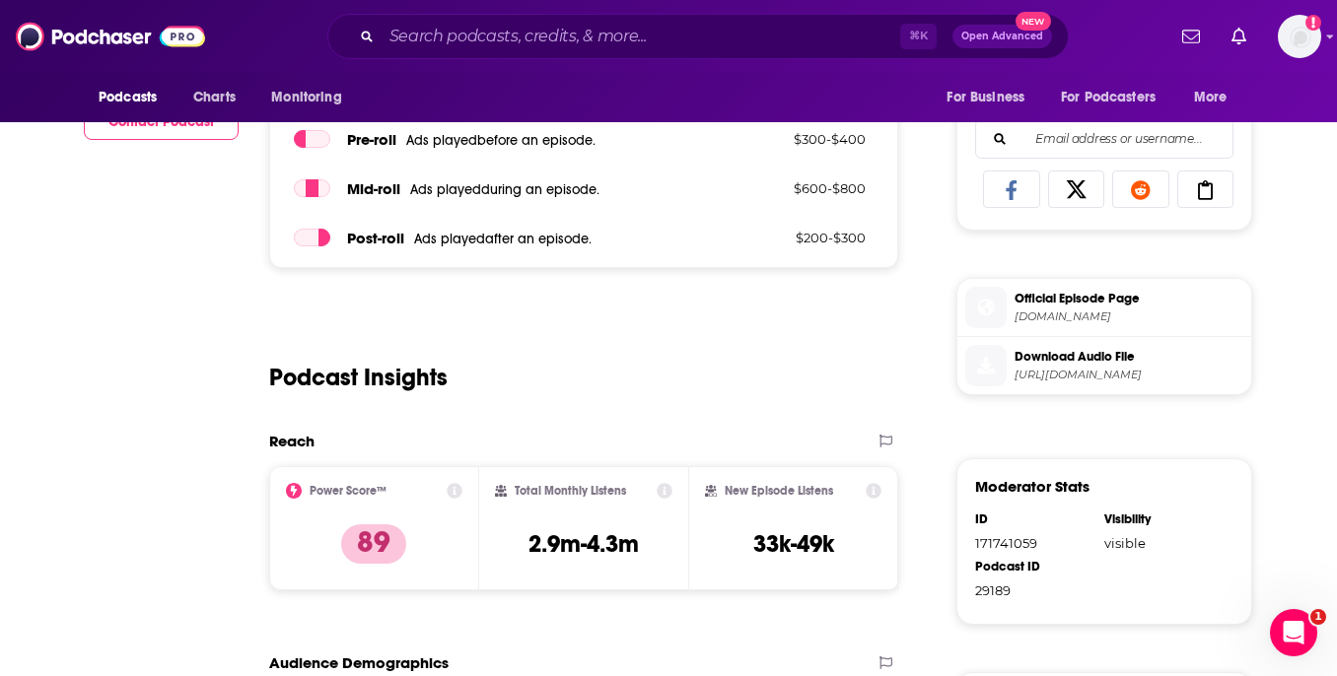
scroll to position [0, 0]
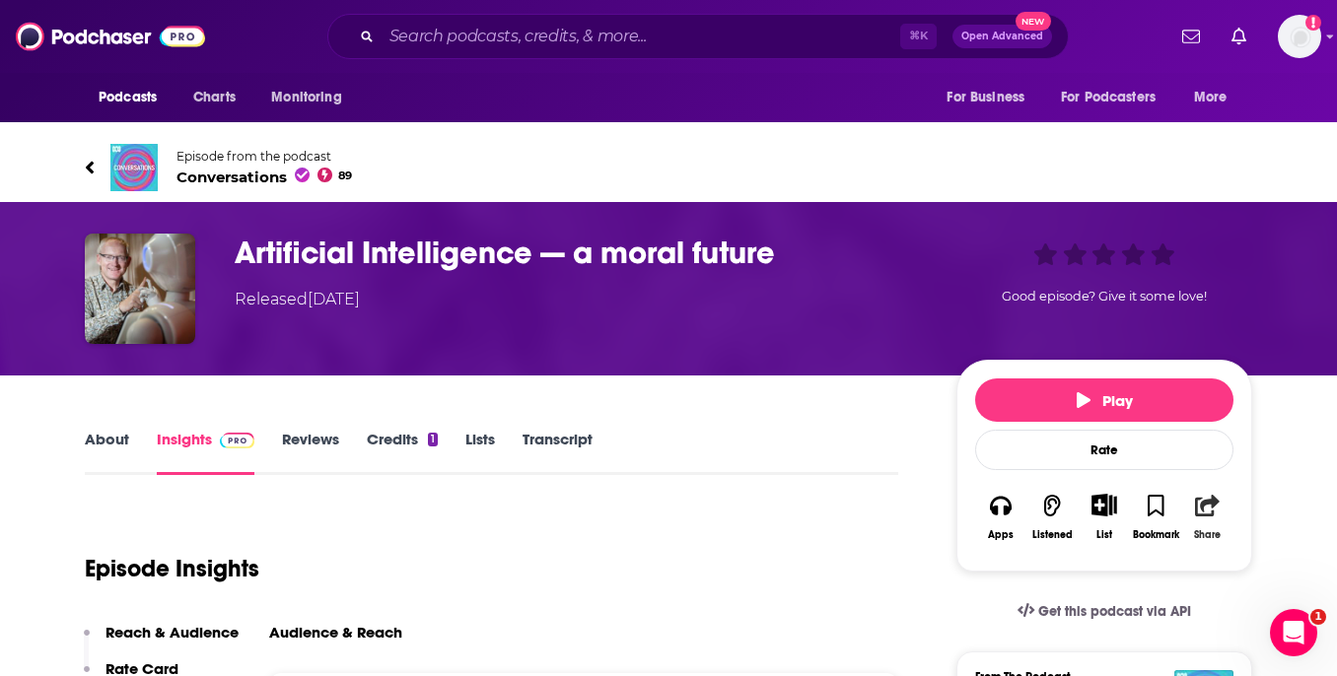
click at [1209, 521] on button "Share" at bounding box center [1207, 517] width 51 height 72
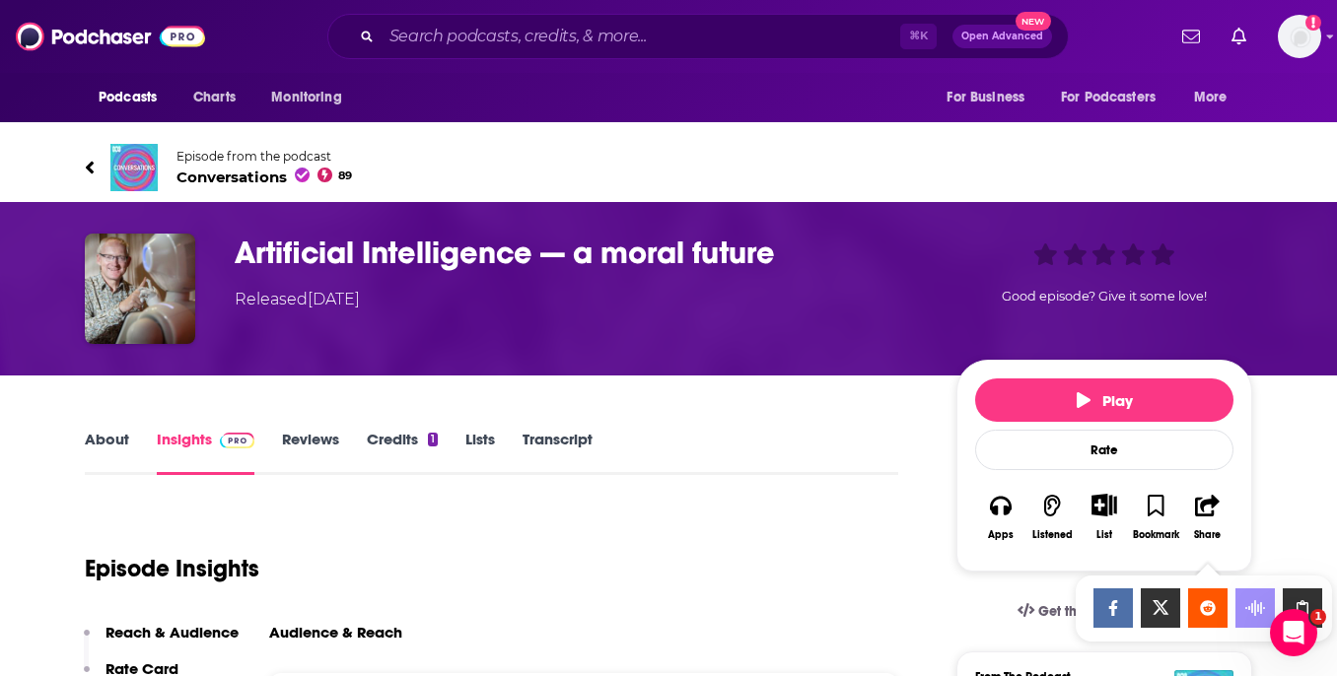
click at [1298, 595] on div "Show Share dropdown" at bounding box center [1302, 608] width 39 height 39
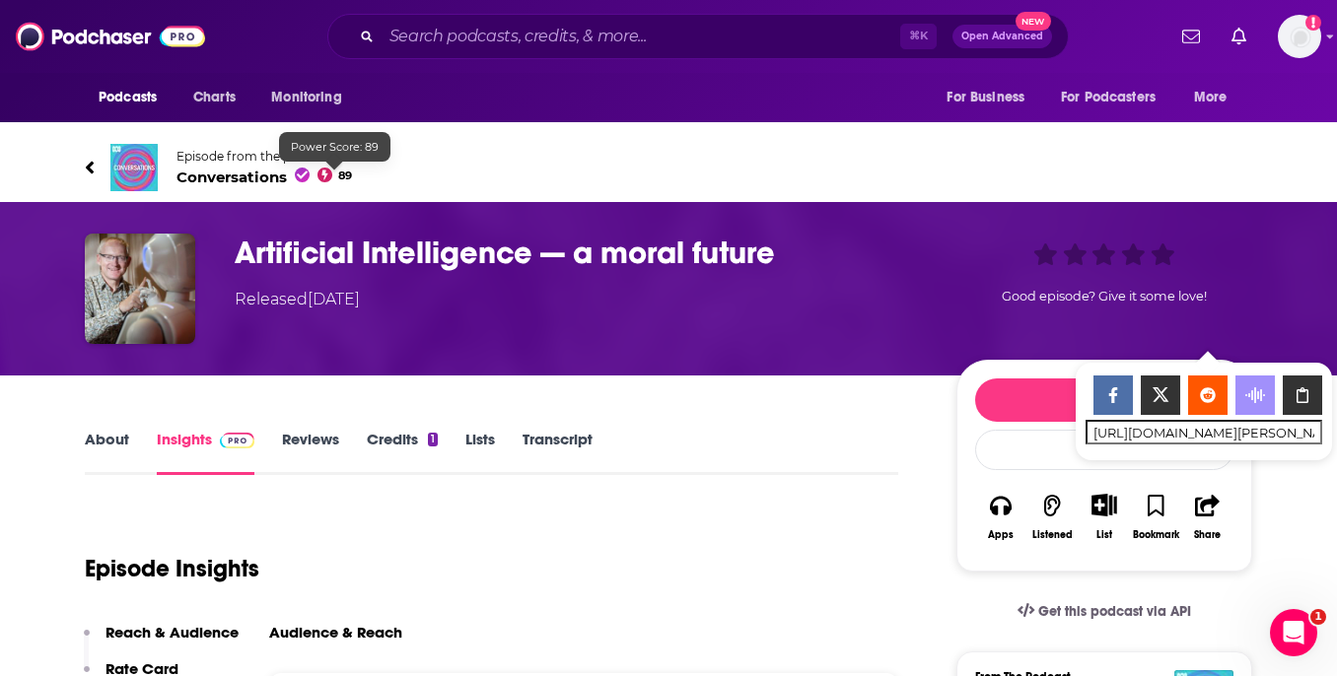
scroll to position [2, 0]
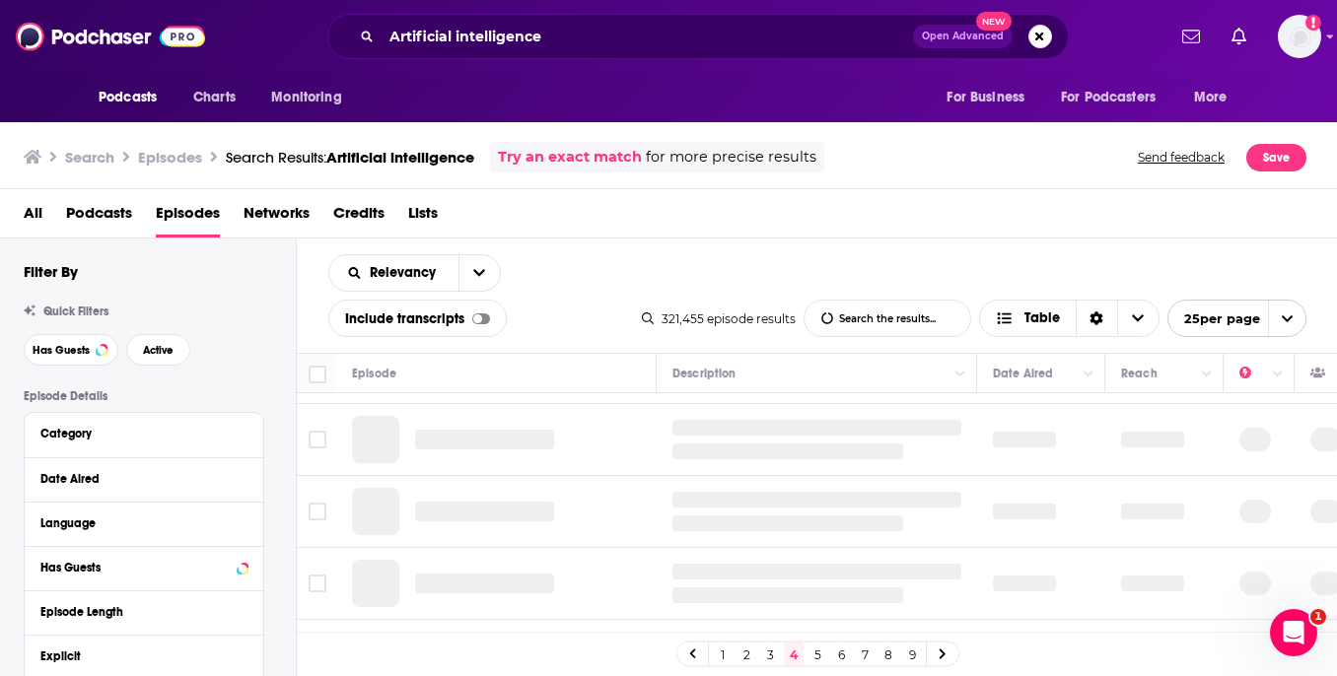
scroll to position [63, 0]
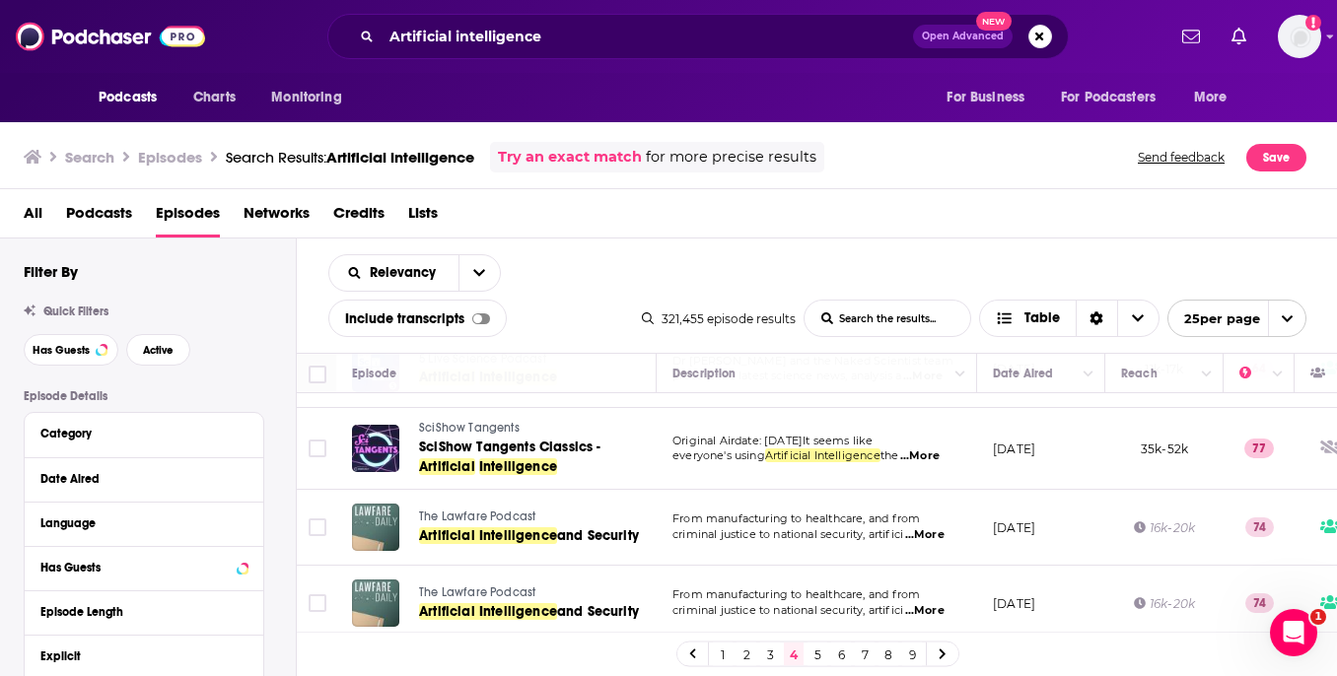
click at [817, 655] on link "5" at bounding box center [817, 655] width 20 height 24
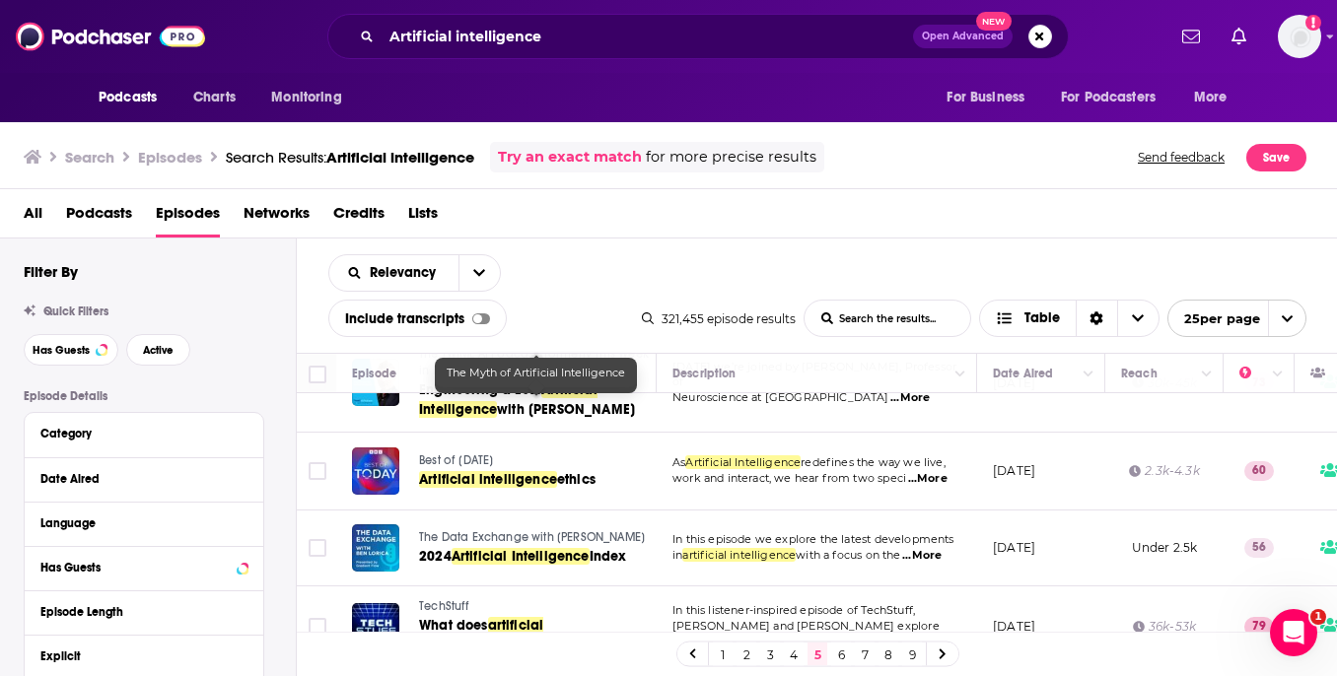
scroll to position [1323, 0]
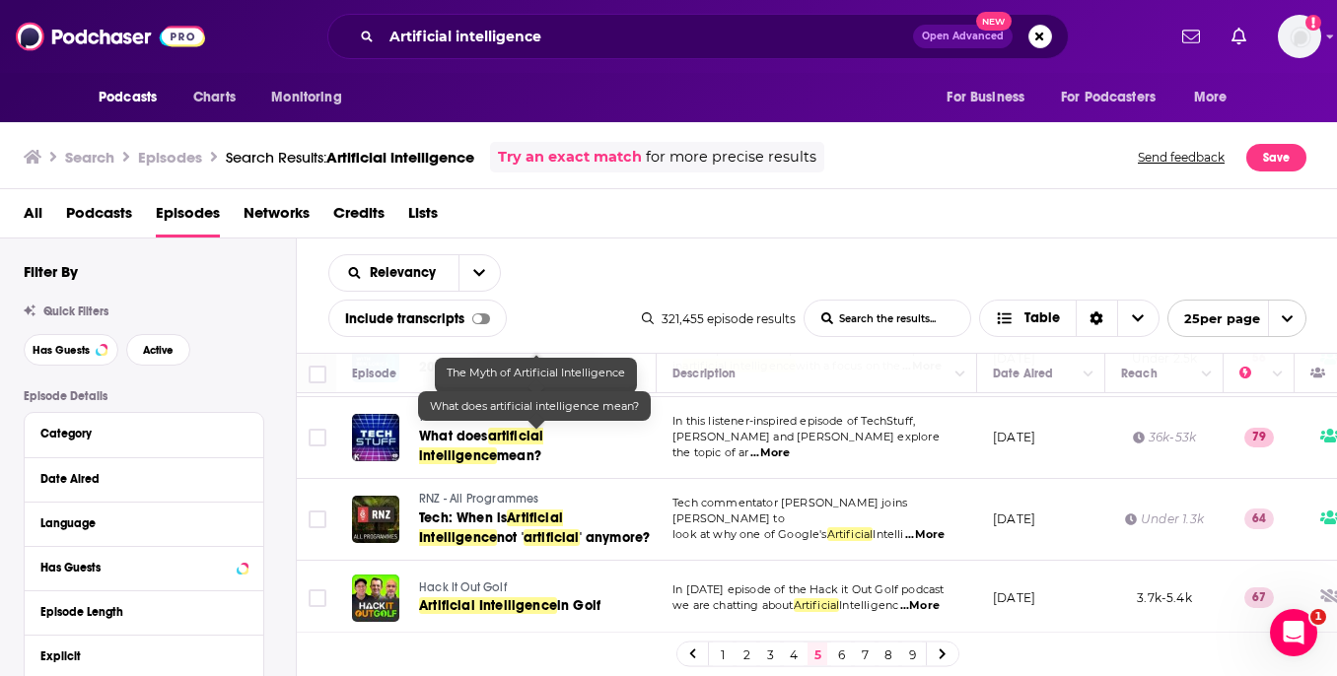
click at [476, 449] on link "What does artificial intelligence mean?" at bounding box center [536, 446] width 235 height 39
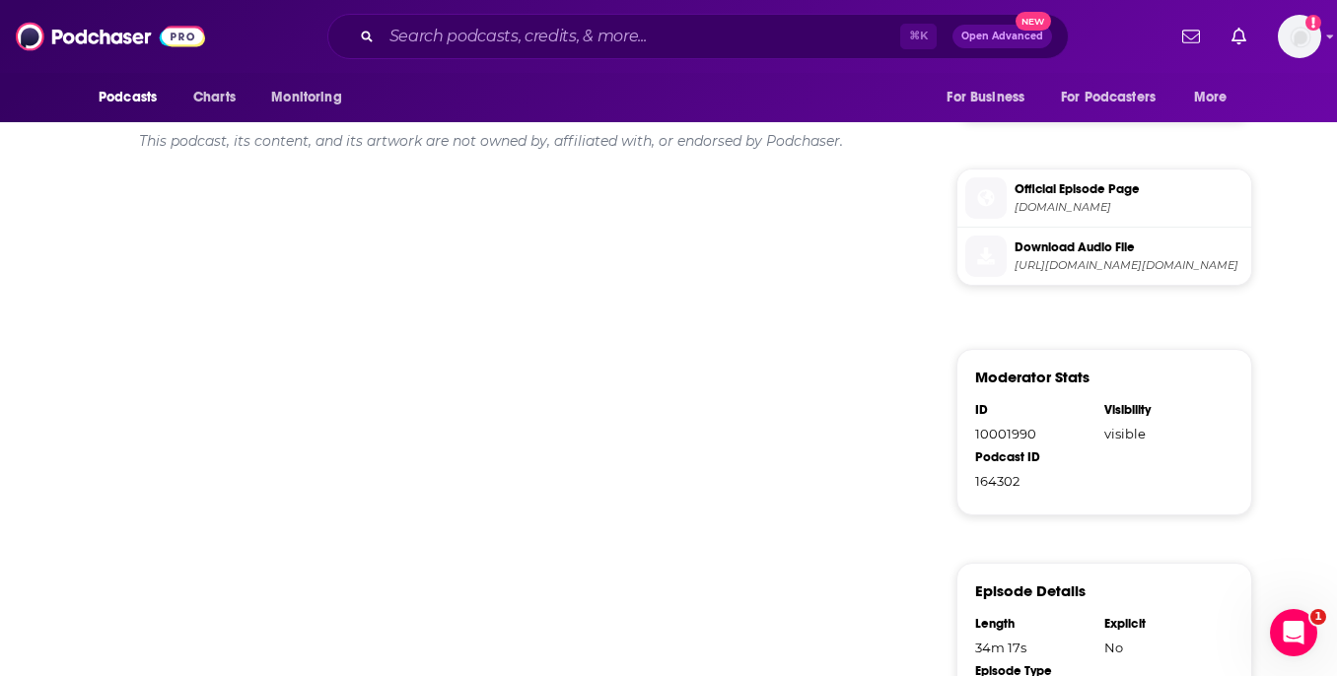
scroll to position [1250, 0]
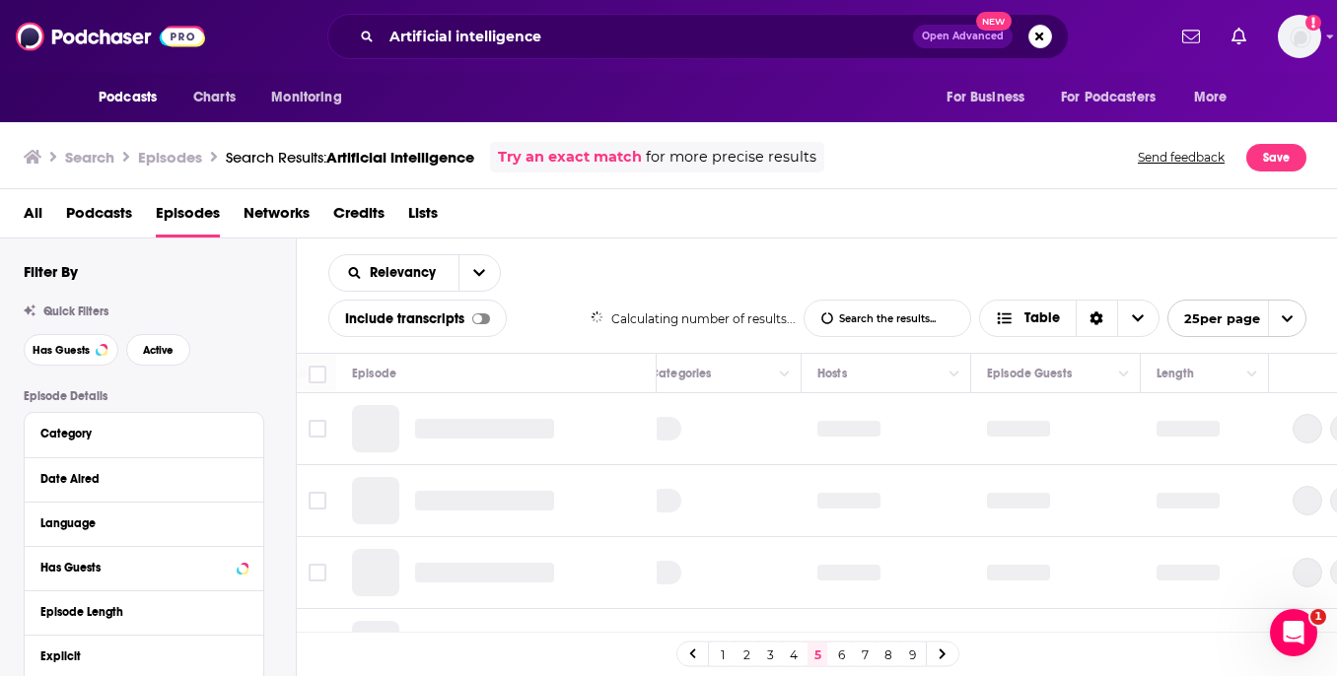
scroll to position [0, 737]
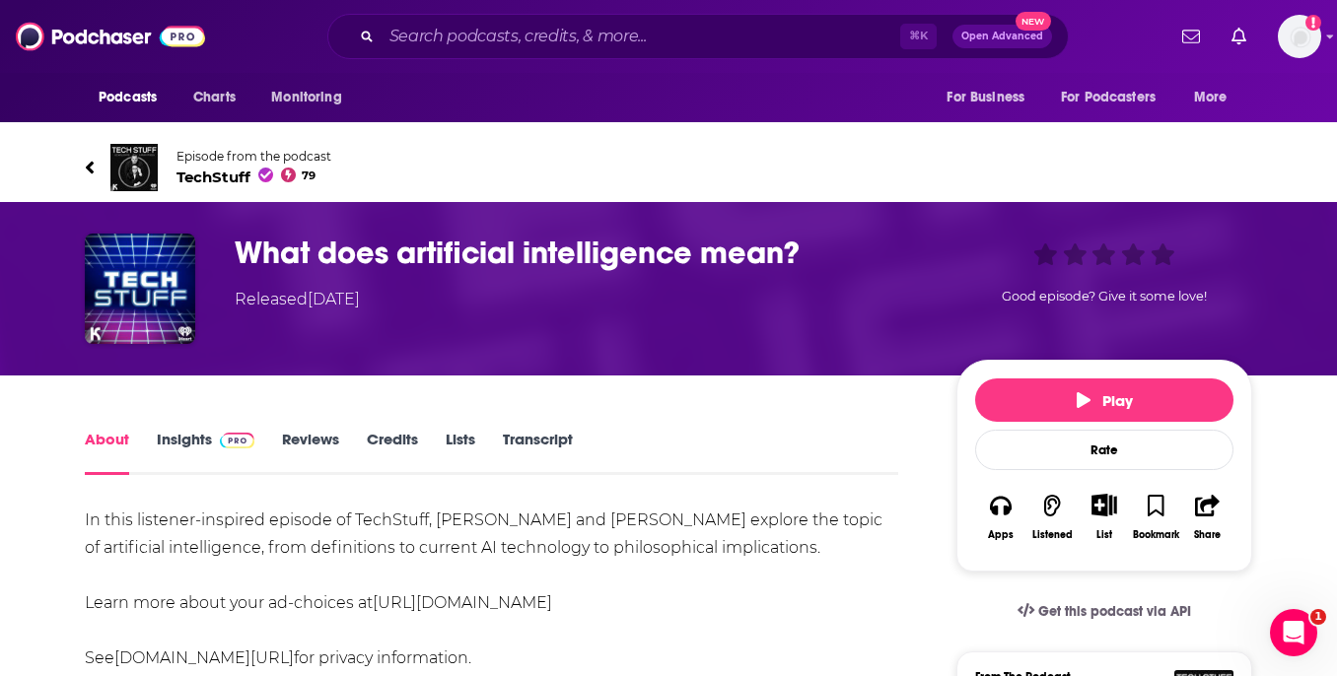
click at [182, 444] on link "Insights" at bounding box center [206, 452] width 98 height 45
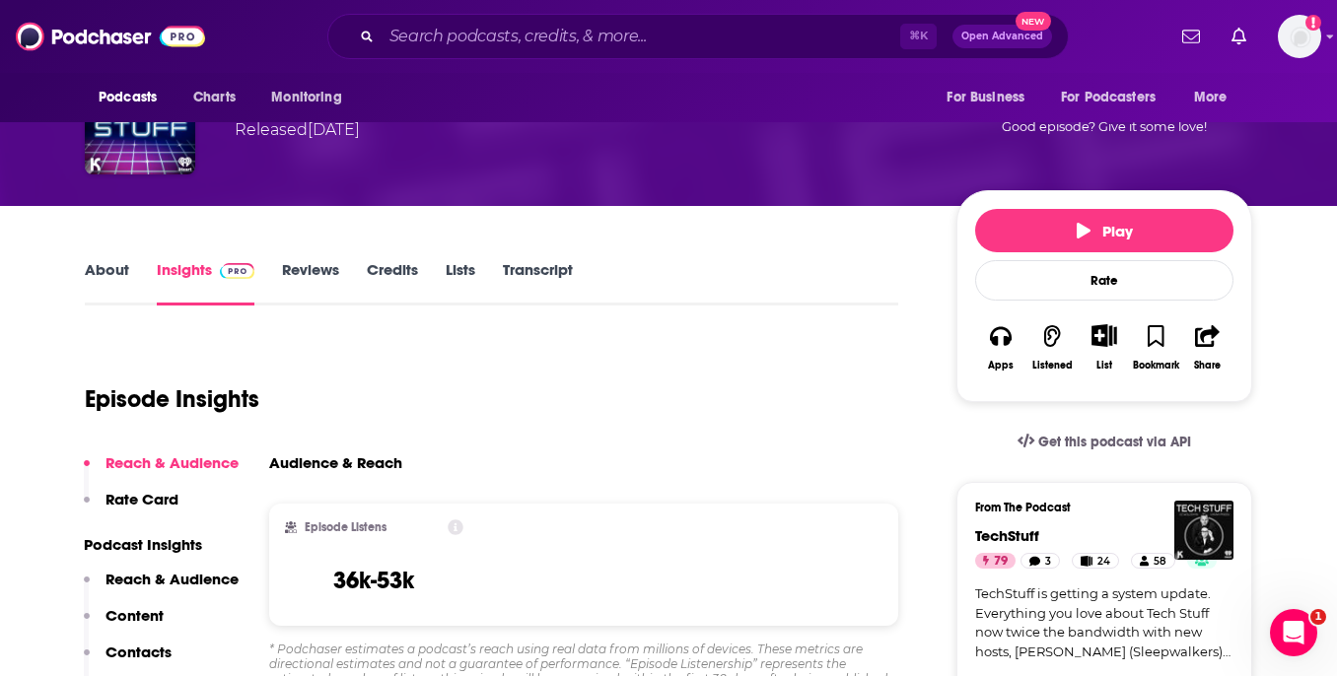
scroll to position [211, 0]
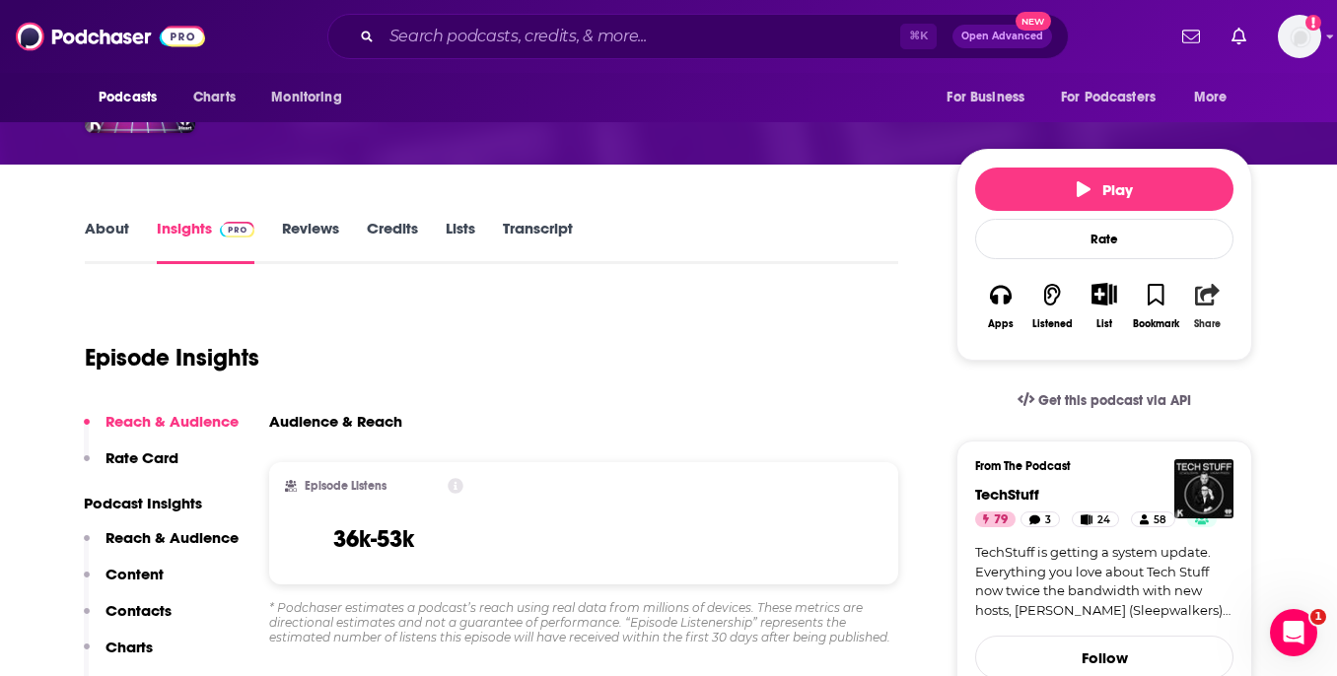
click at [1228, 305] on button "Share" at bounding box center [1207, 306] width 51 height 72
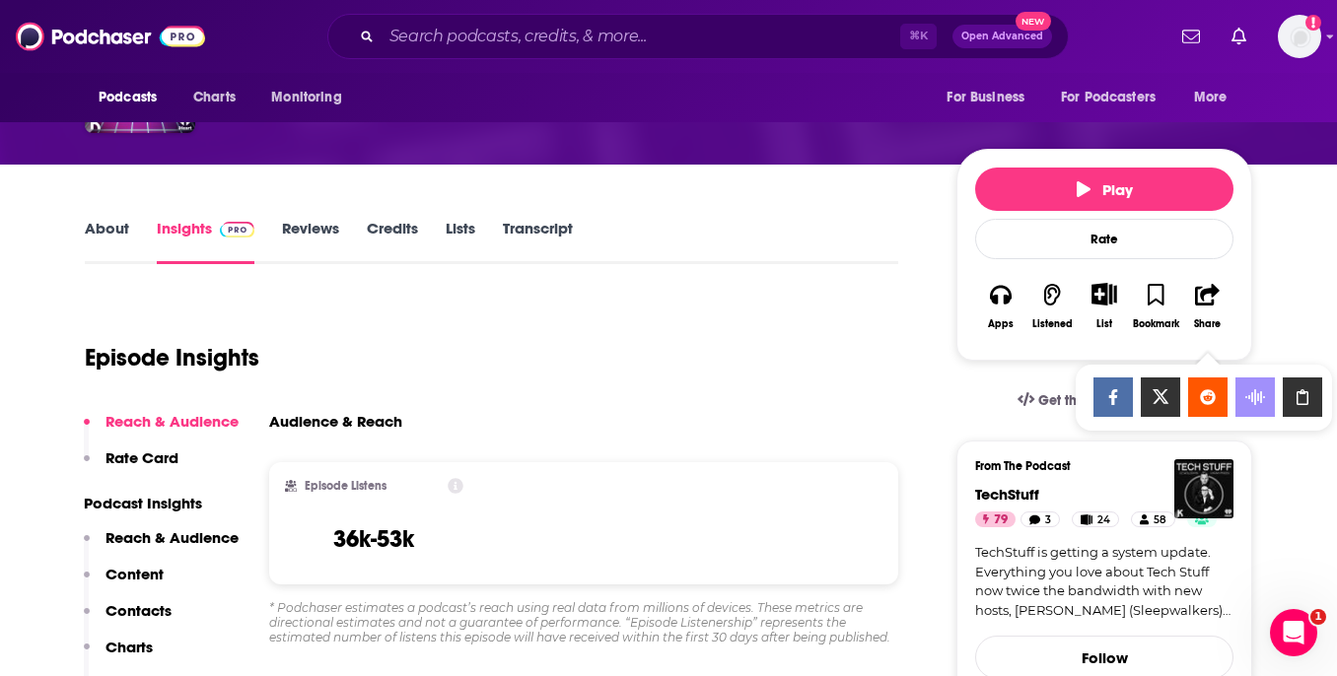
click at [1292, 383] on div "Show Share dropdown" at bounding box center [1302, 397] width 39 height 39
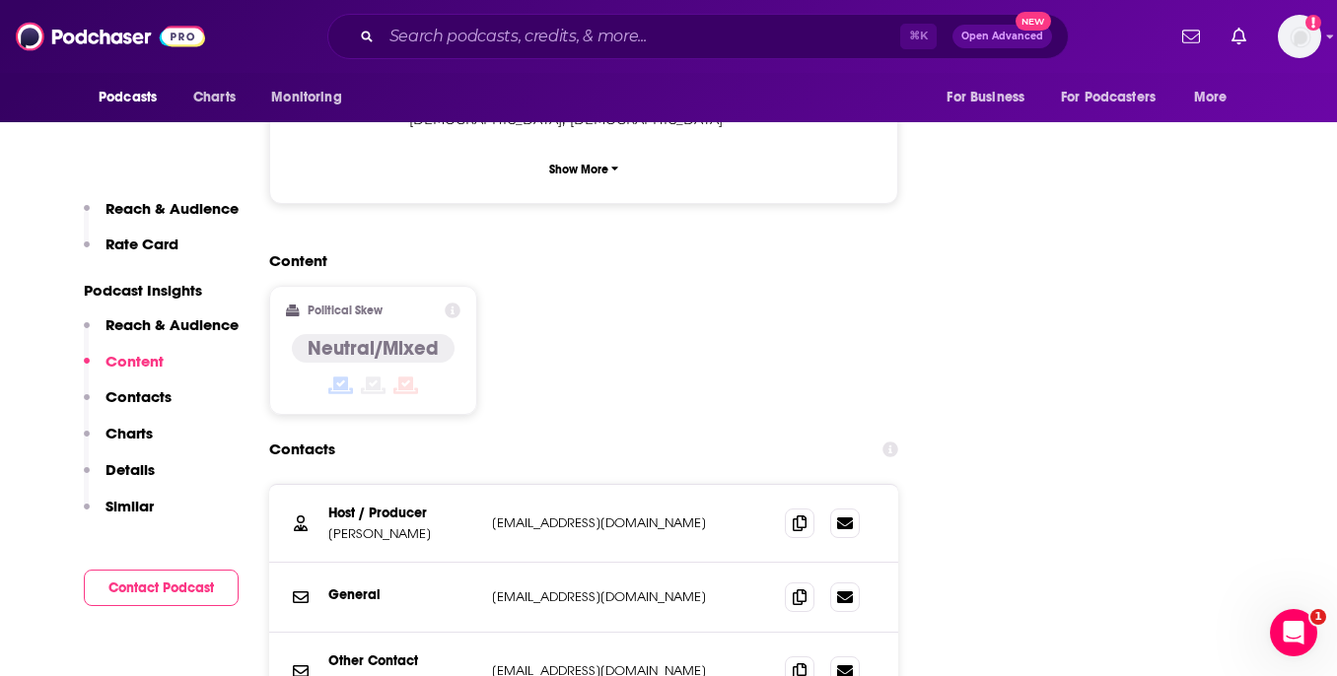
scroll to position [2162, 0]
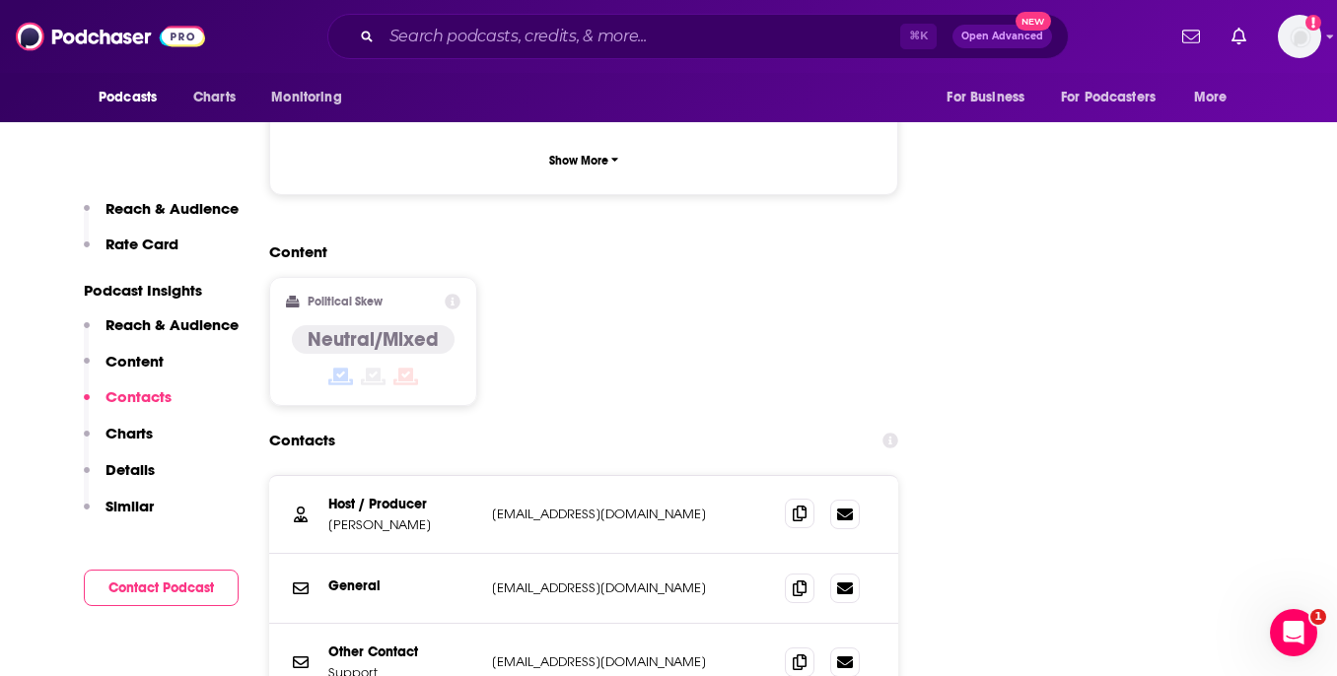
click at [789, 499] on span at bounding box center [800, 514] width 30 height 30
click at [418, 517] on p "[PERSON_NAME]" at bounding box center [402, 525] width 148 height 17
copy p "[PERSON_NAME]"
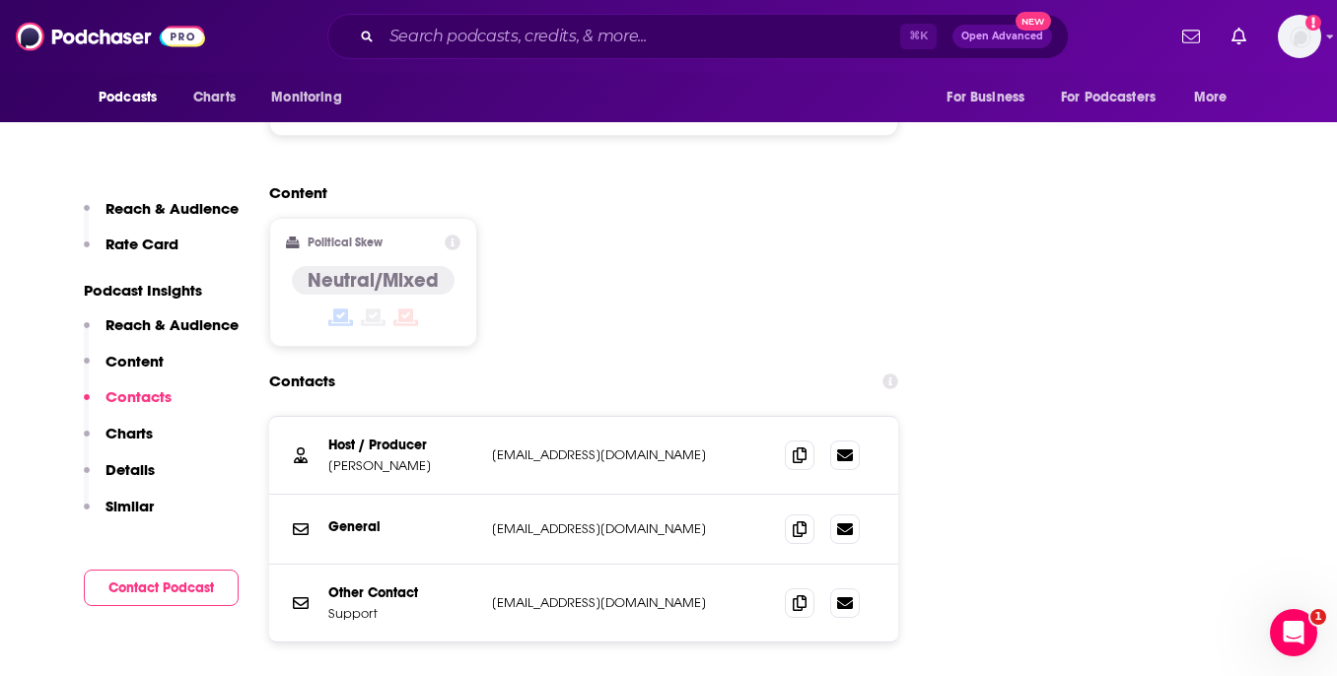
click at [531, 245] on div "Content Political Skew Neutral/Mixed" at bounding box center [583, 272] width 629 height 179
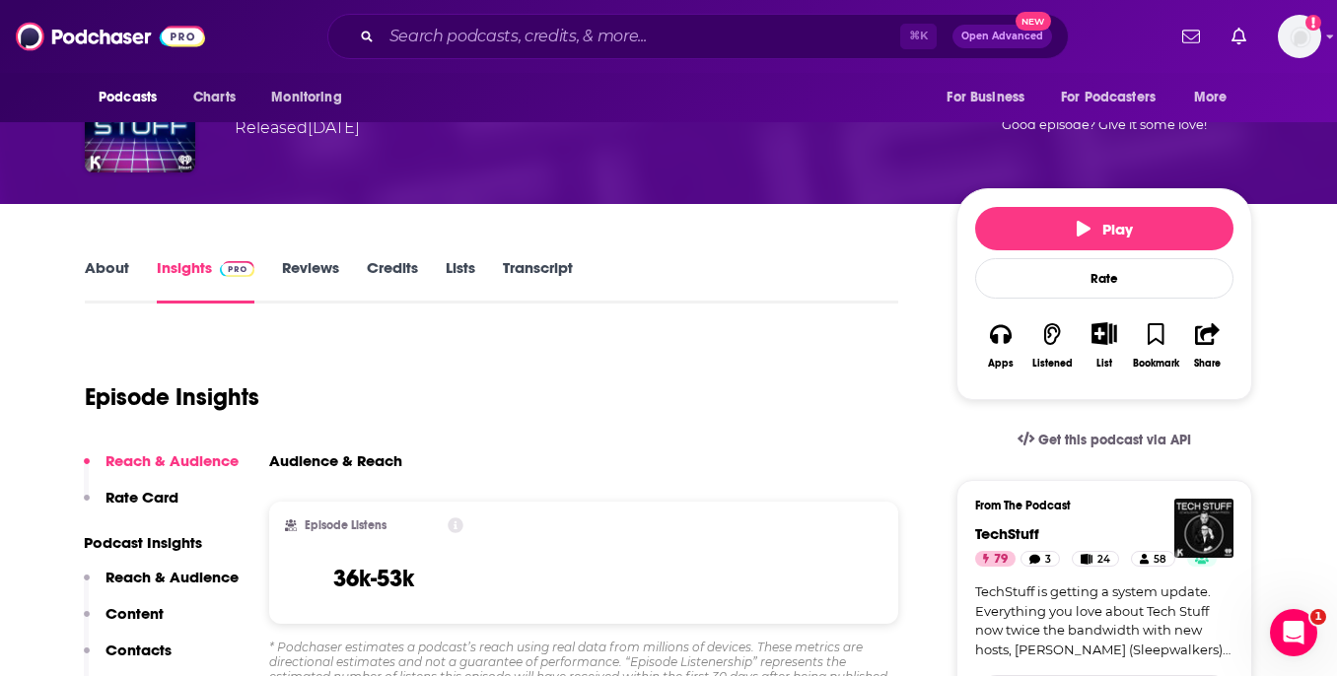
scroll to position [0, 0]
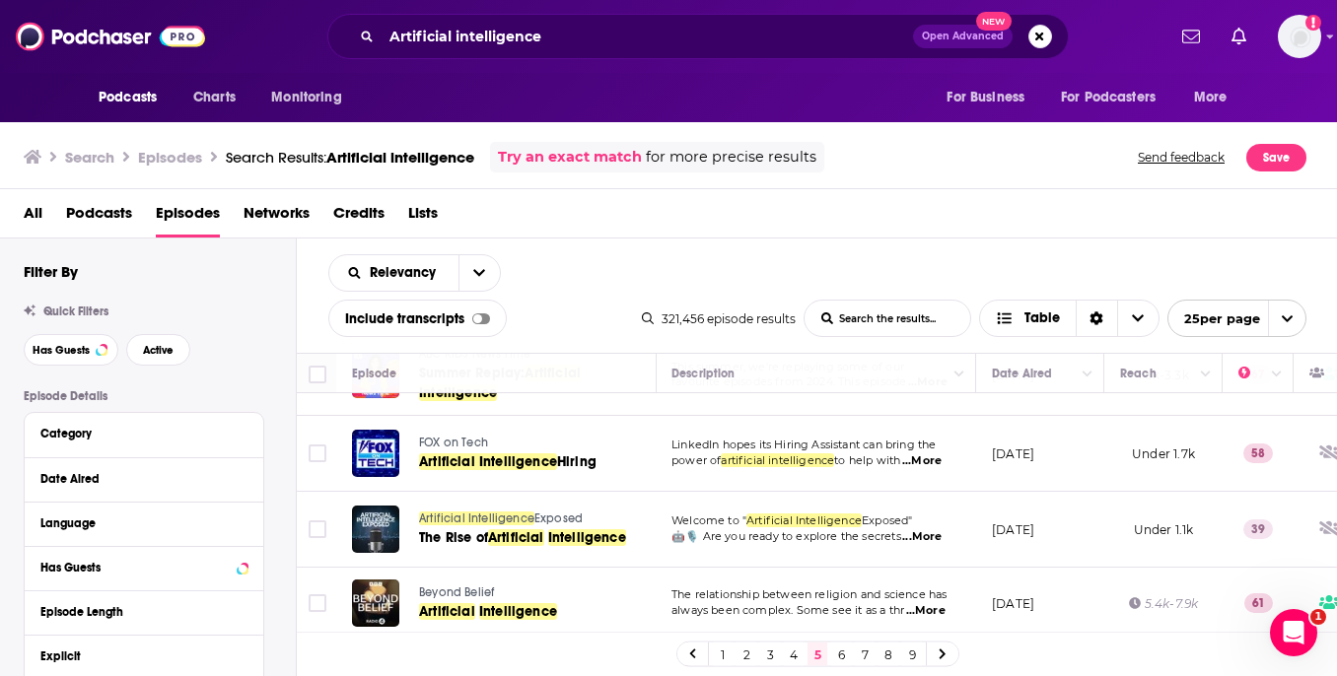
scroll to position [276, 1]
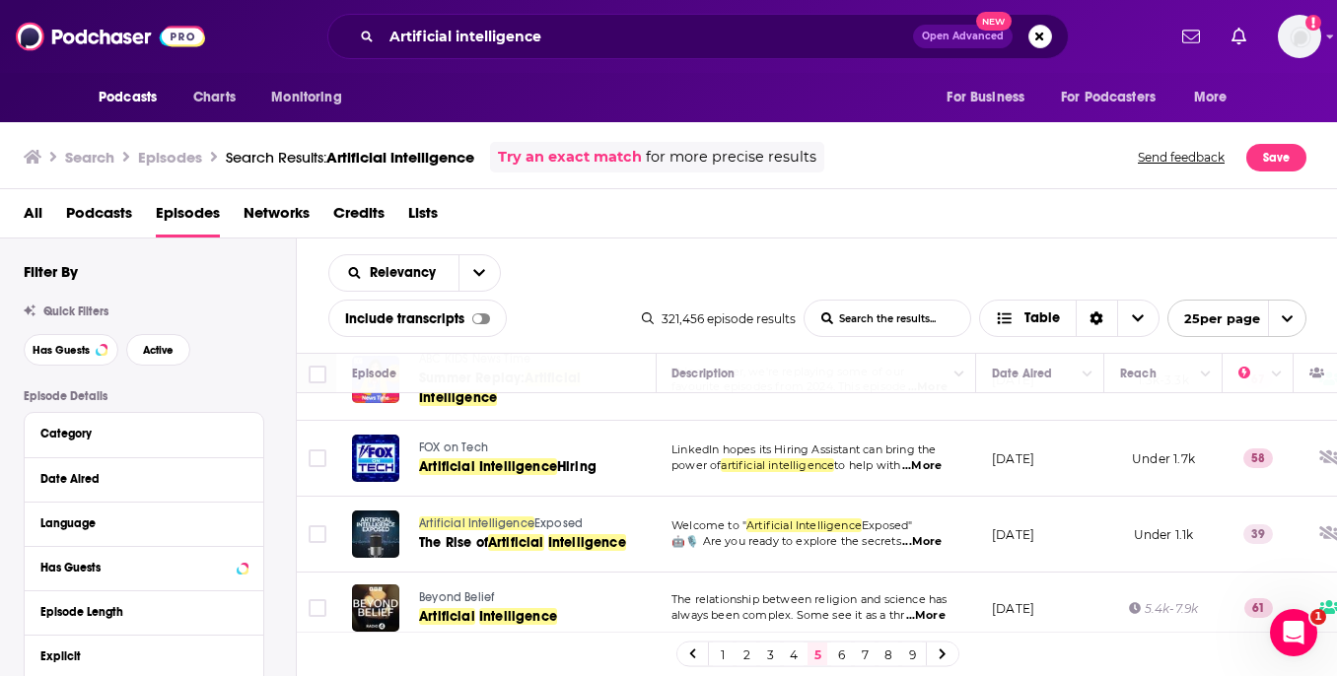
click at [446, 449] on div "Podcasts Charts Monitoring Artificial intelligence Open Advanced New For Busine…" at bounding box center [668, 338] width 1337 height 676
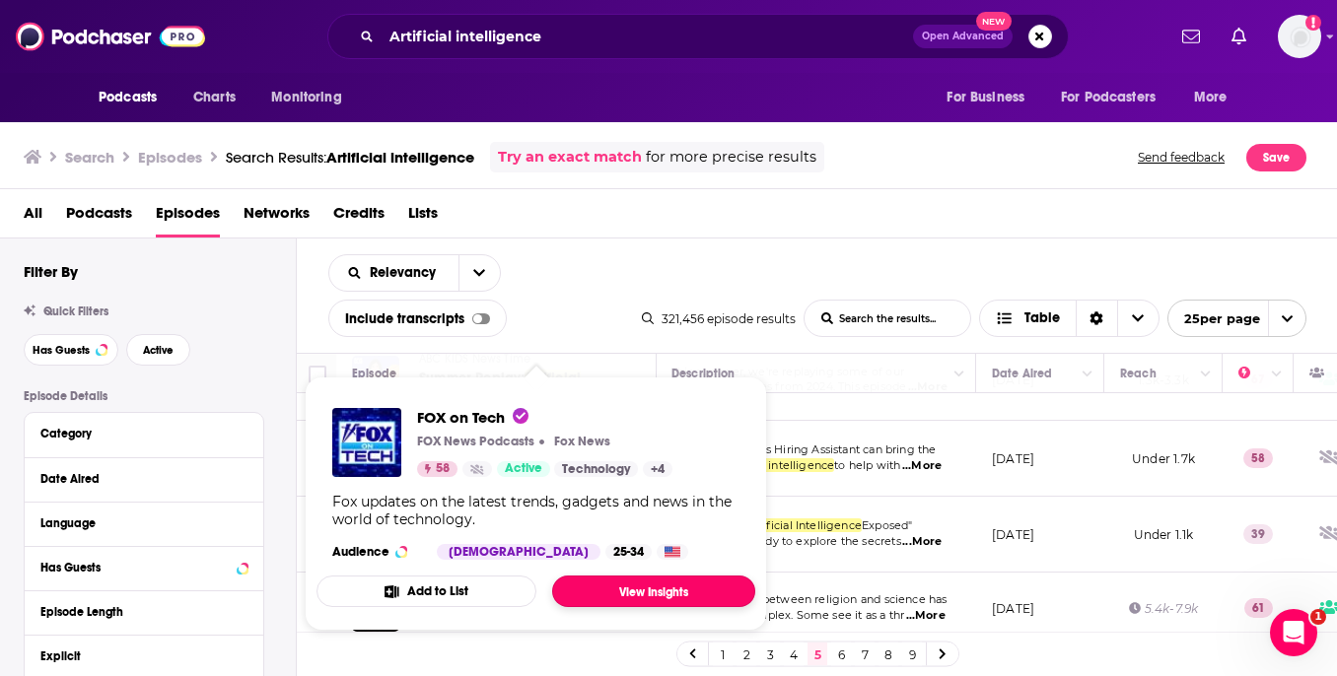
click at [653, 584] on link "View Insights" at bounding box center [653, 592] width 203 height 32
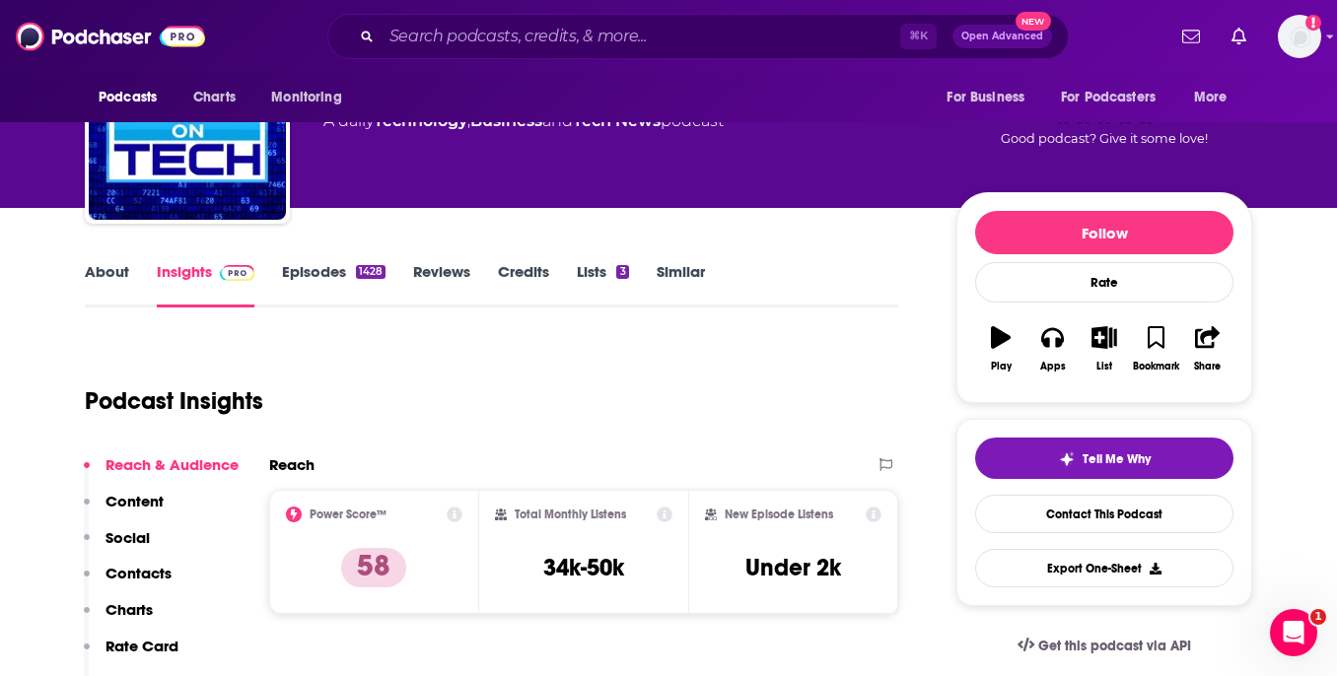
scroll to position [121, 0]
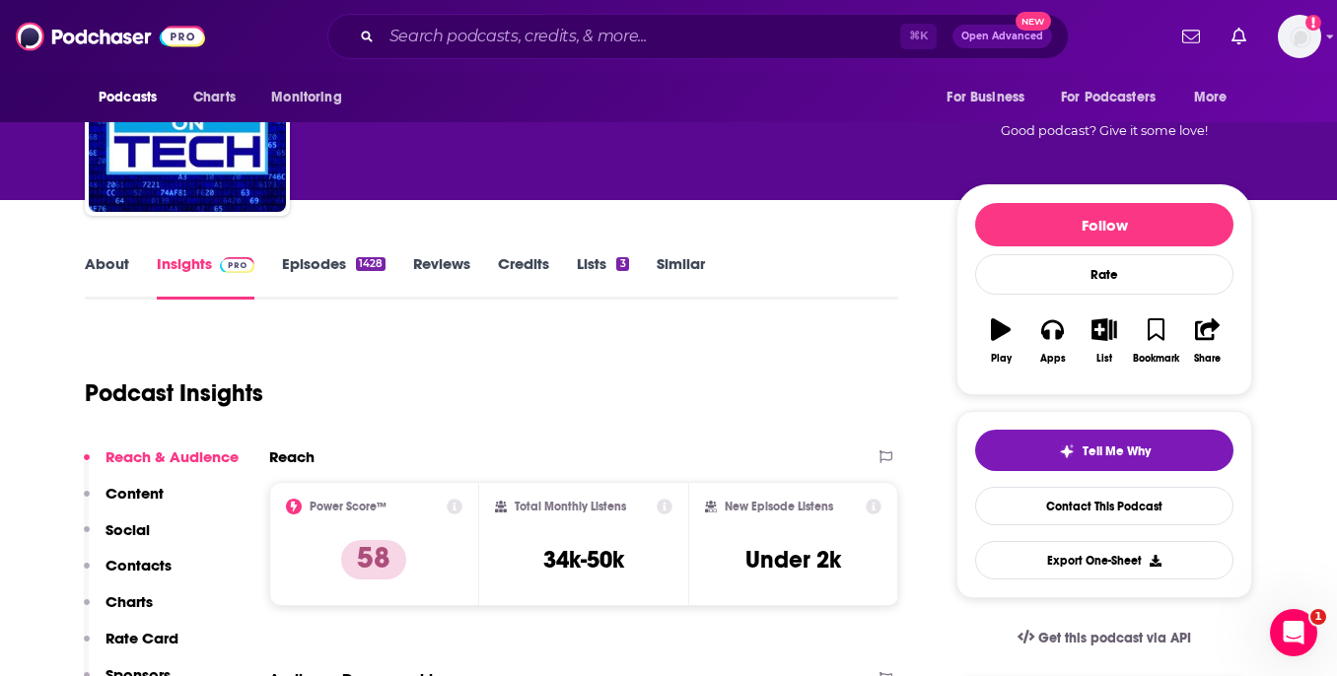
click at [100, 274] on link "About" at bounding box center [107, 276] width 44 height 45
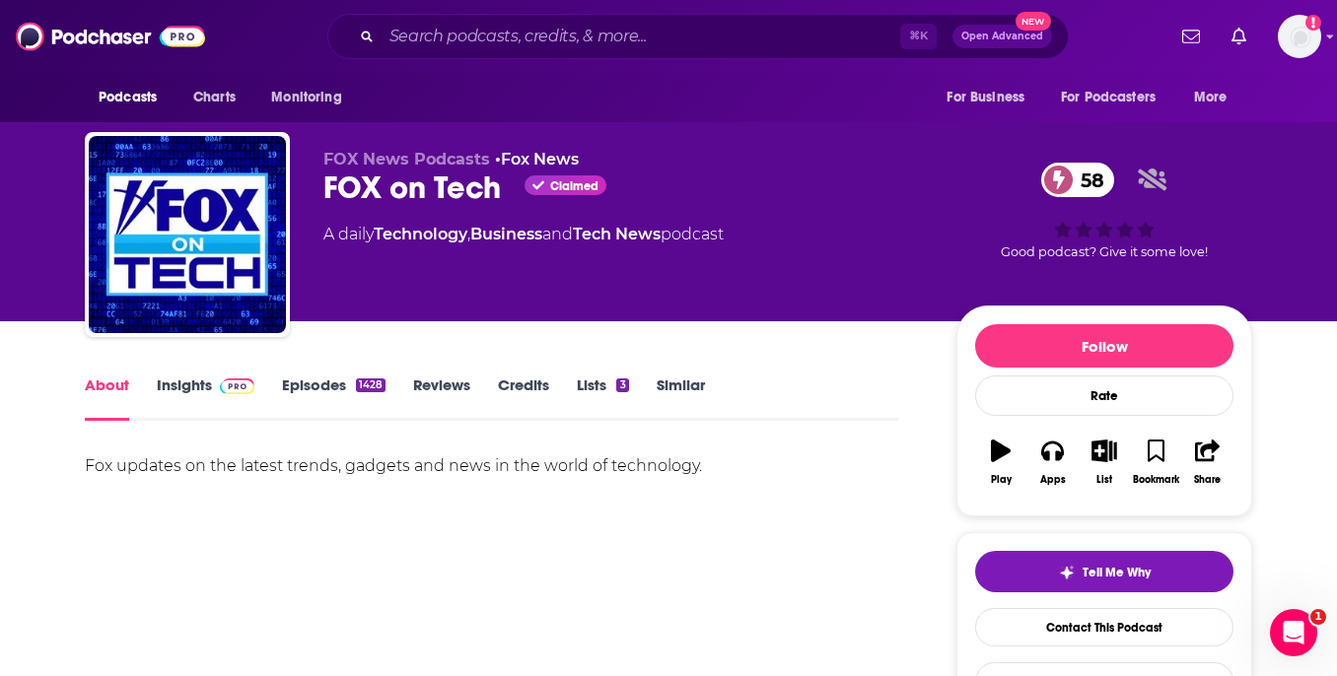
click at [179, 384] on link "Insights" at bounding box center [206, 398] width 98 height 45
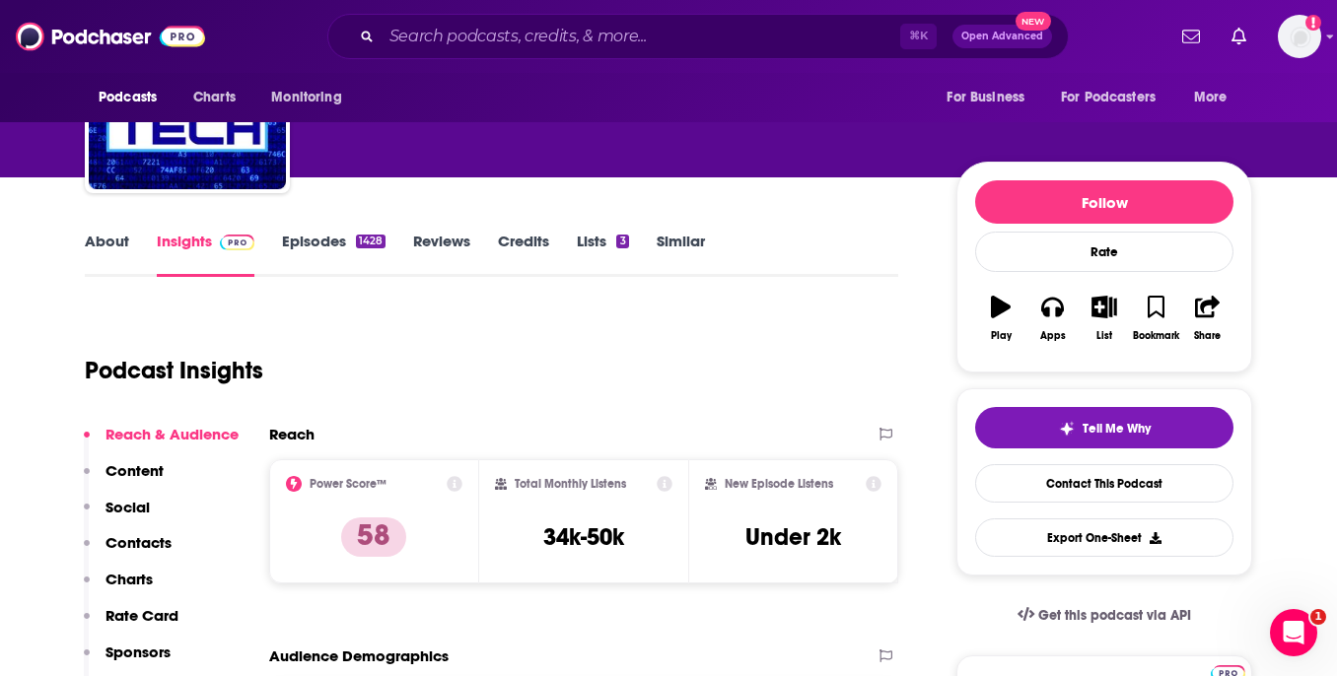
scroll to position [155, 0]
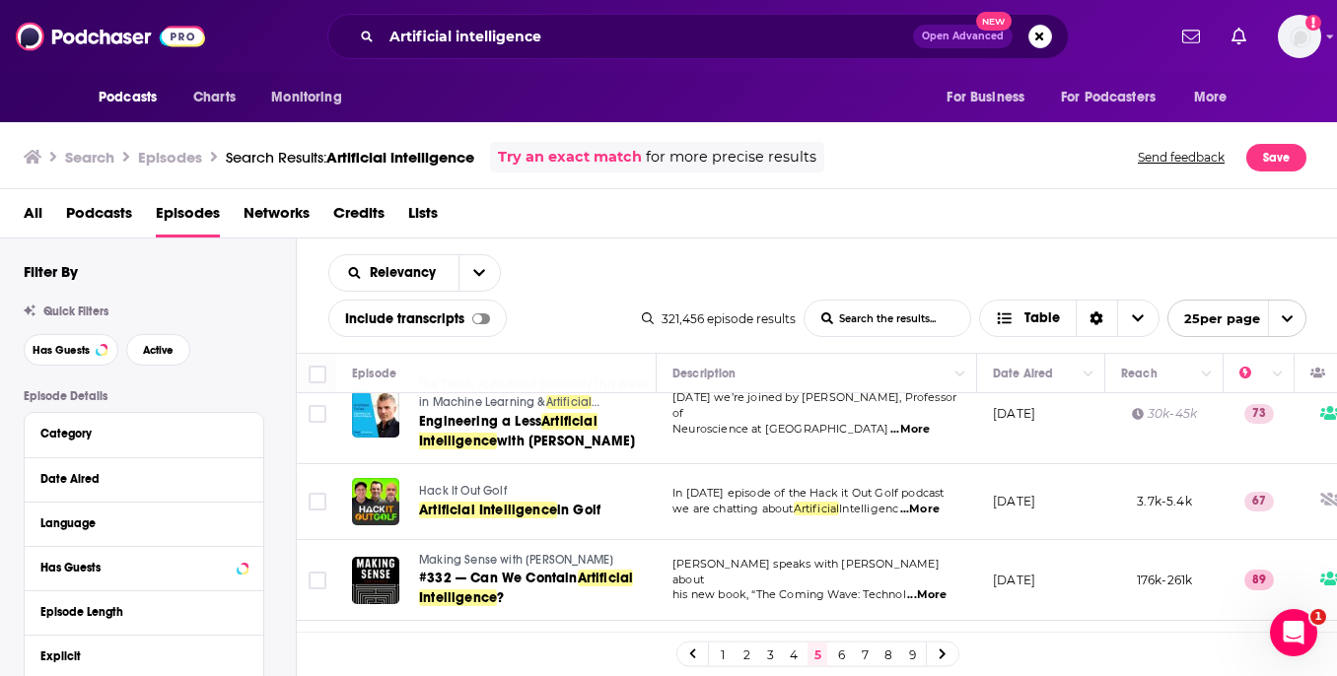
scroll to position [1015, 0]
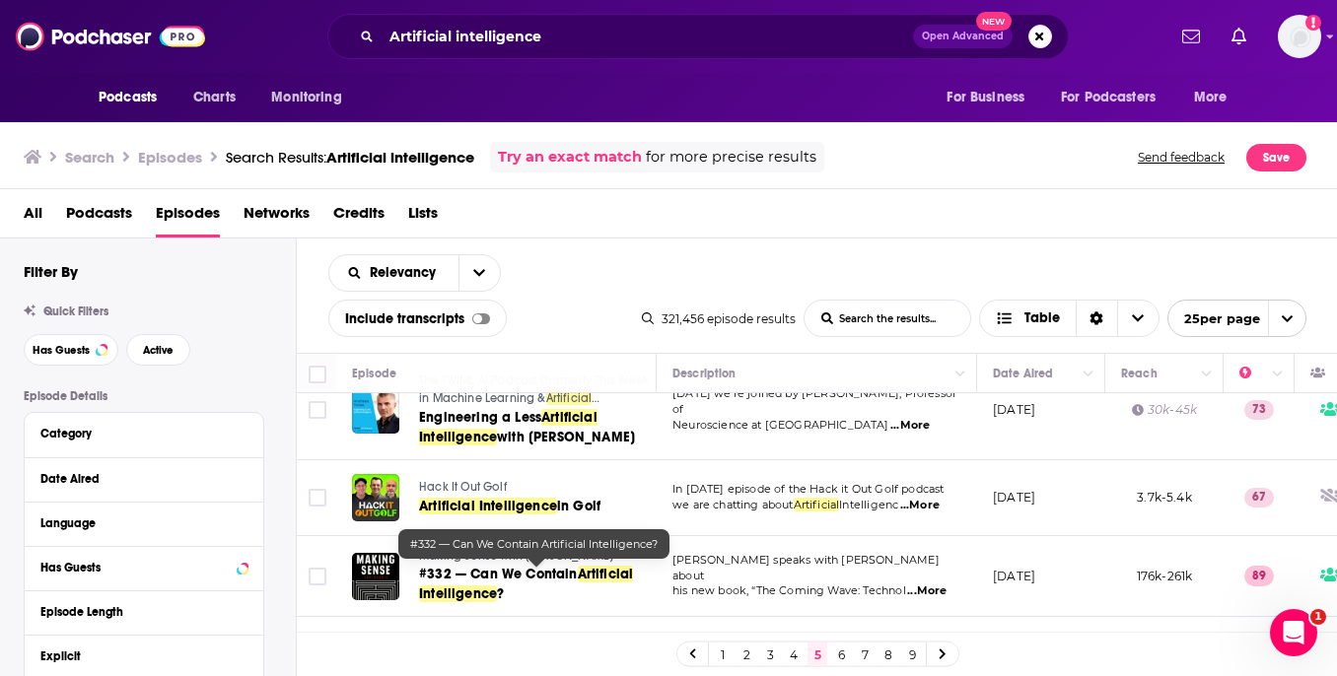
click at [555, 582] on span "#332 — Can We Contain" at bounding box center [498, 574] width 159 height 17
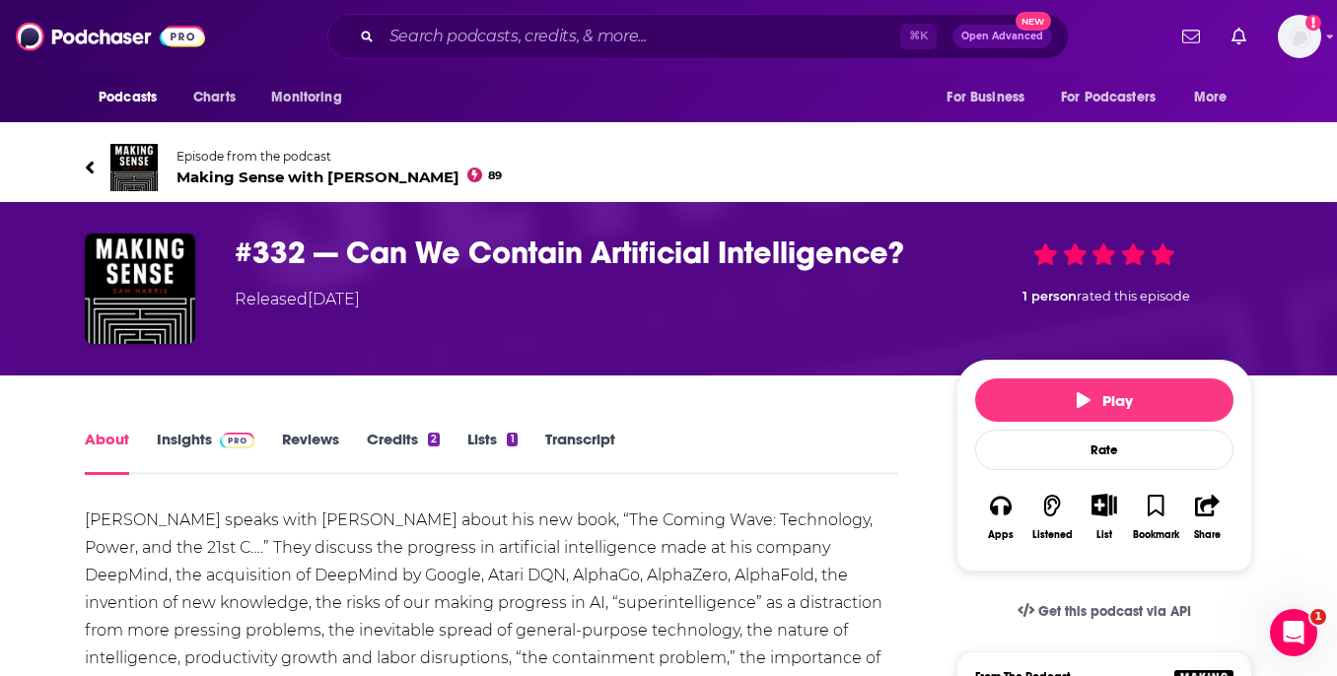
click at [176, 440] on link "Insights" at bounding box center [206, 452] width 98 height 45
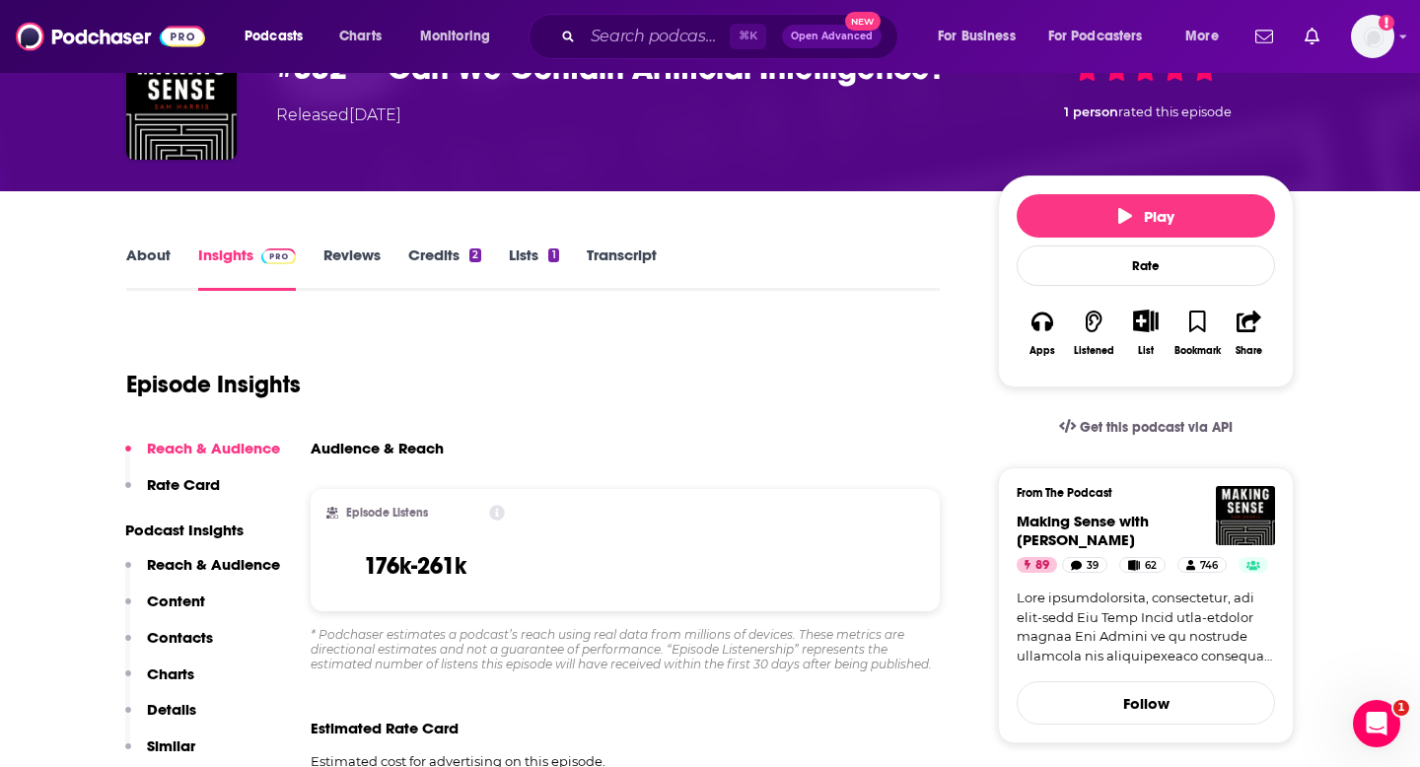
scroll to position [123, 0]
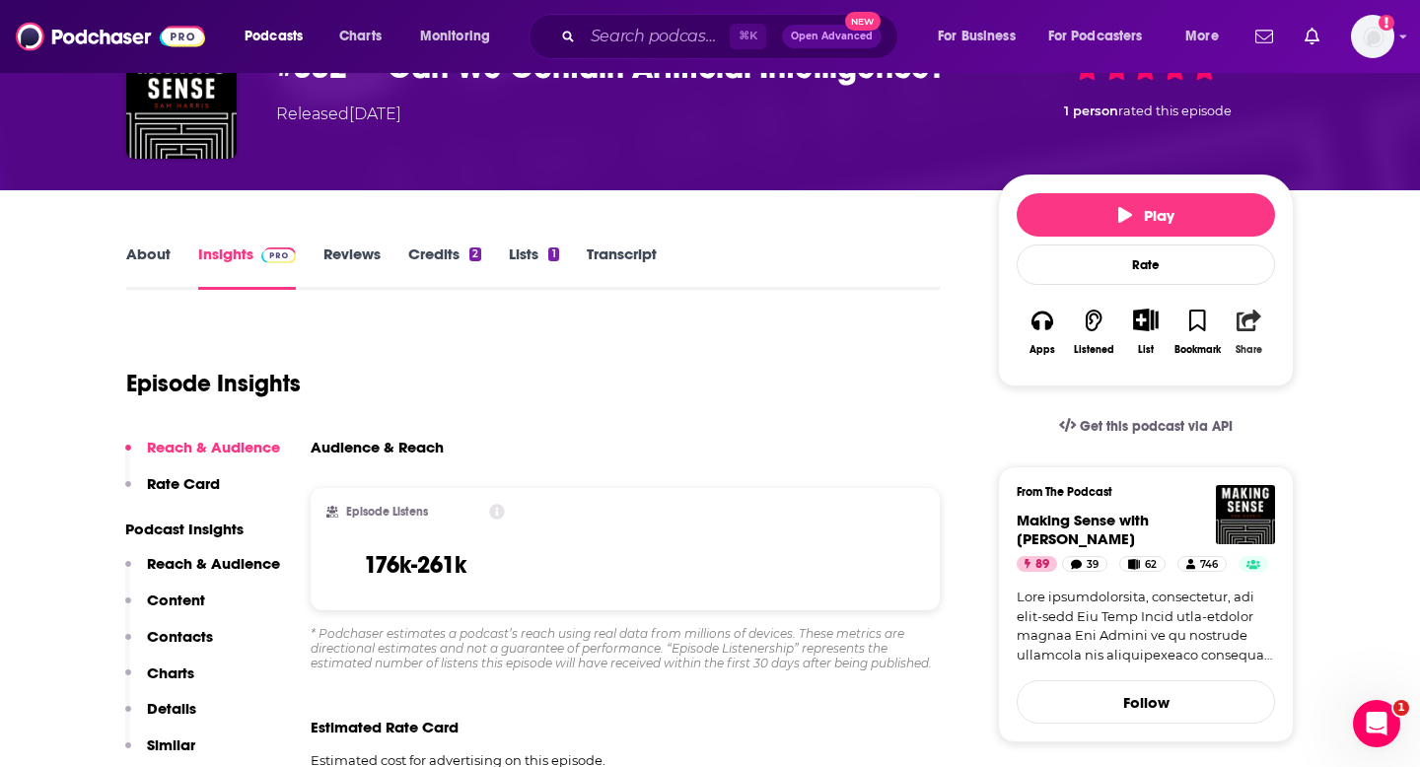
click at [1260, 315] on icon "button" at bounding box center [1248, 321] width 25 height 22
click at [1351, 409] on div "Show Share dropdown" at bounding box center [1347, 422] width 39 height 39
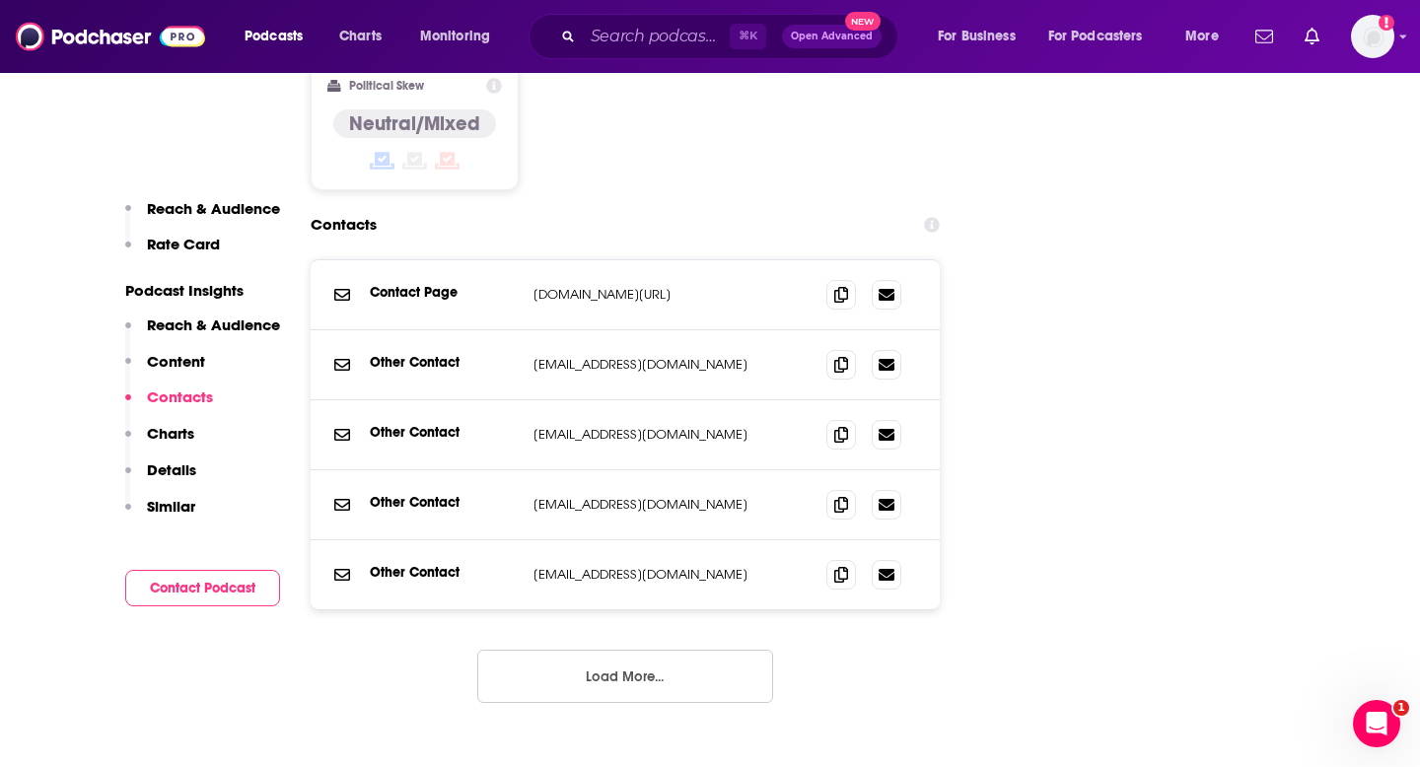
scroll to position [2317, 0]
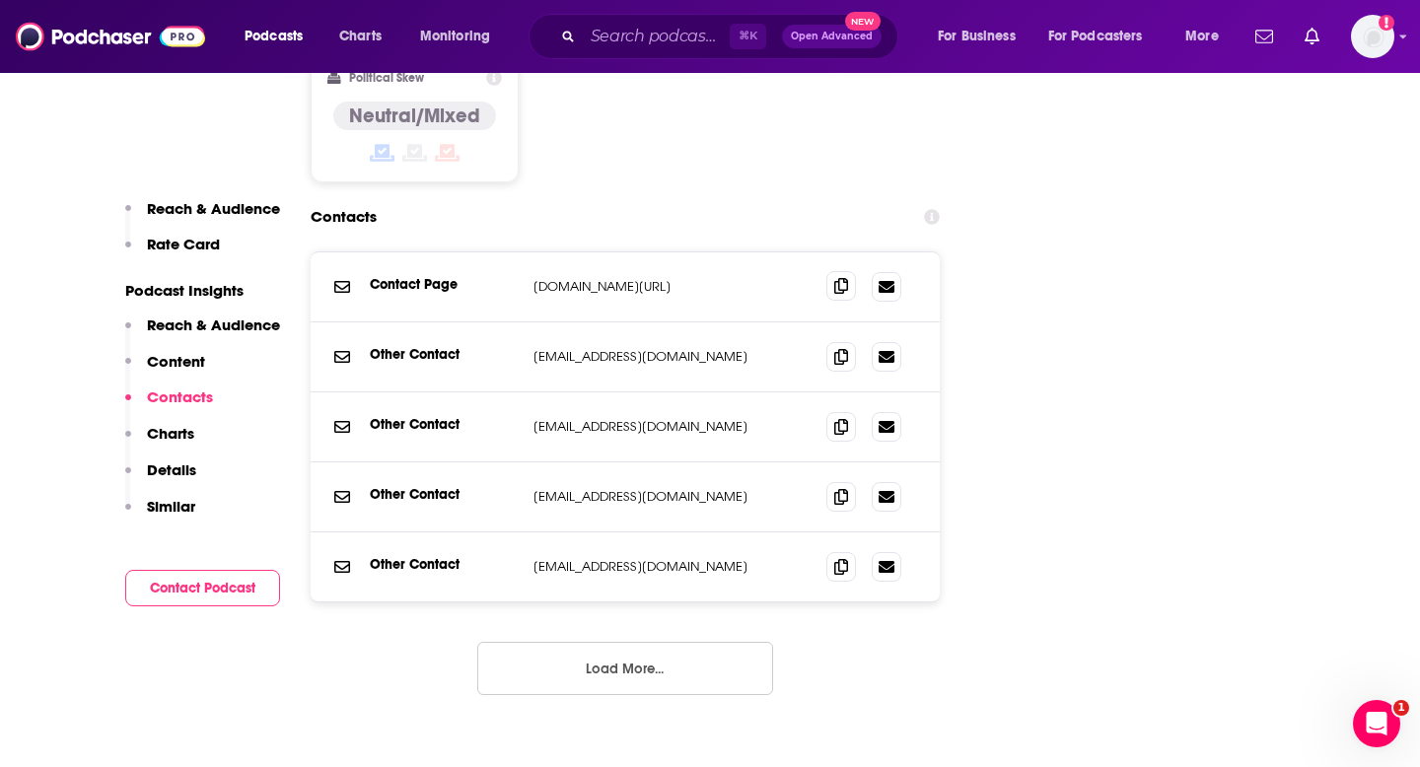
click at [855, 271] on span at bounding box center [841, 286] width 30 height 30
click at [846, 278] on icon at bounding box center [841, 286] width 14 height 16
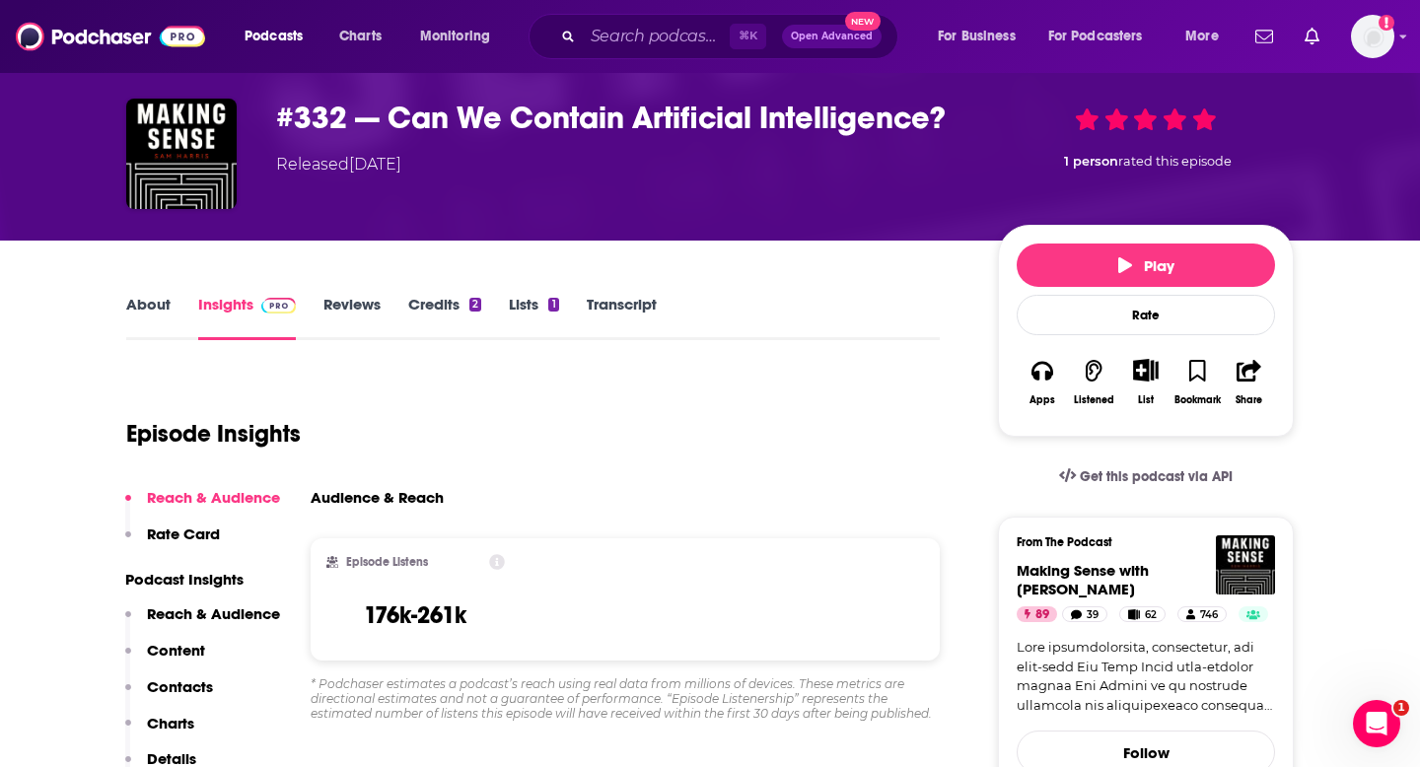
scroll to position [0, 0]
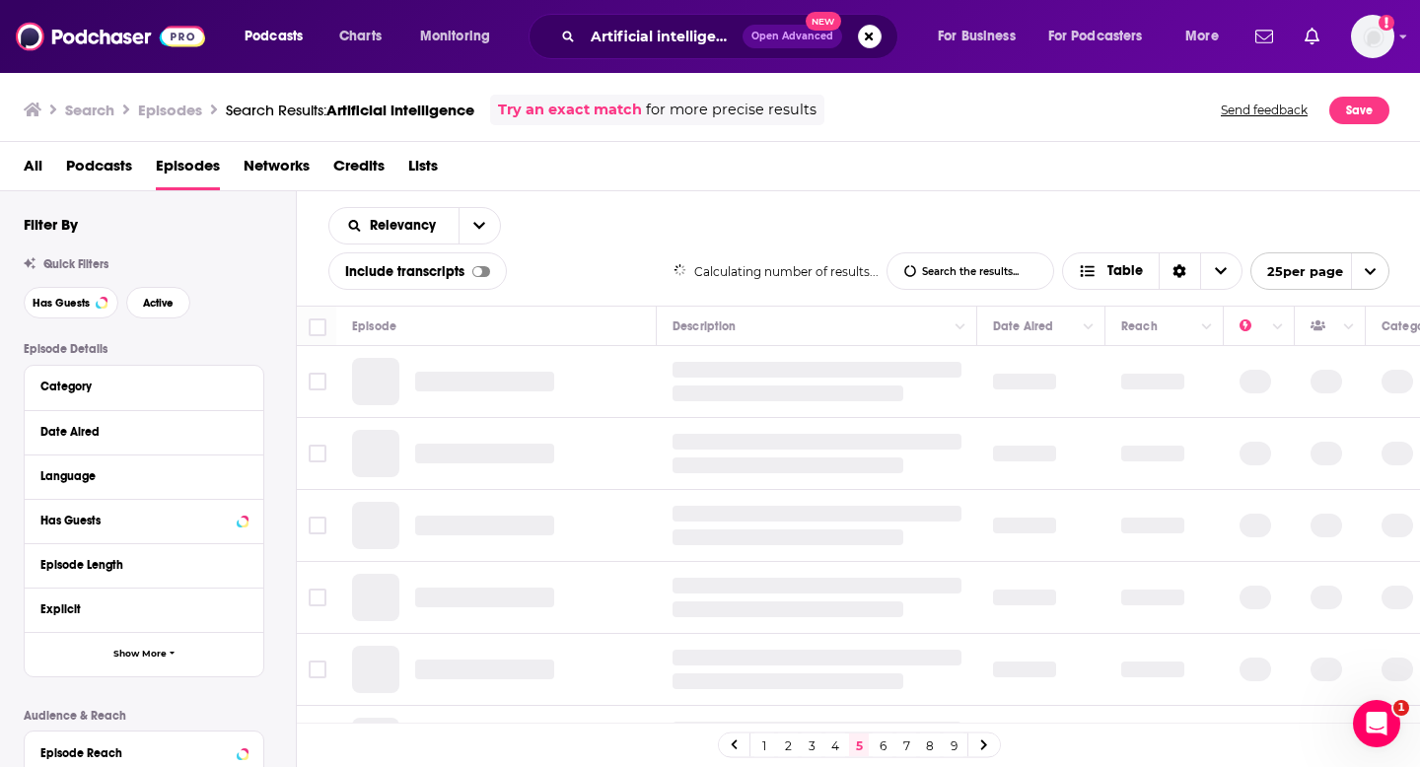
click at [78, 172] on span "Podcasts" at bounding box center [99, 170] width 66 height 40
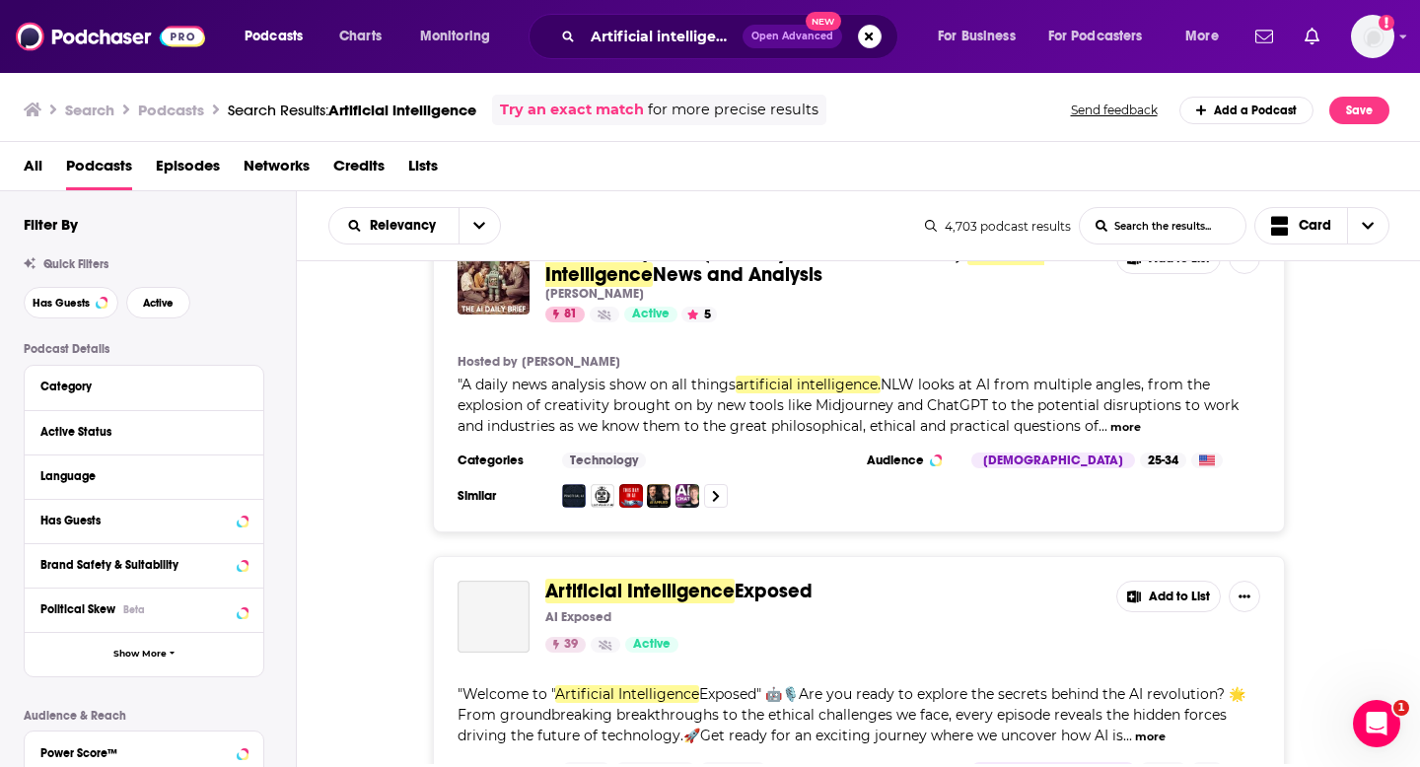
scroll to position [1634, 0]
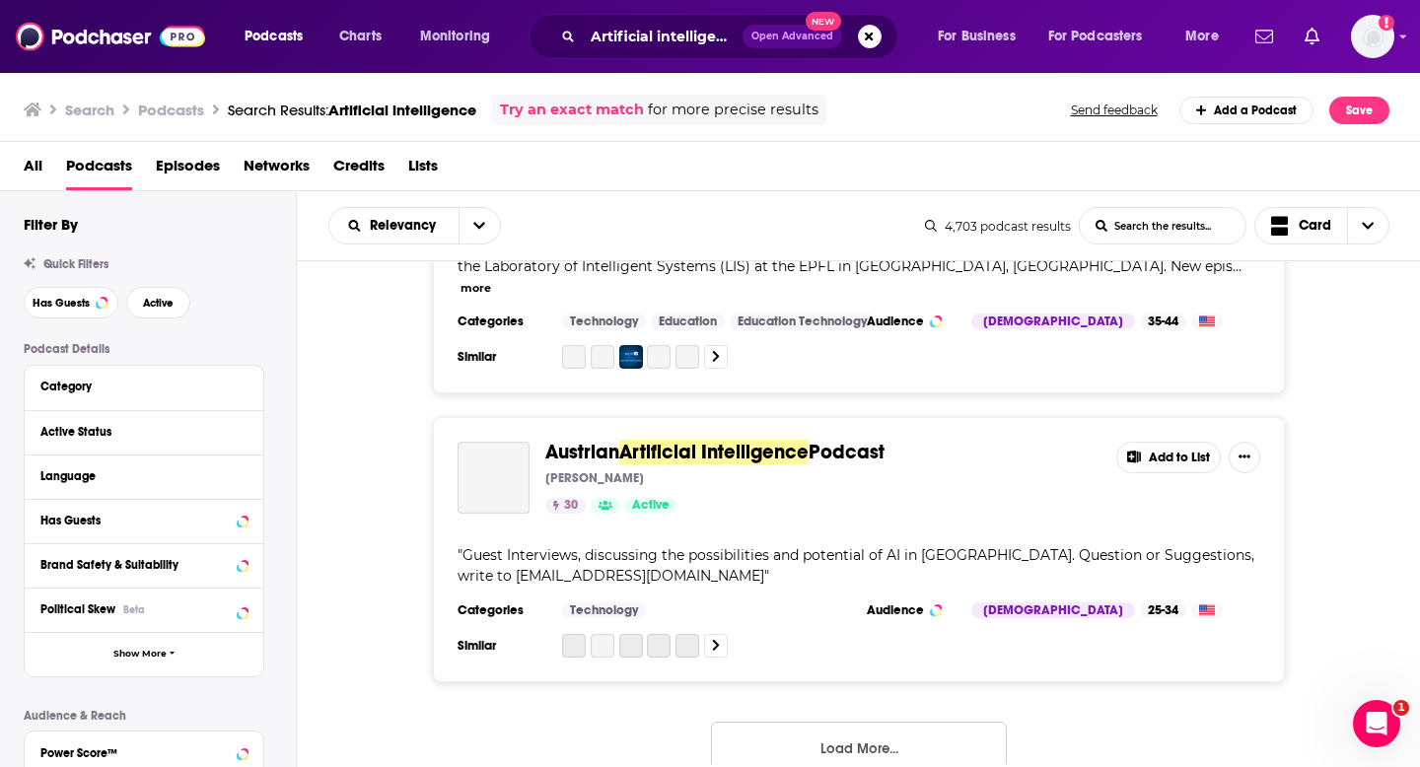
scroll to position [7361, 0]
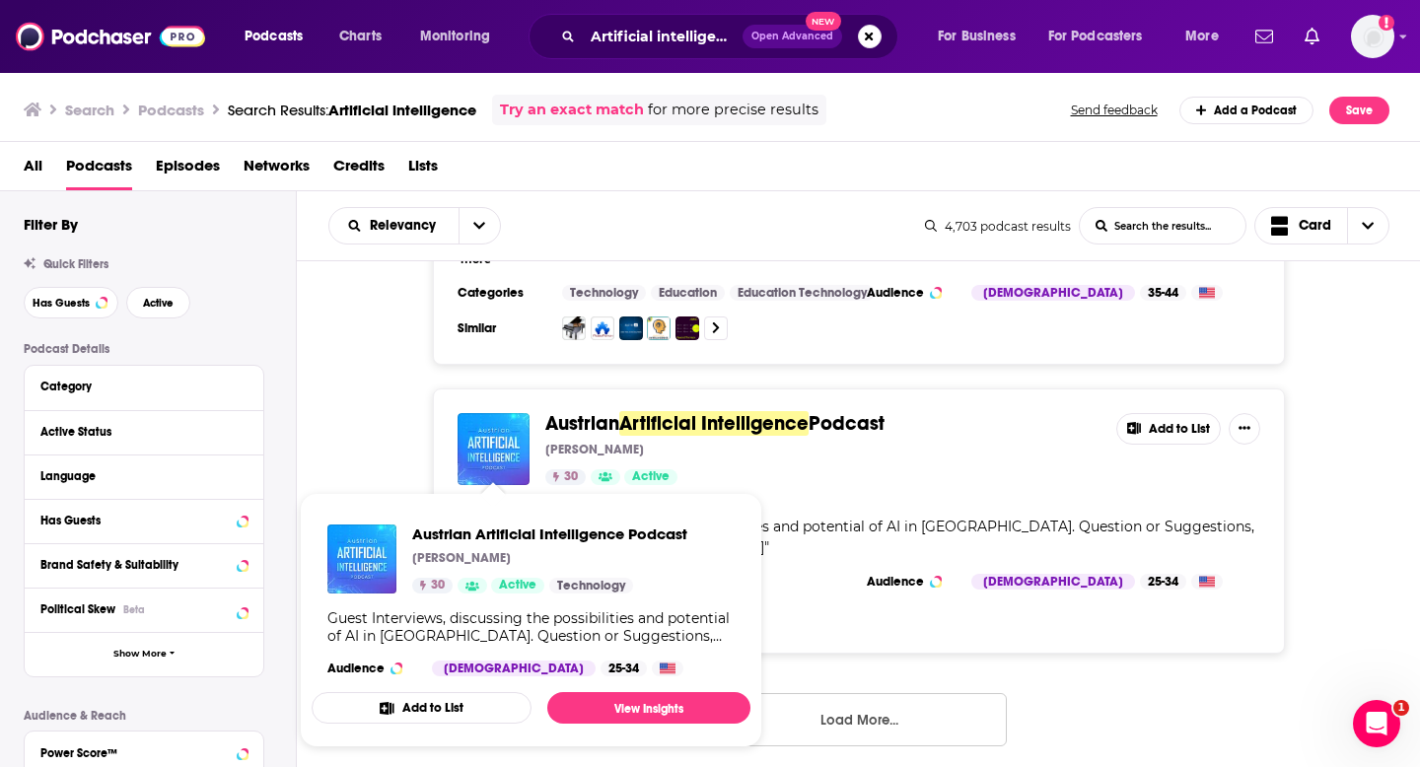
click at [852, 693] on button "Load More..." at bounding box center [859, 719] width 296 height 53
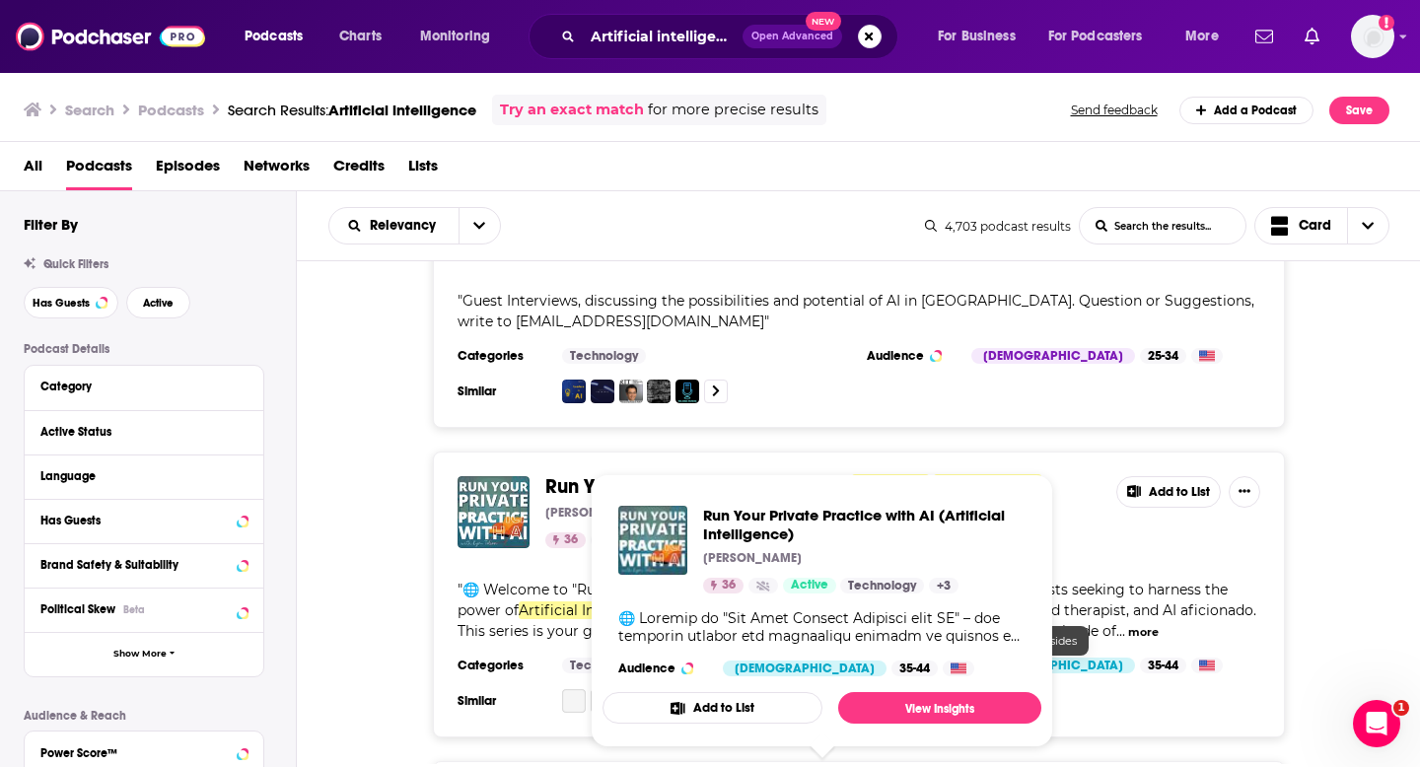
scroll to position [7587, 0]
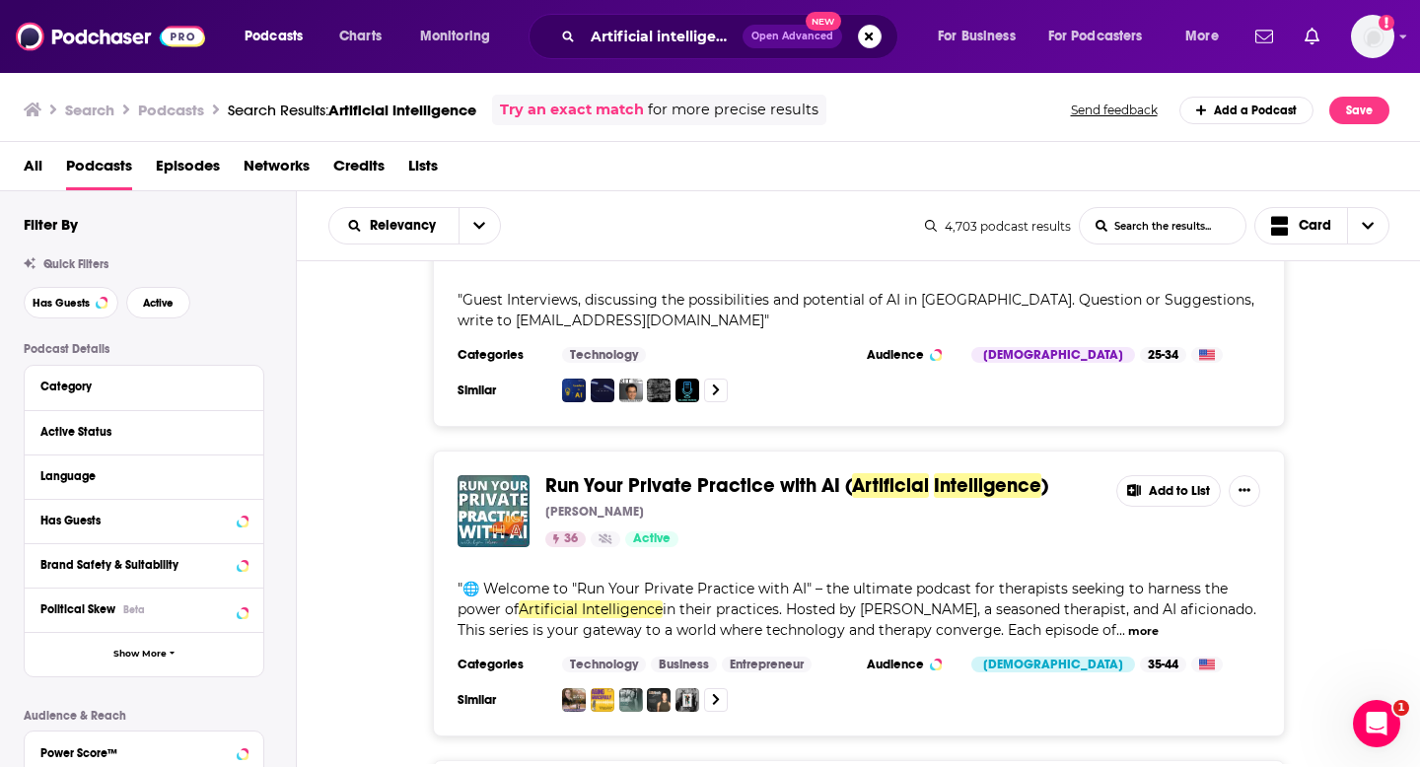
click at [143, 150] on div "All Podcasts Episodes Networks Credits Lists" at bounding box center [714, 170] width 1381 height 40
click at [181, 161] on span "Episodes" at bounding box center [188, 170] width 64 height 40
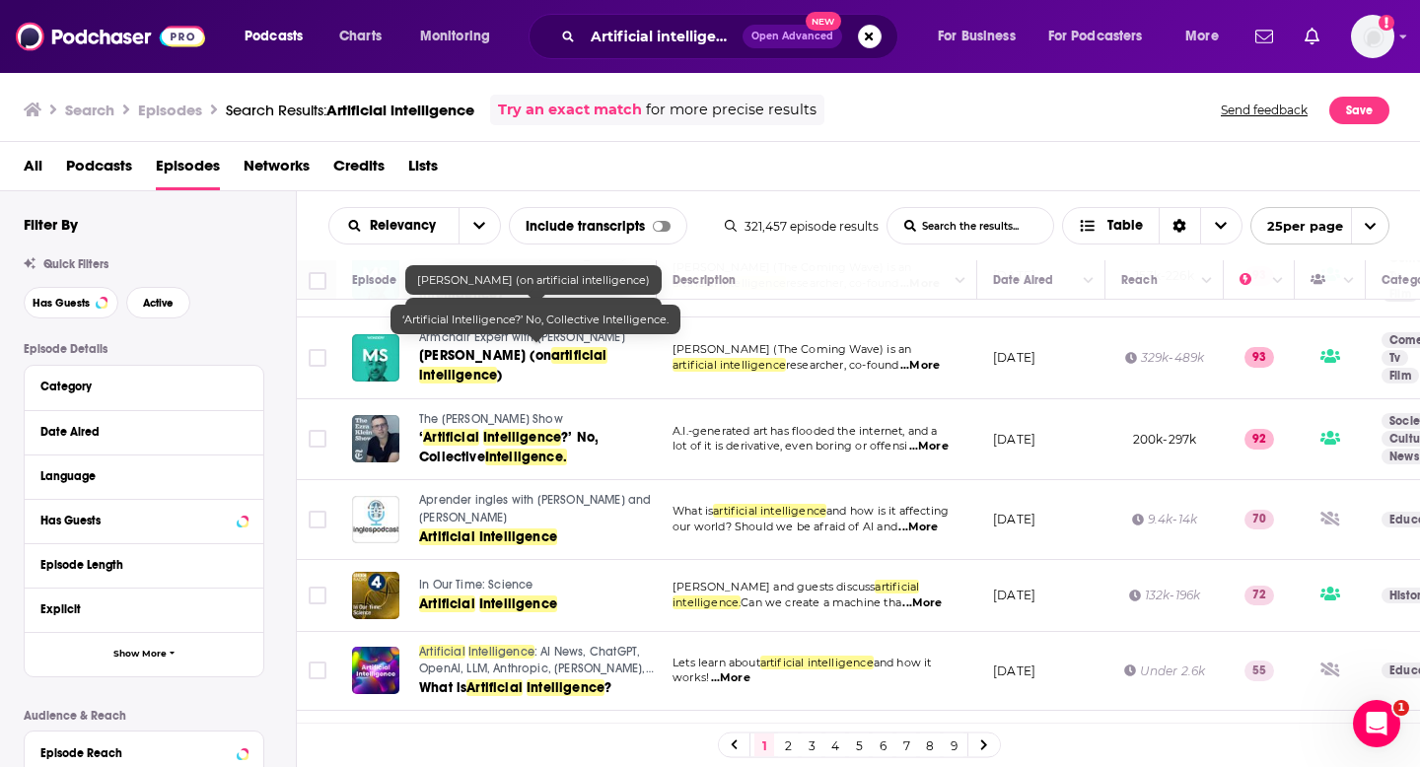
scroll to position [1495, 0]
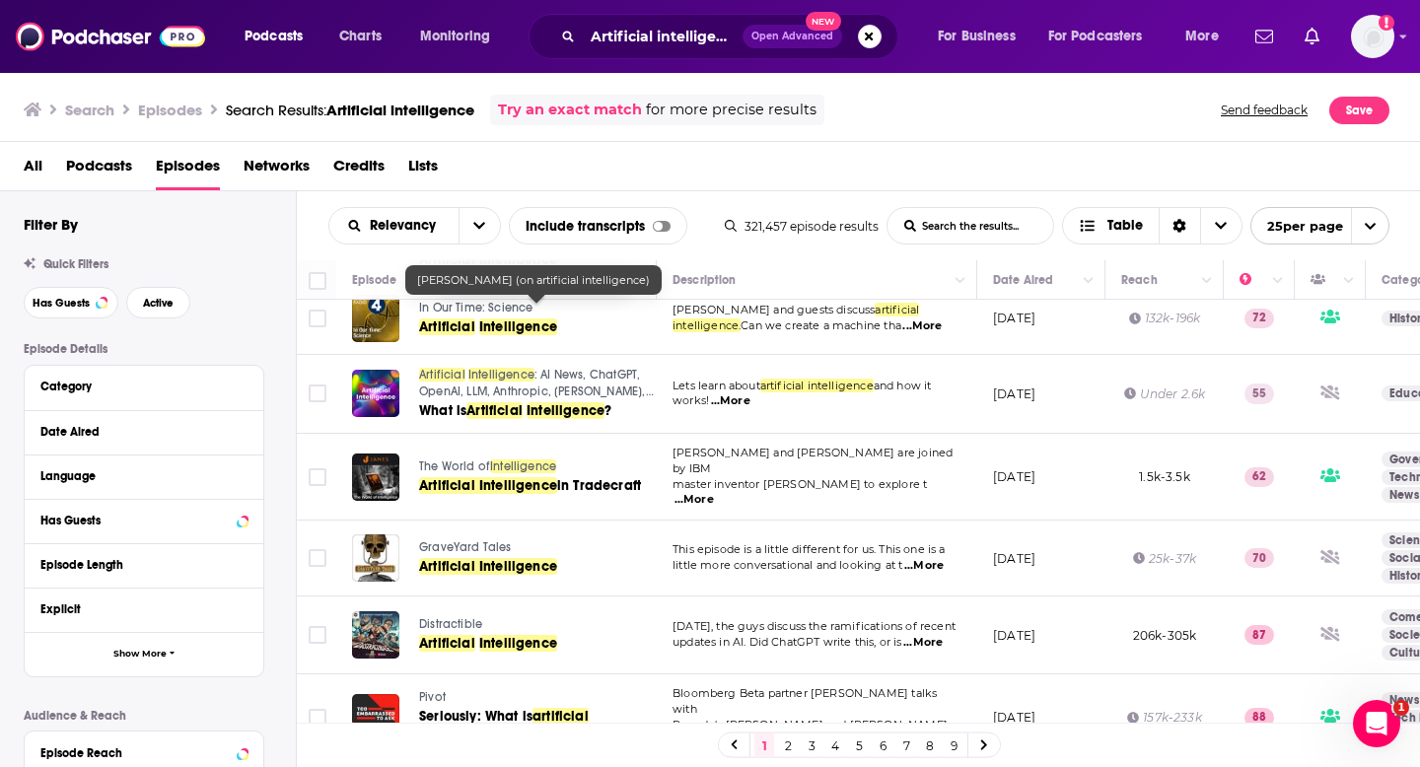
click at [828, 742] on link "4" at bounding box center [835, 745] width 20 height 24
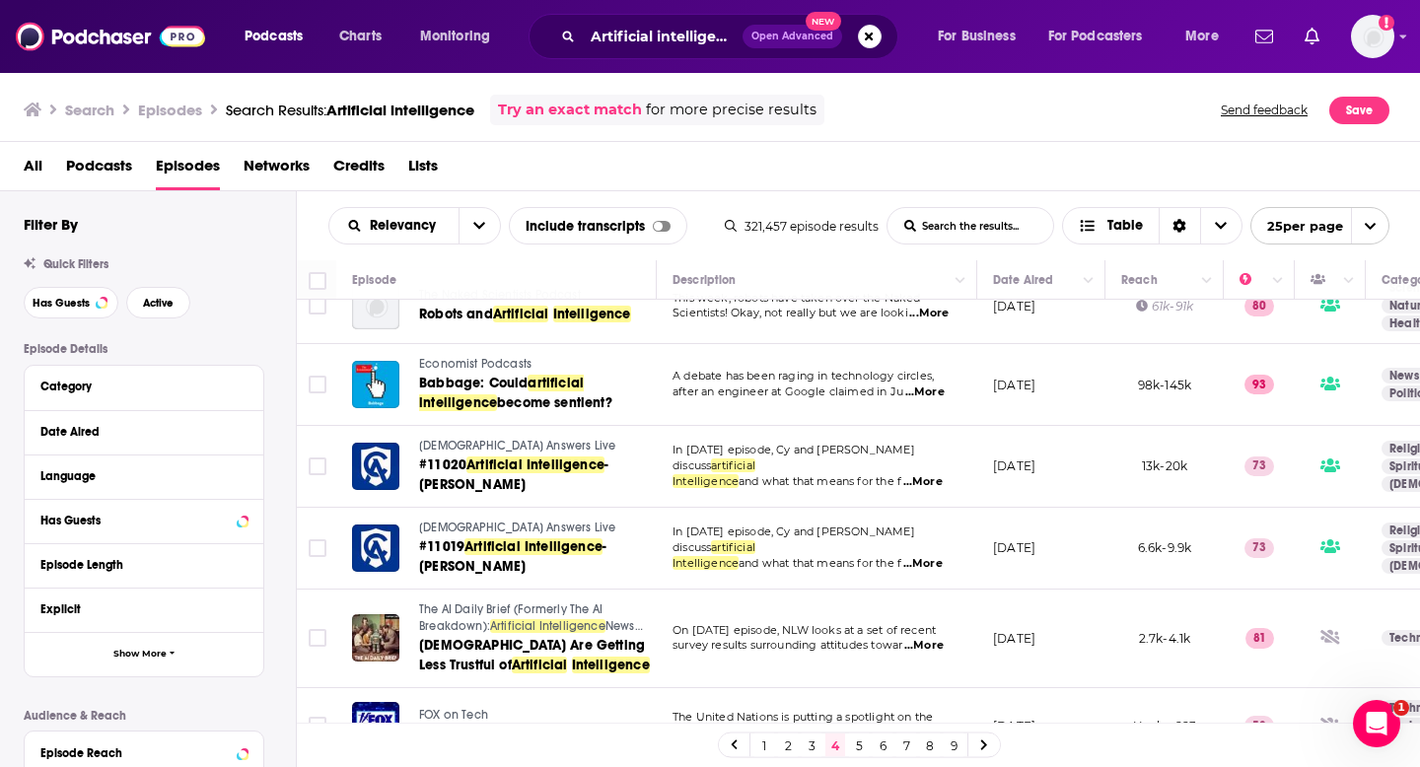
scroll to position [1562, 0]
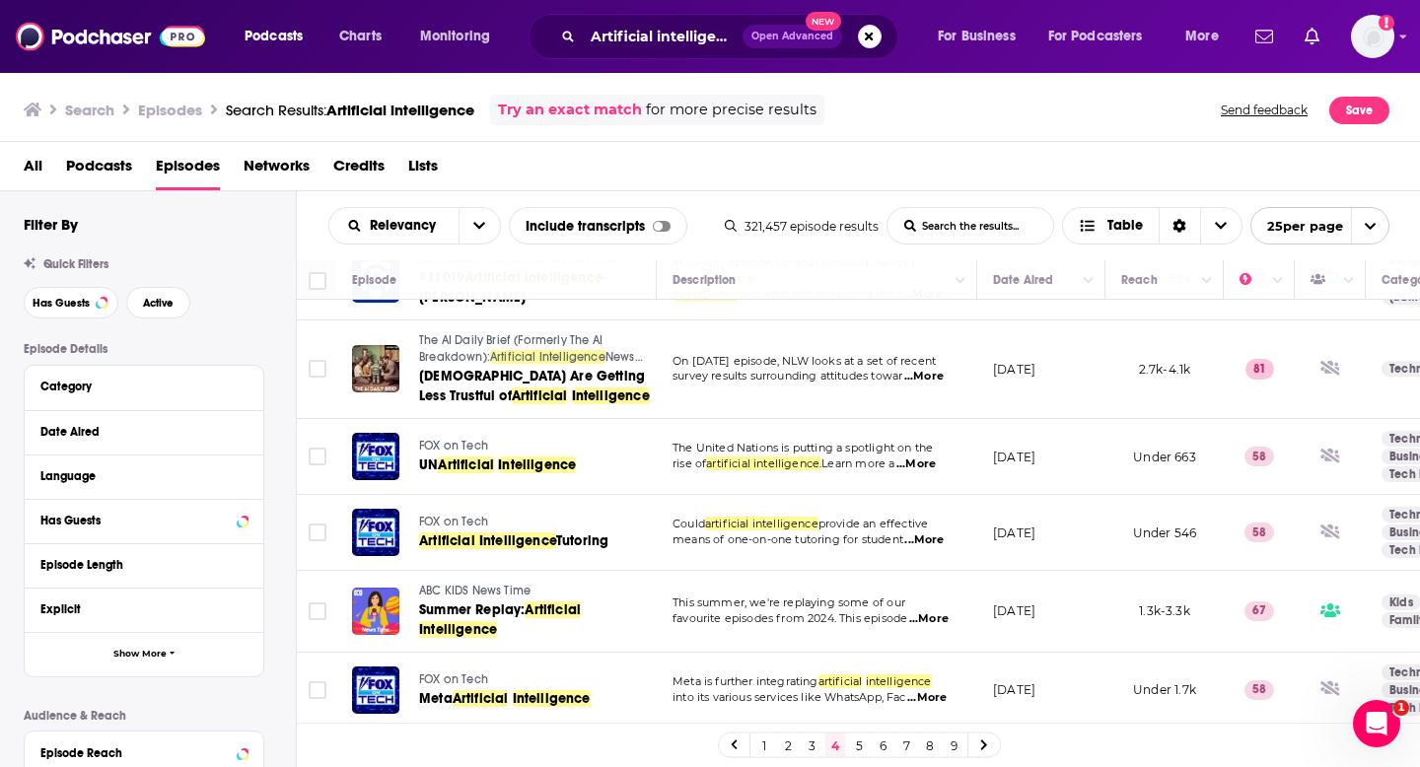
click at [855, 752] on link "5" at bounding box center [859, 745] width 20 height 24
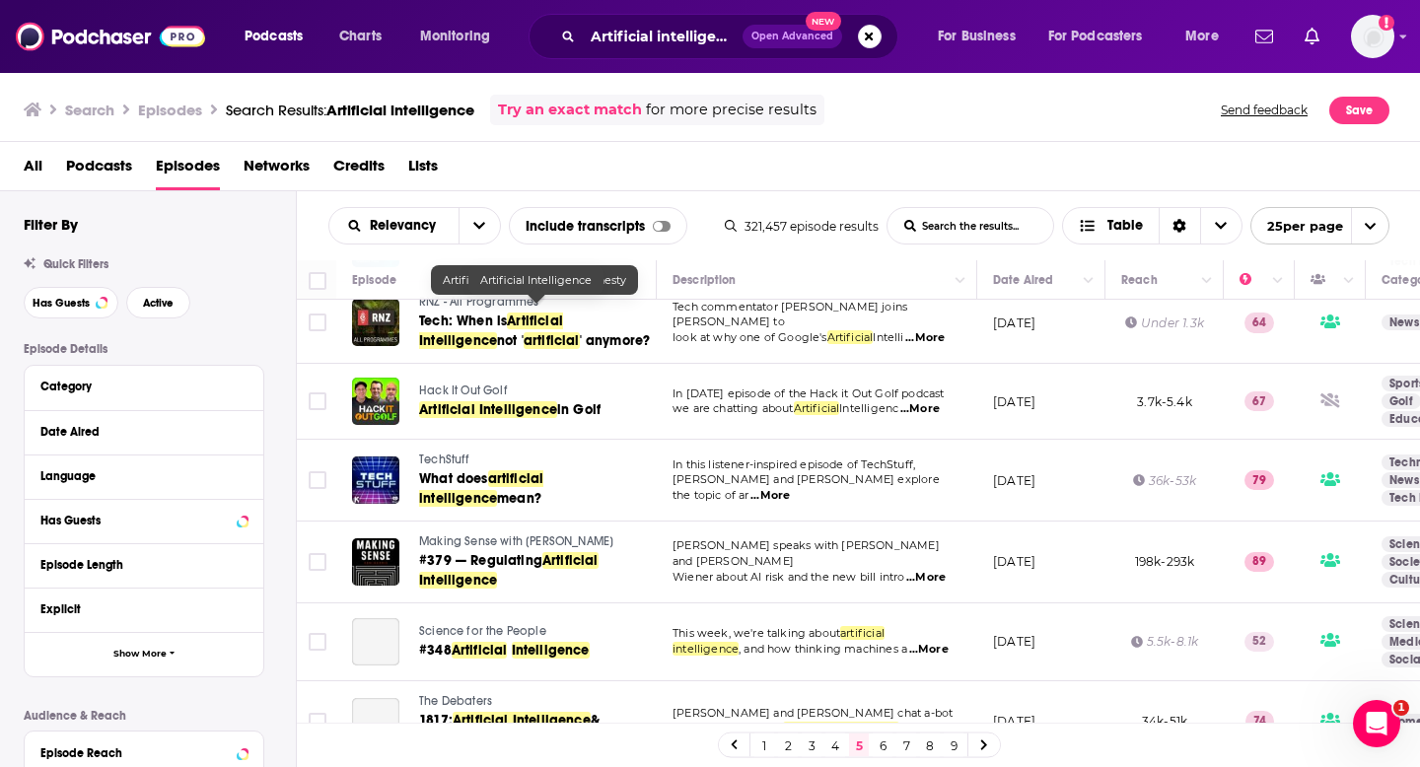
scroll to position [1550, 0]
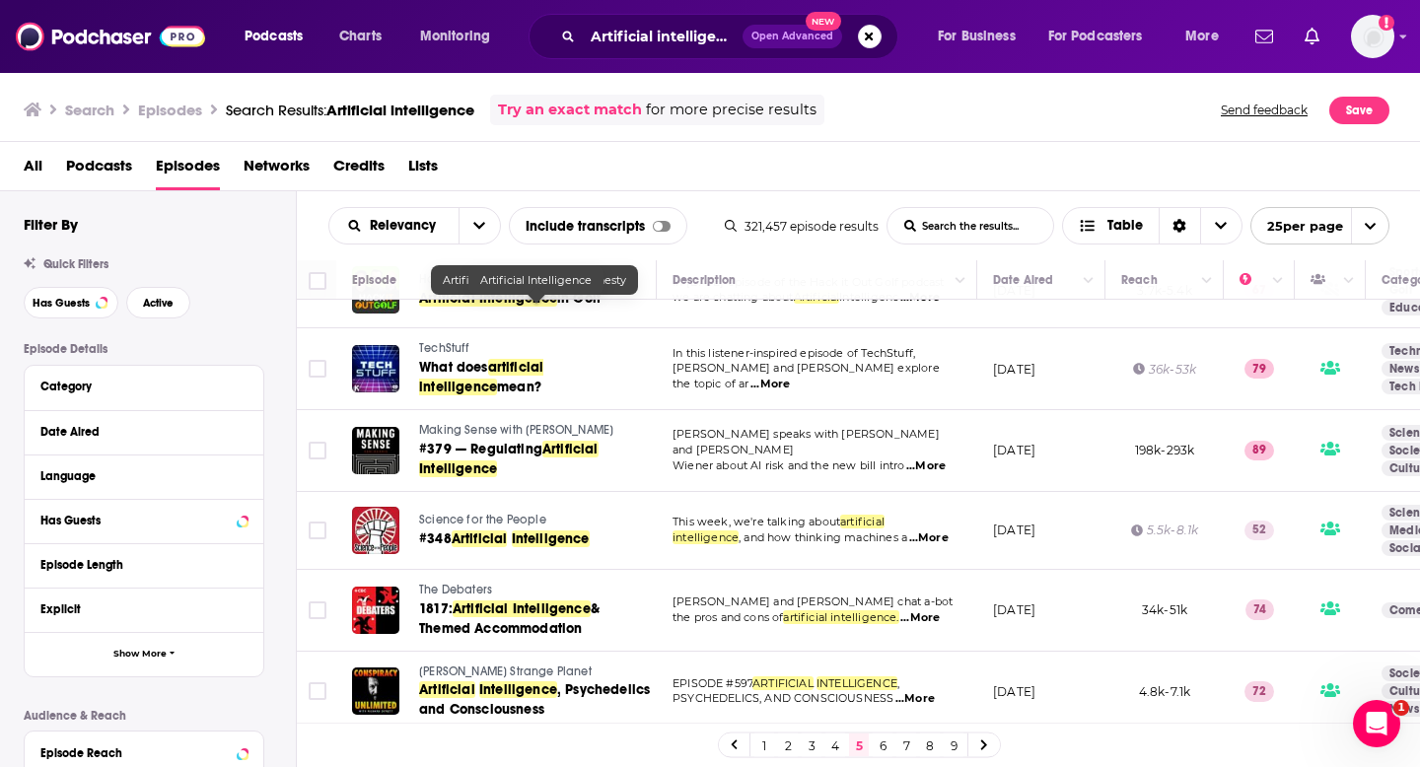
click at [880, 739] on link "6" at bounding box center [883, 745] width 20 height 24
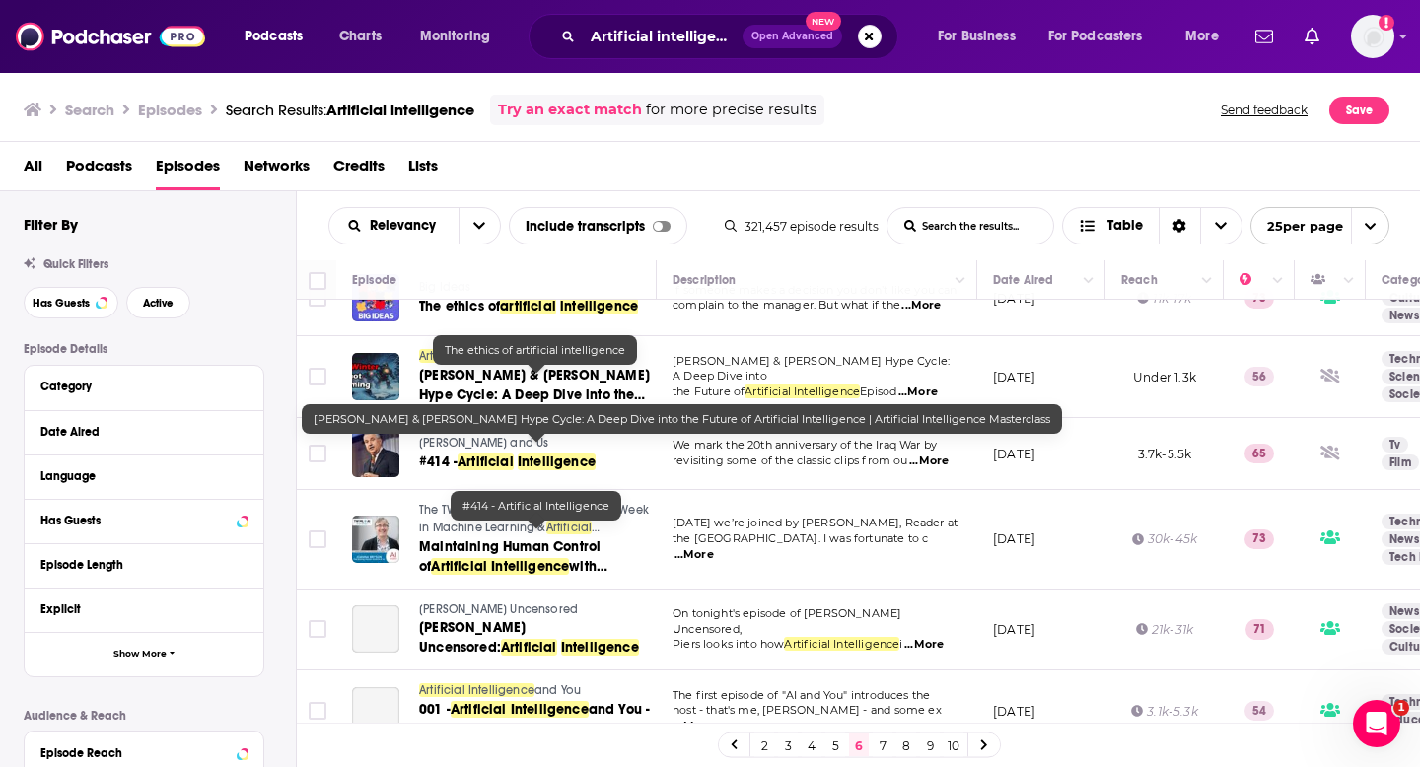
scroll to position [1572, 0]
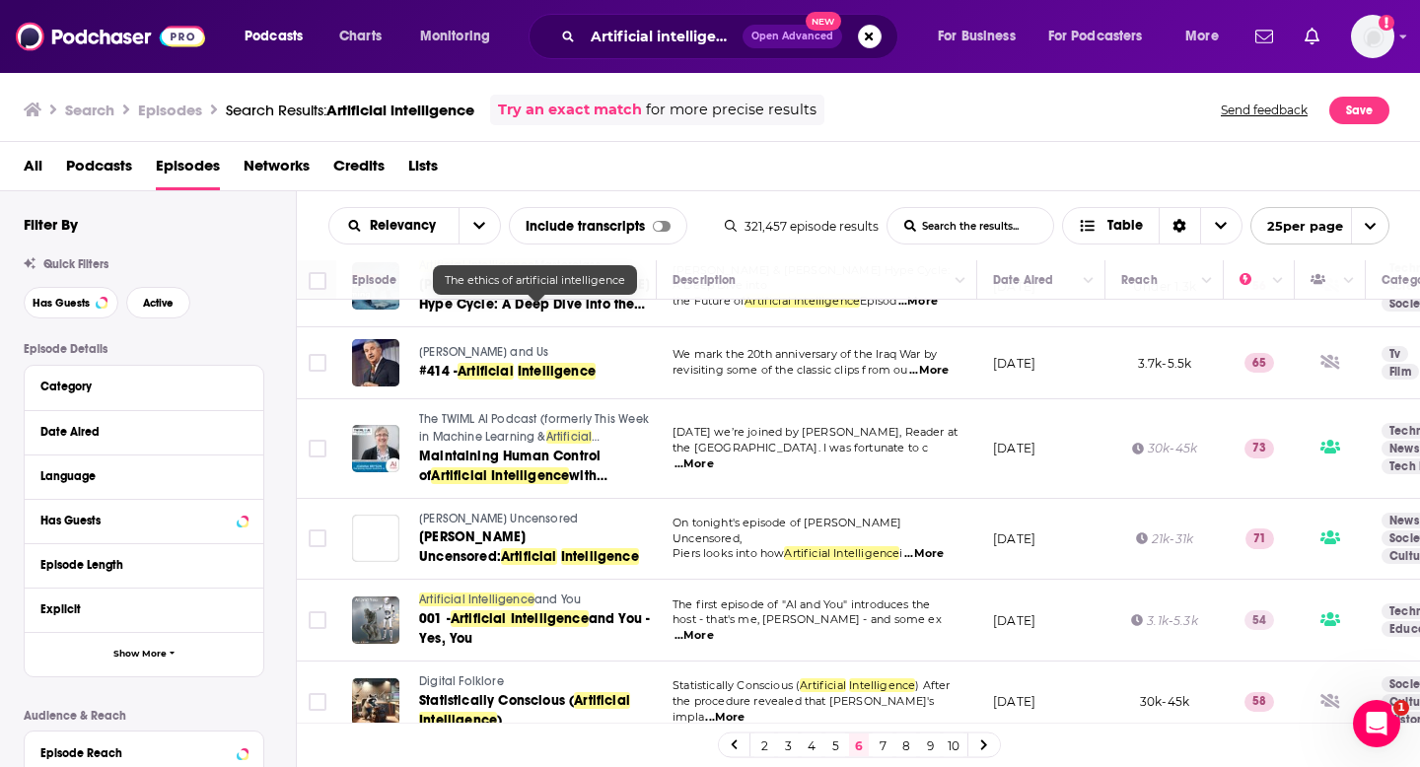
click at [880, 739] on link "7" at bounding box center [883, 745] width 20 height 24
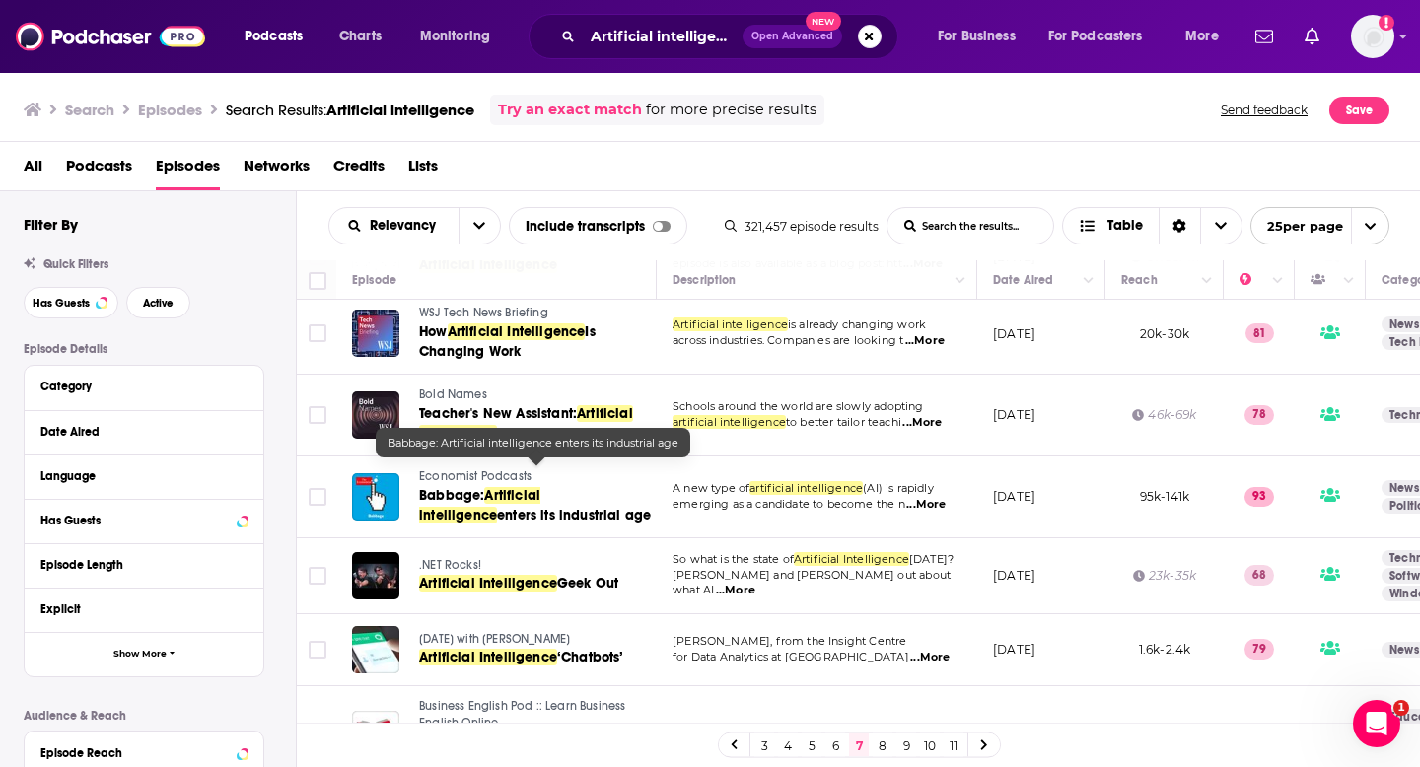
scroll to position [1484, 0]
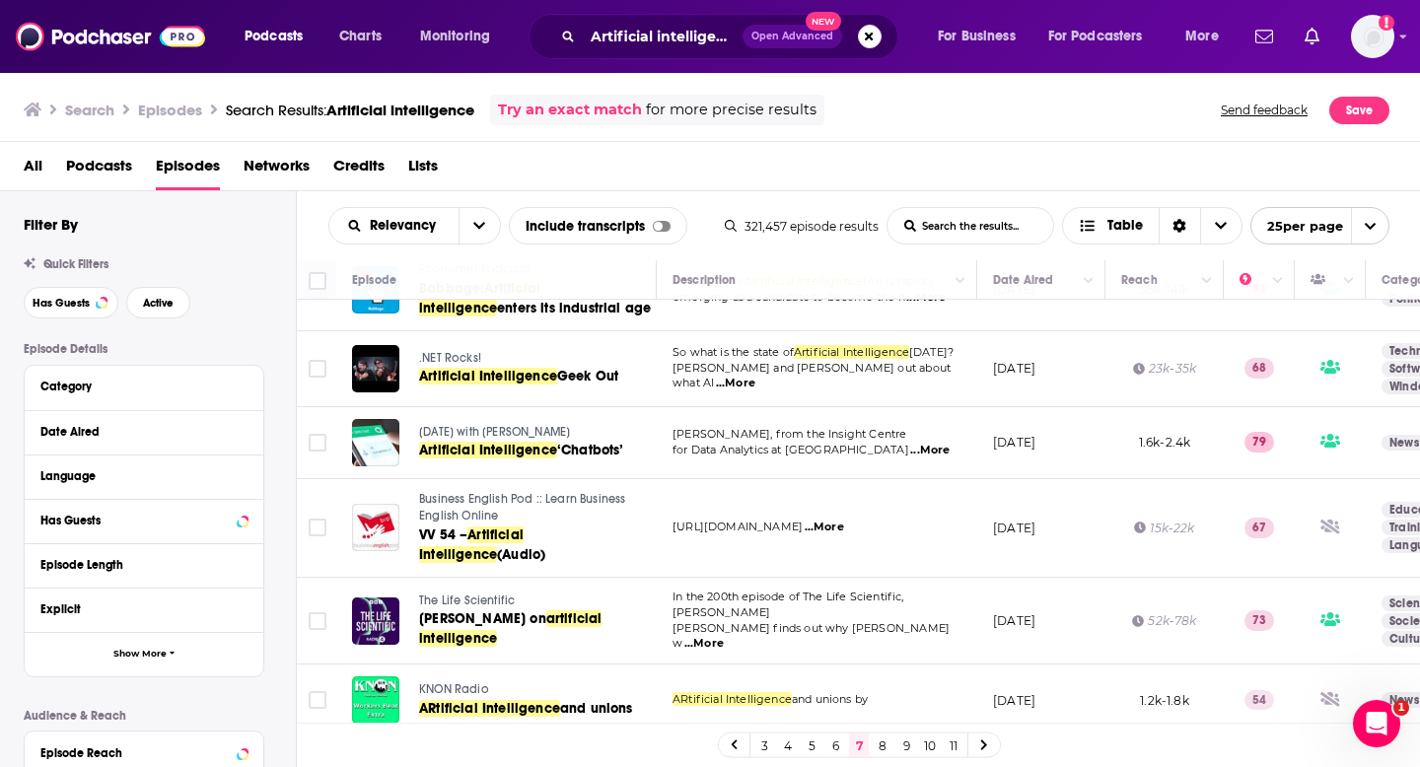
click at [881, 748] on link "8" at bounding box center [883, 745] width 20 height 24
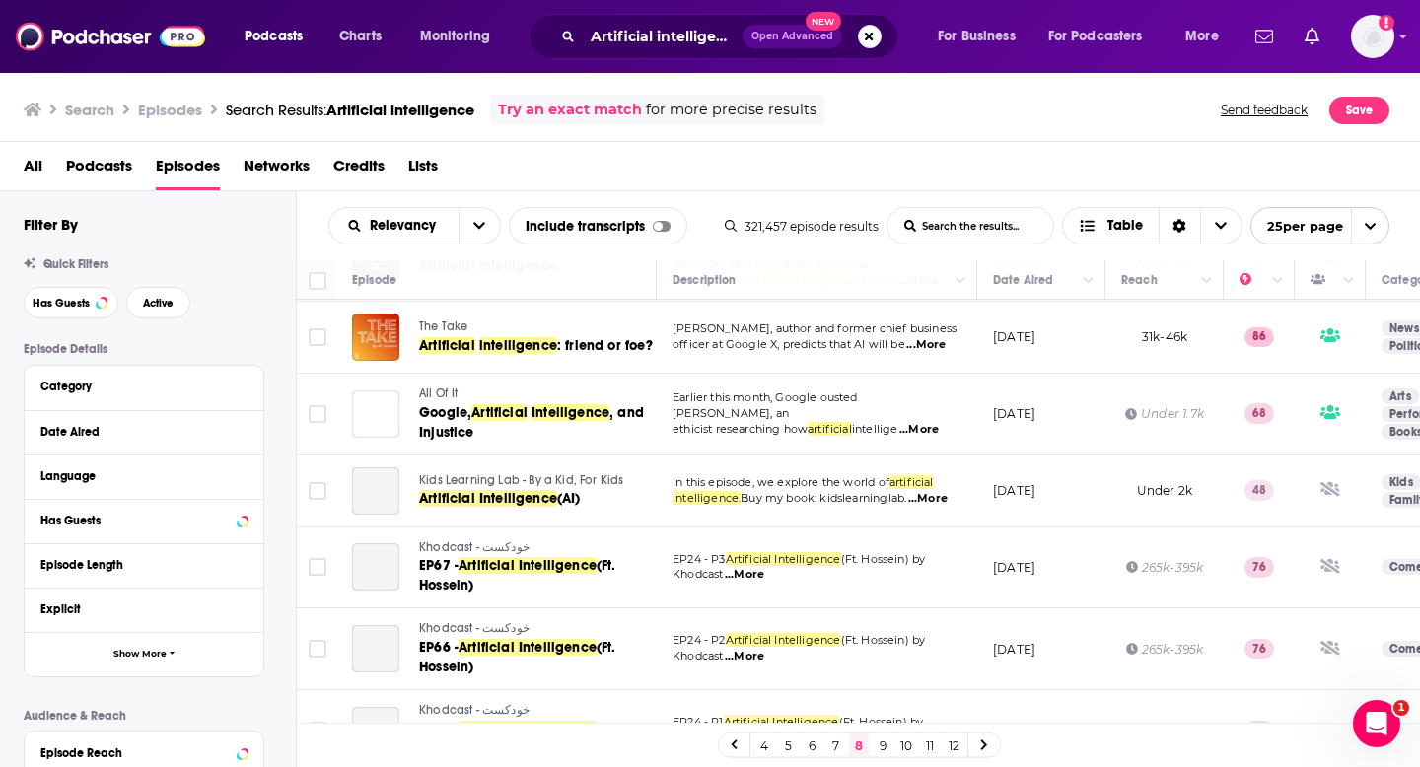
scroll to position [1529, 0]
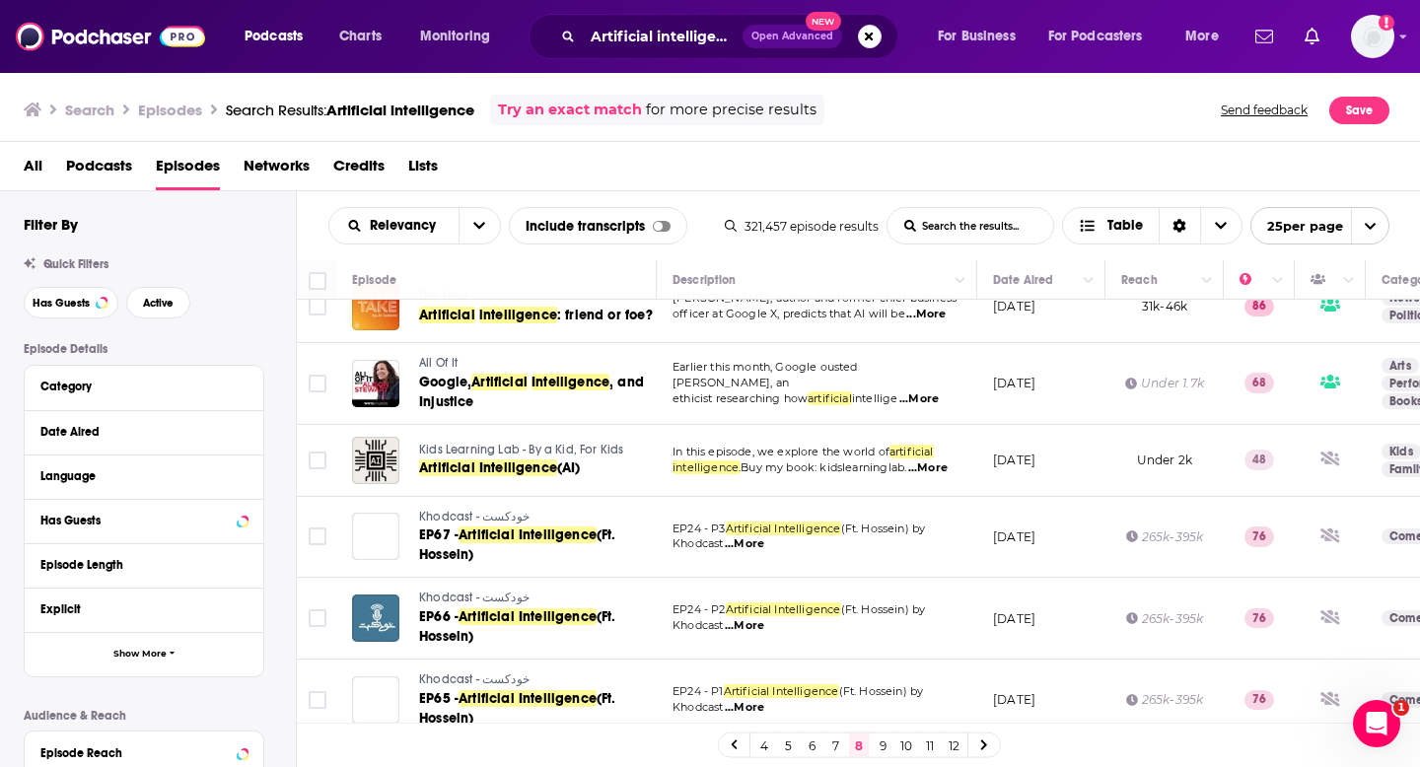
click at [874, 747] on link "9" at bounding box center [883, 745] width 20 height 24
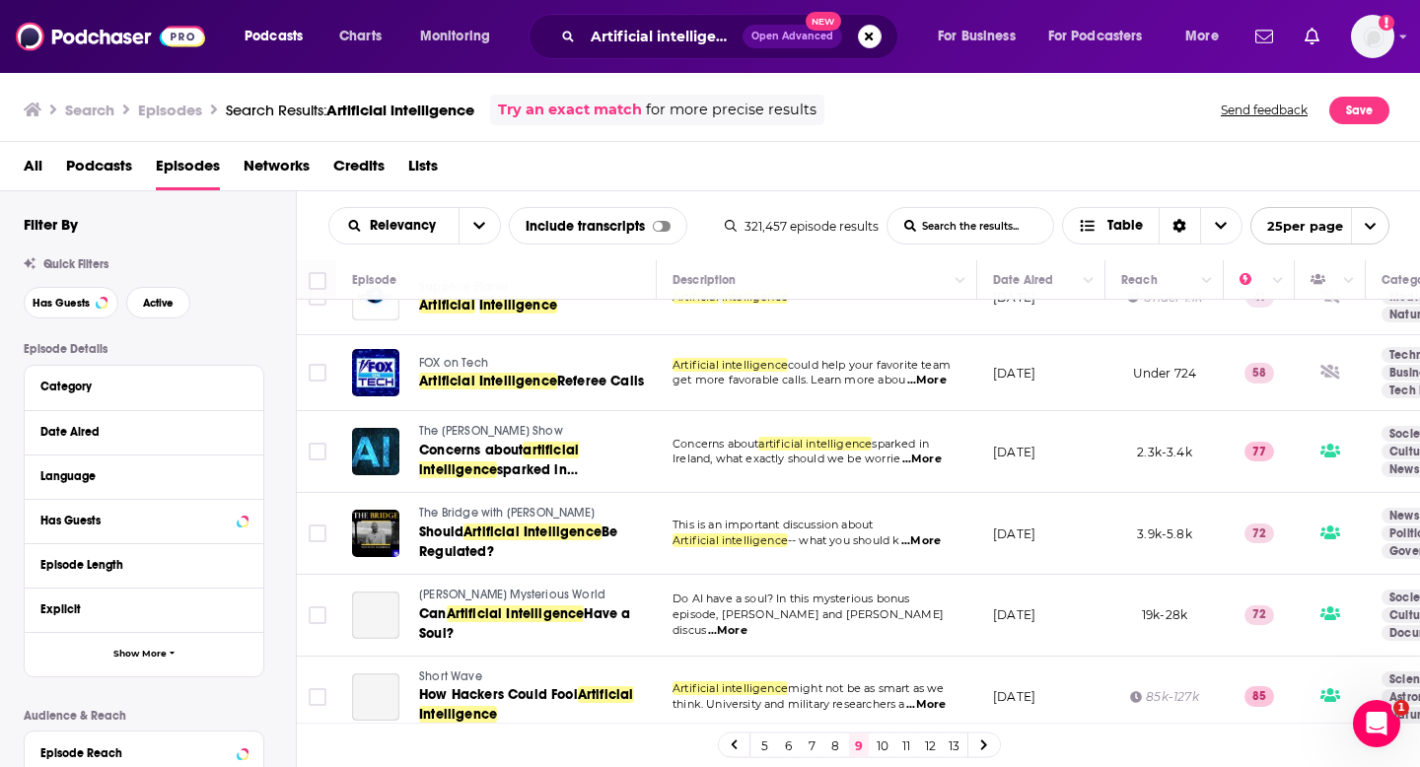
scroll to position [213, 0]
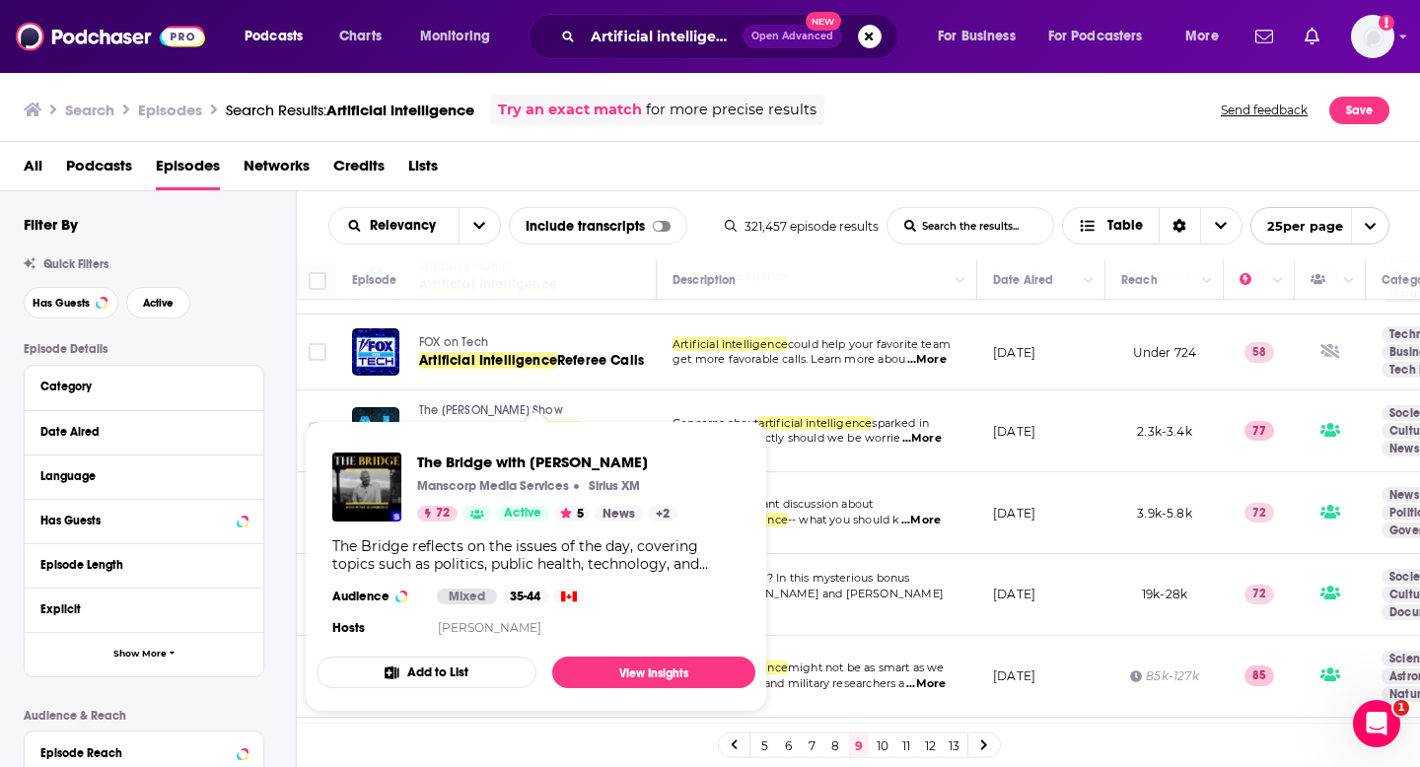
click at [508, 494] on div "The Bridge with Peter Mansbridge Manscorp Media Services Sirius XM 72 Active 5 …" at bounding box center [547, 487] width 260 height 69
click at [501, 459] on span "The Bridge with Peter Mansbridge" at bounding box center [547, 462] width 260 height 19
